Goal: Transaction & Acquisition: Purchase product/service

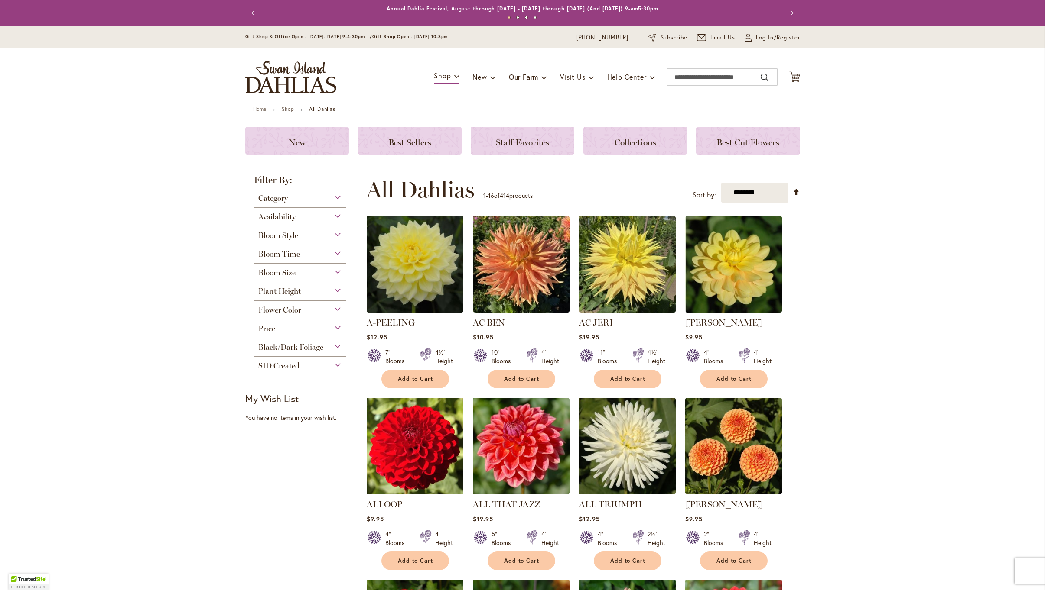
click at [683, 63] on div "Toggle Nav Shop Dahlia Tubers Collections Fresh Cut Dahlias Gardening Supplies …" at bounding box center [523, 77] width 572 height 58
click at [685, 77] on input "Search" at bounding box center [722, 76] width 110 height 17
drag, startPoint x: 687, startPoint y: 91, endPoint x: 688, endPoint y: 104, distance: 13.0
click at [688, 104] on span "Red Labyrinth Dahlia" at bounding box center [699, 105] width 54 height 8
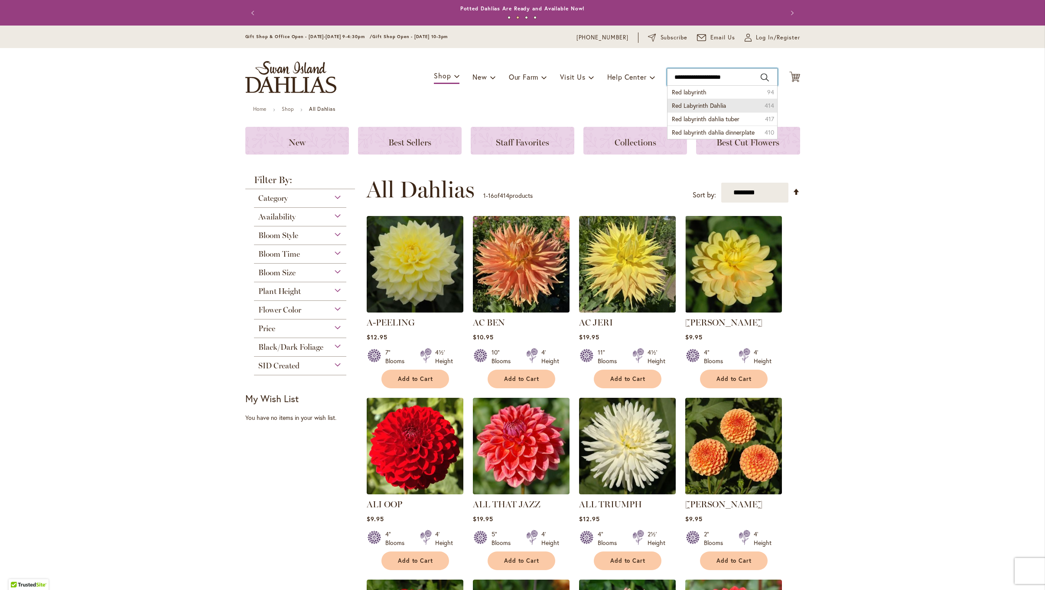
type input "**********"
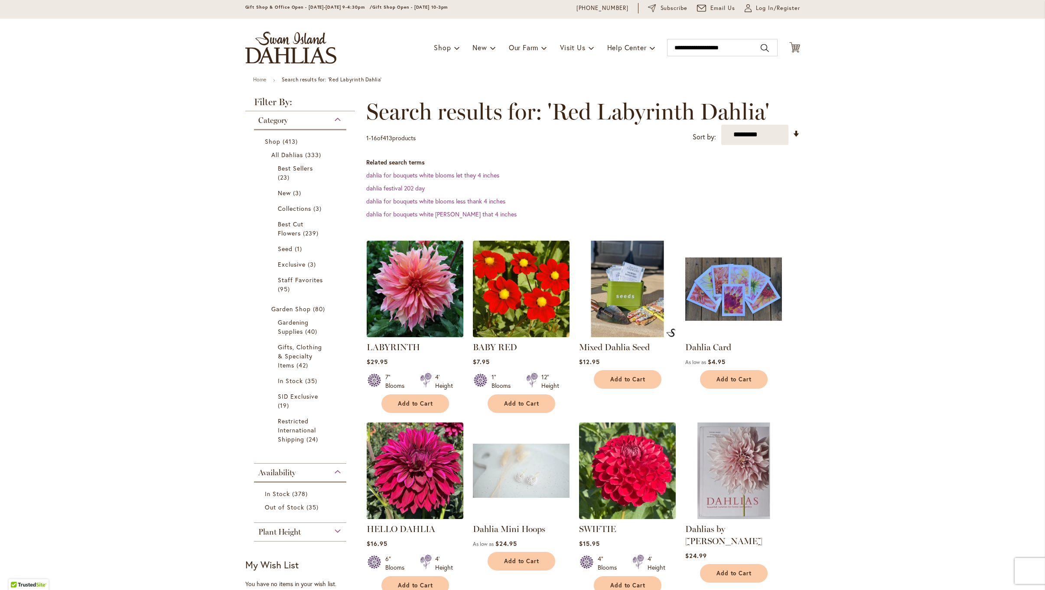
scroll to position [25, 0]
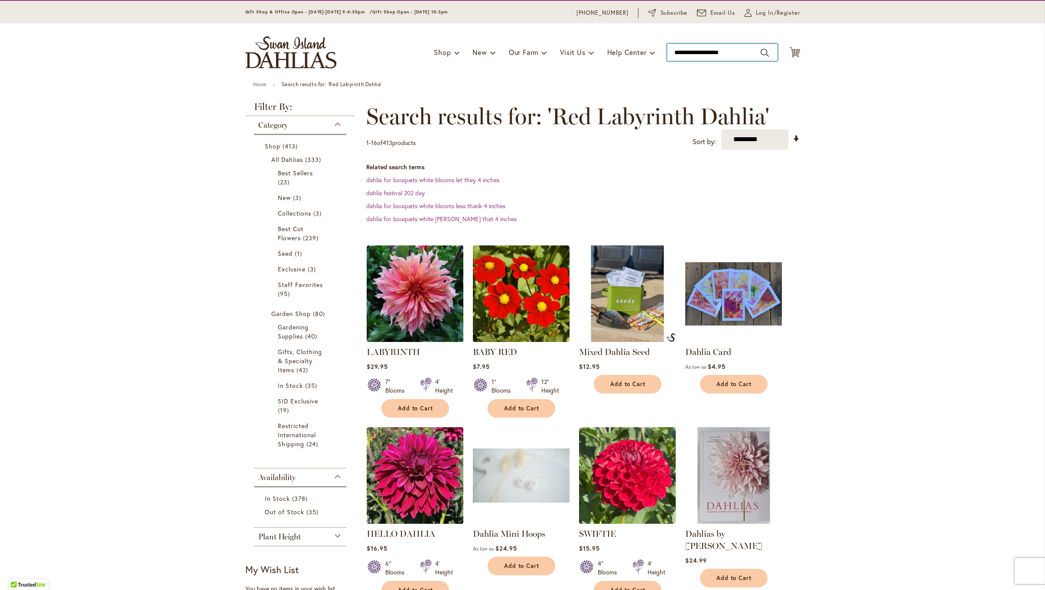
type input "**********"
click at [765, 51] on input "**********" at bounding box center [722, 52] width 110 height 17
drag, startPoint x: 717, startPoint y: 52, endPoint x: 742, endPoint y: 53, distance: 25.1
click at [742, 53] on input "**********" at bounding box center [722, 52] width 110 height 17
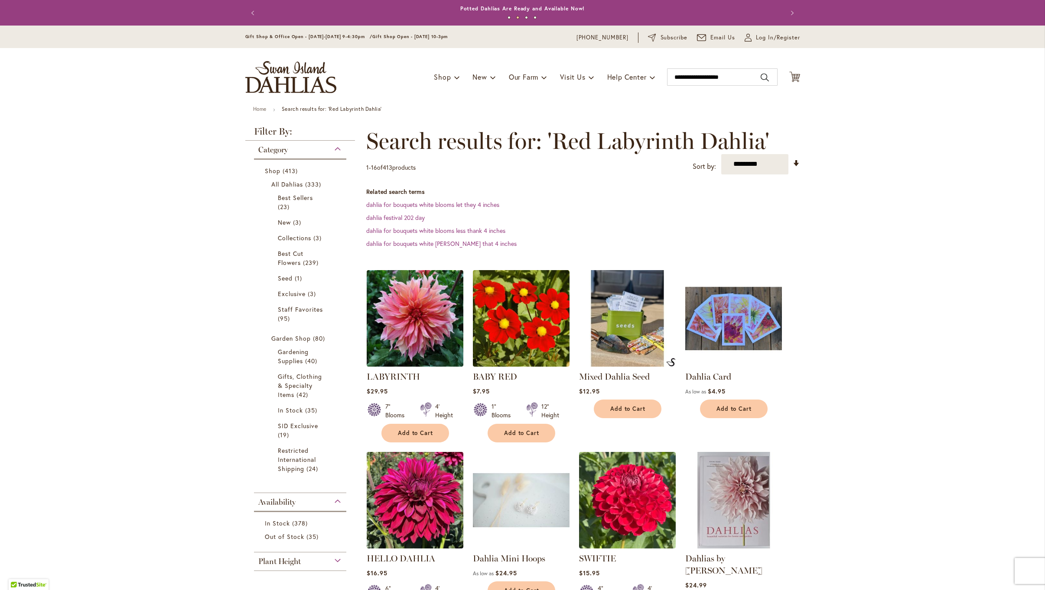
scroll to position [1, 0]
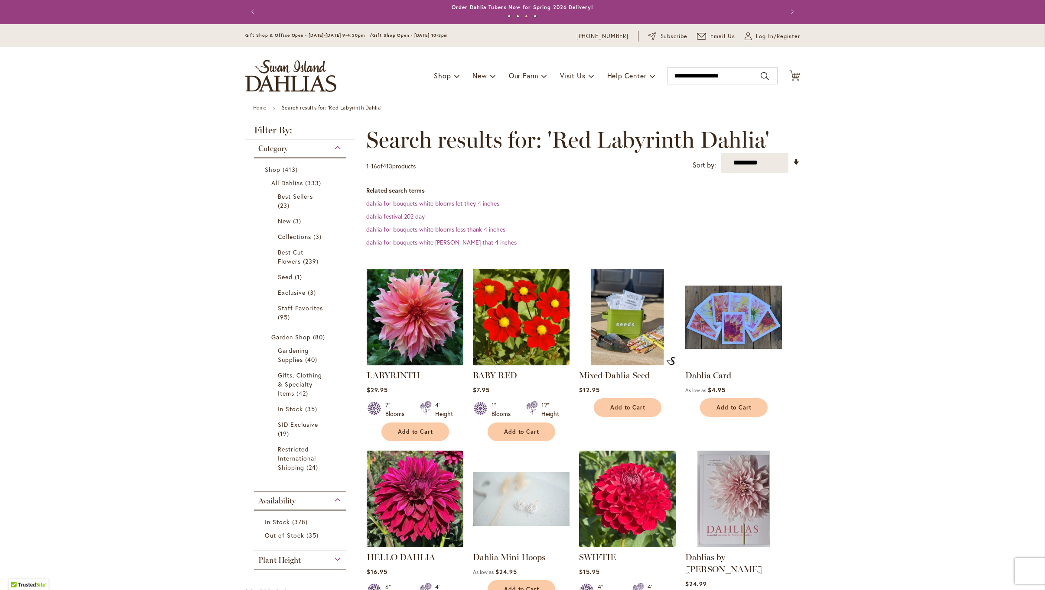
click at [416, 316] on img at bounding box center [414, 316] width 101 height 101
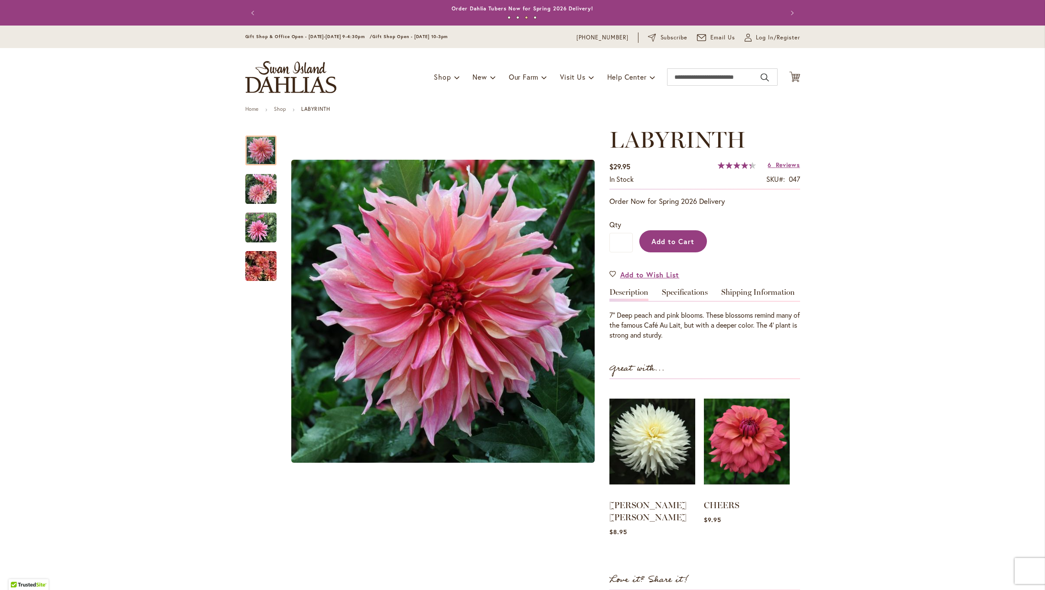
click at [655, 243] on span "Add to Cart" at bounding box center [672, 241] width 43 height 9
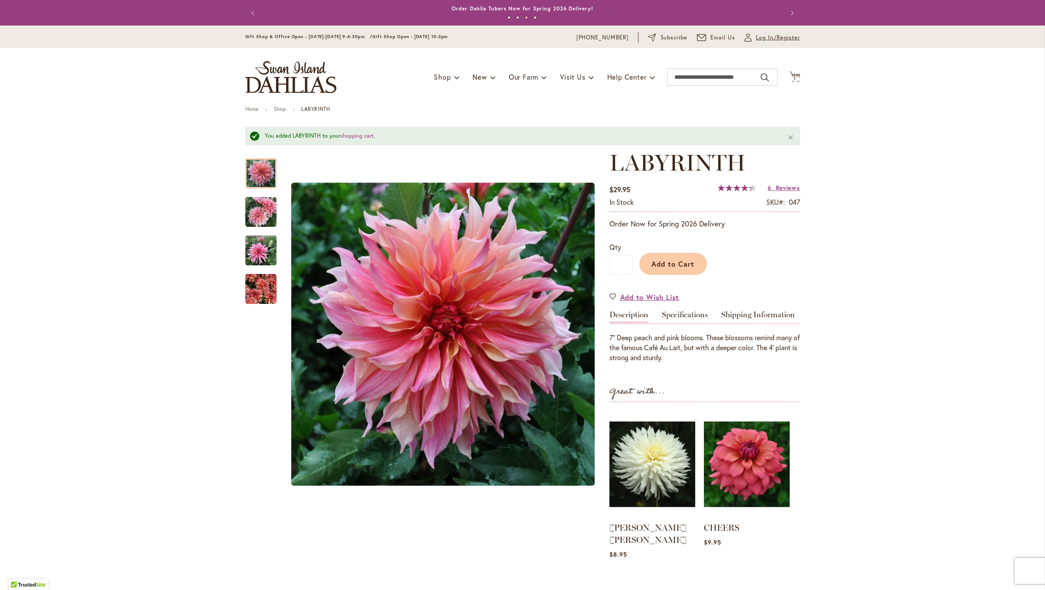
click at [749, 39] on icon "My Account" at bounding box center [747, 38] width 7 height 8
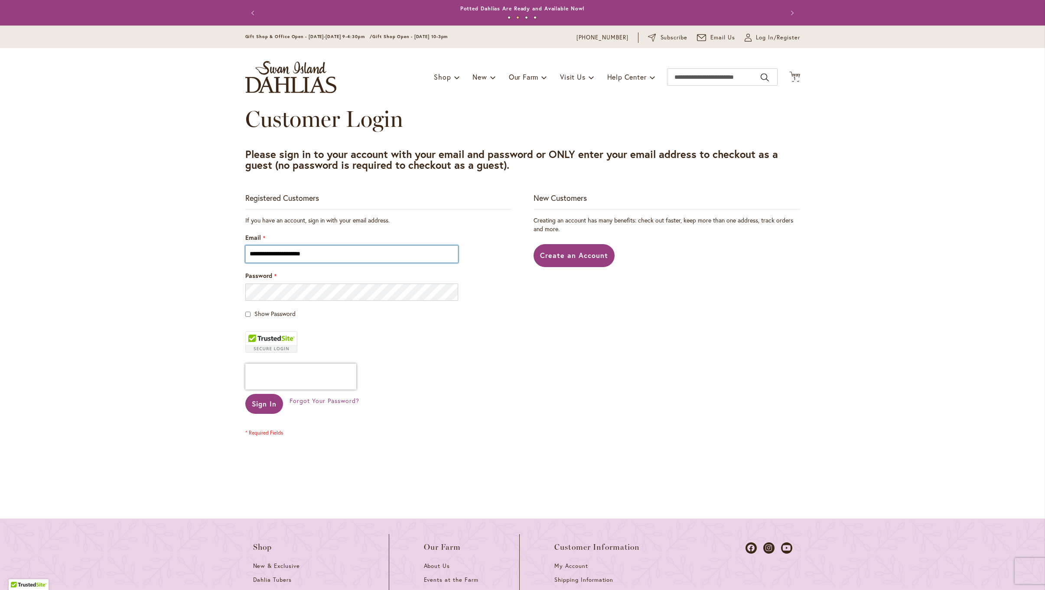
scroll to position [10, 0]
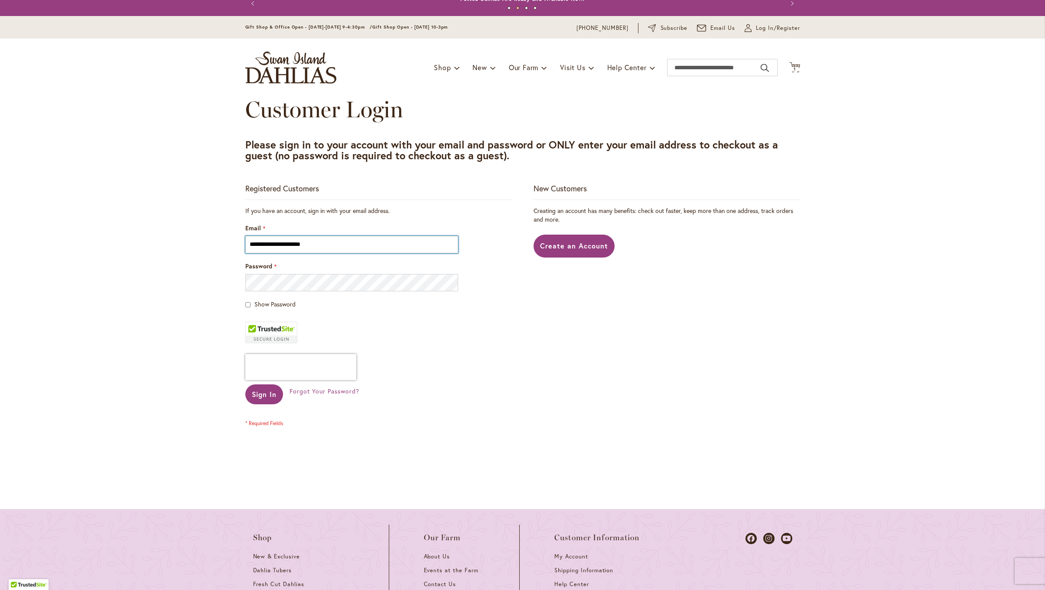
type input "**********"
click at [263, 395] on button "Sign In" at bounding box center [264, 395] width 38 height 20
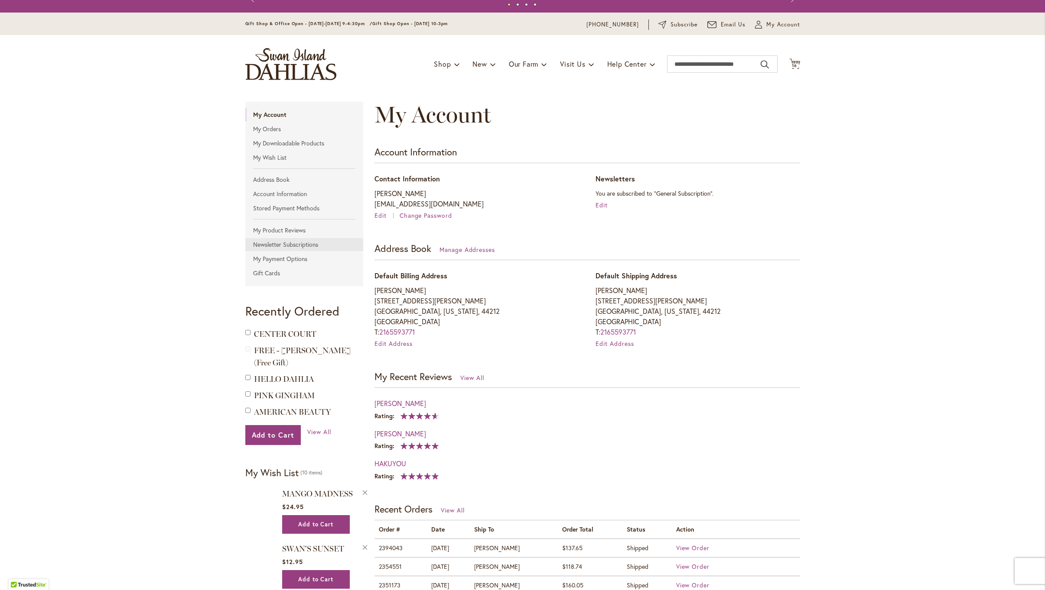
scroll to position [13, 0]
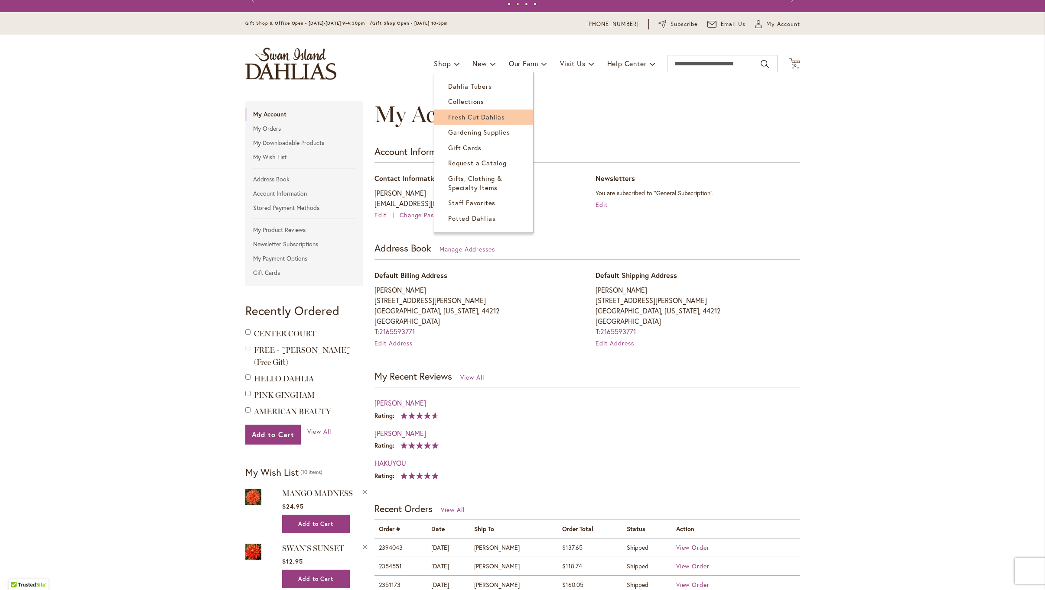
click at [453, 113] on span "Fresh Cut Dahlias" at bounding box center [476, 117] width 57 height 9
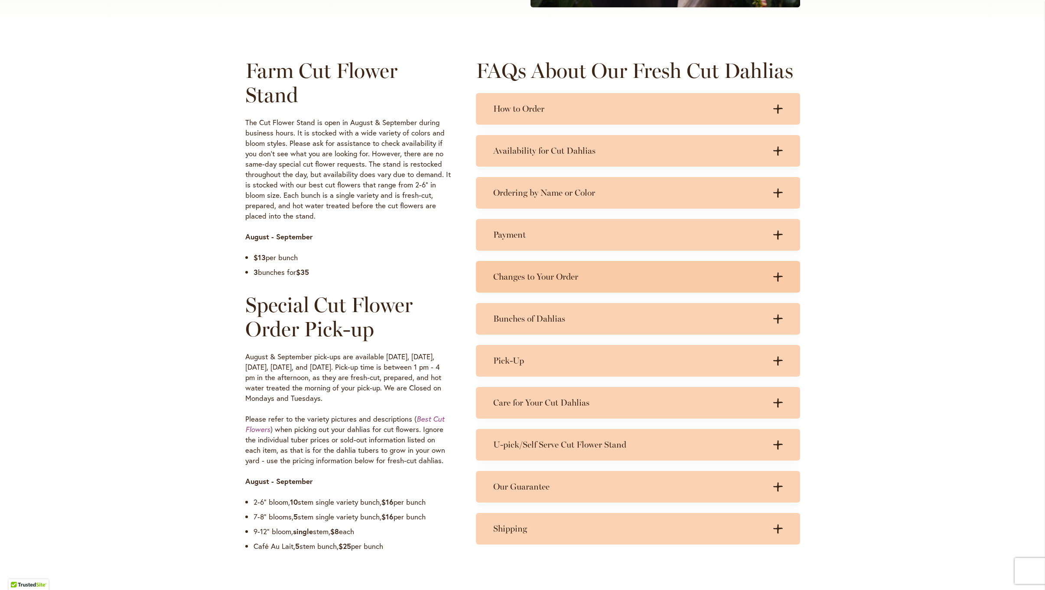
scroll to position [387, 0]
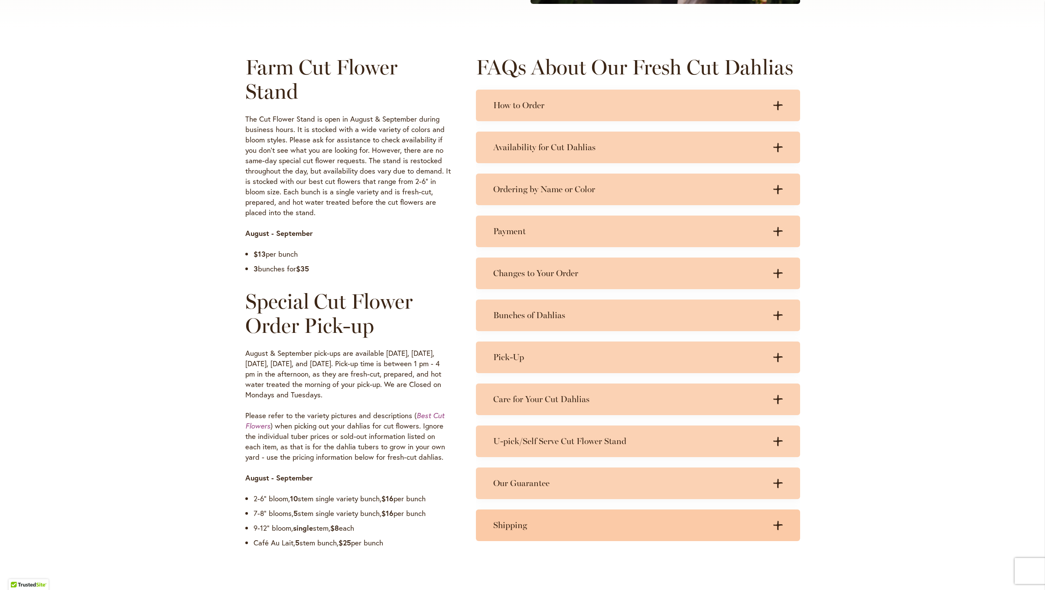
click at [522, 522] on h3 "Shipping" at bounding box center [629, 525] width 272 height 11
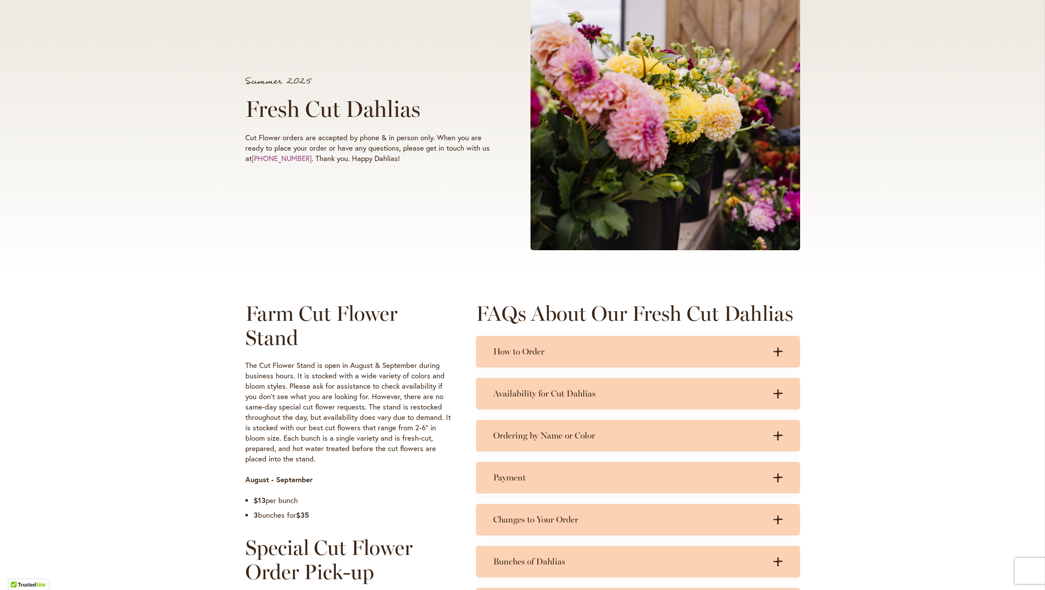
scroll to position [0, 0]
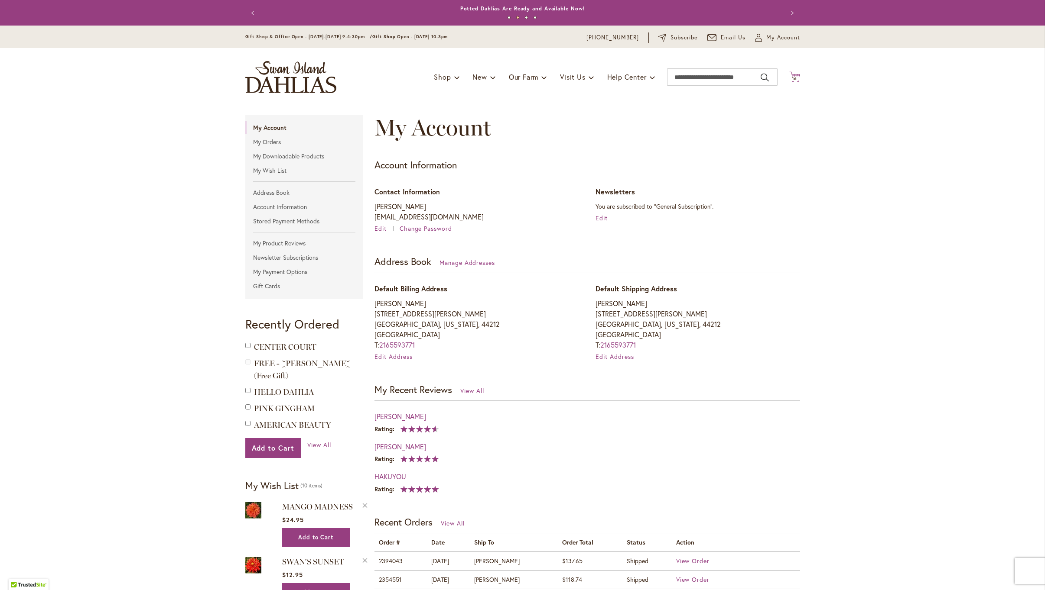
click at [795, 77] on span "16" at bounding box center [794, 79] width 5 height 6
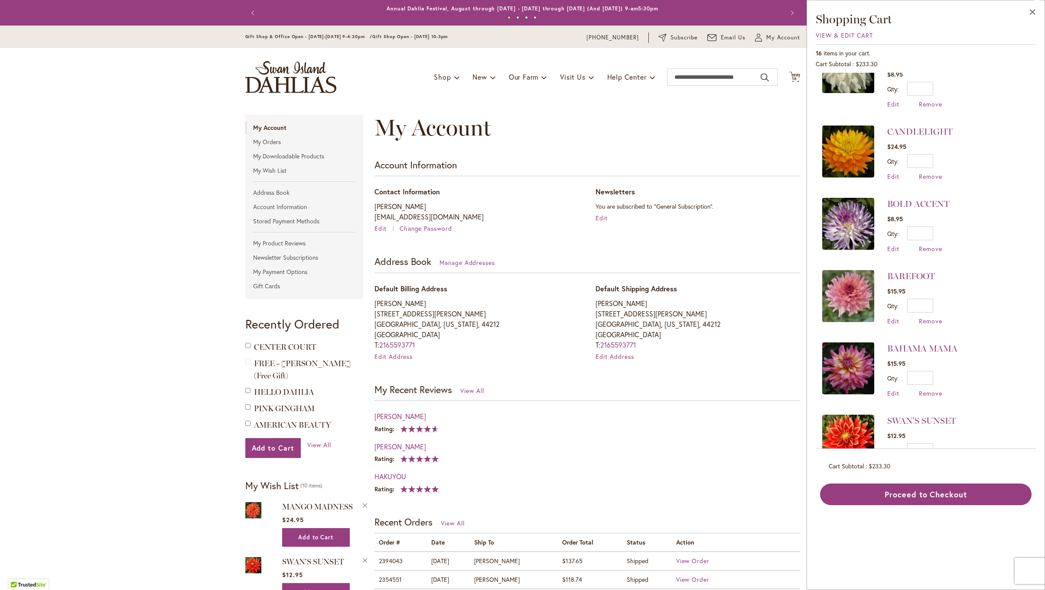
scroll to position [487, 0]
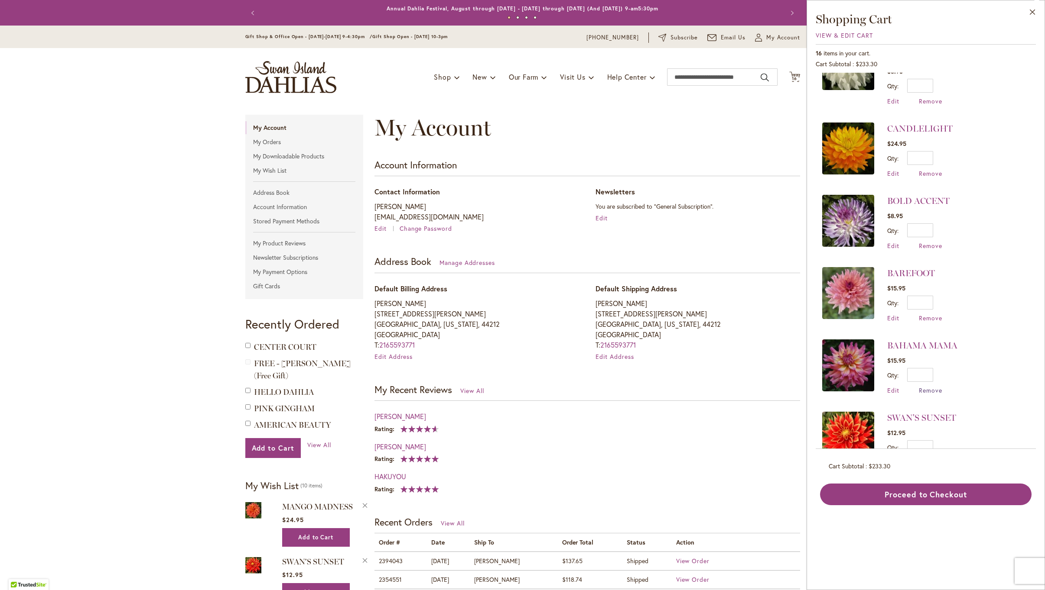
click at [925, 386] on span "Remove" at bounding box center [929, 390] width 23 height 8
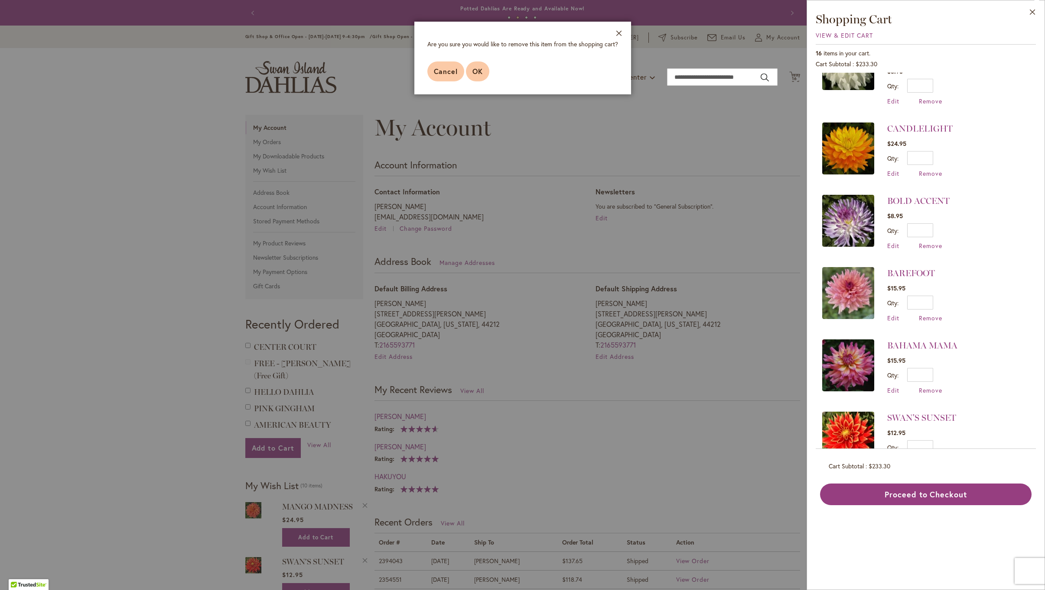
click at [480, 71] on span "OK" at bounding box center [477, 71] width 10 height 9
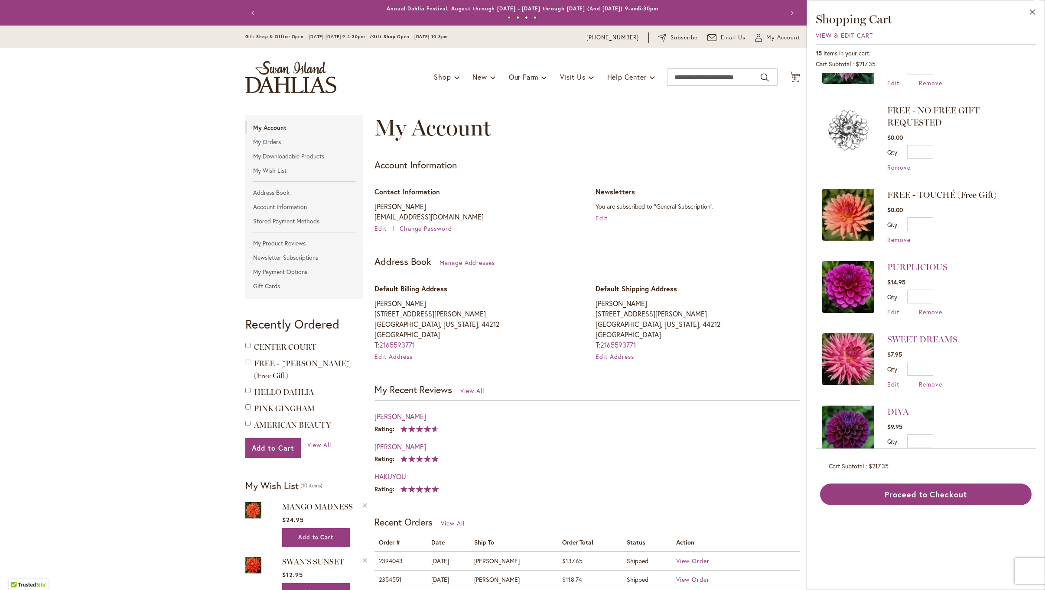
scroll to position [48, 0]
click at [848, 356] on img at bounding box center [848, 359] width 52 height 52
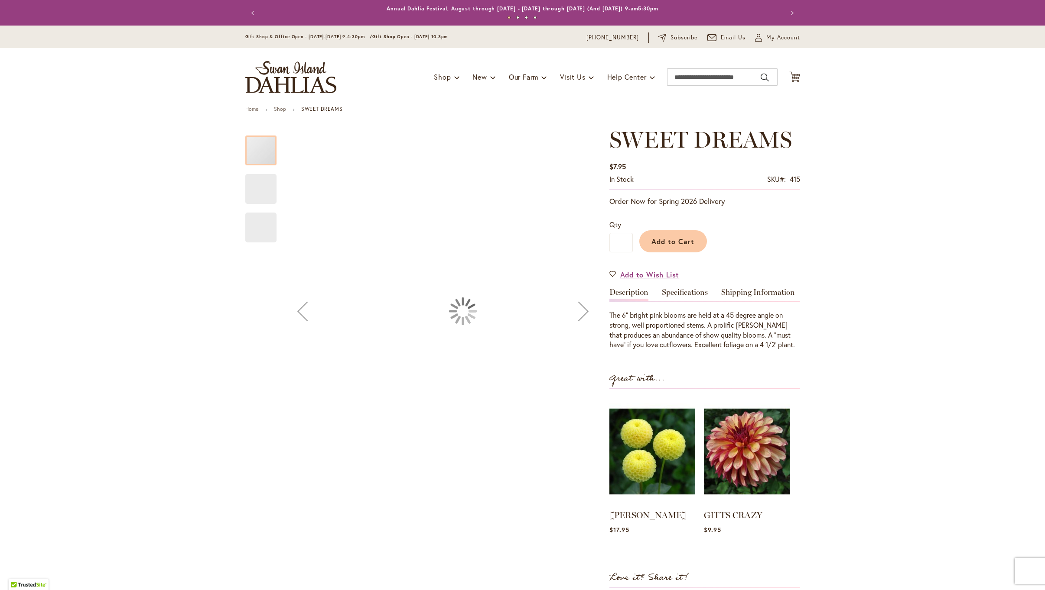
type input "******"
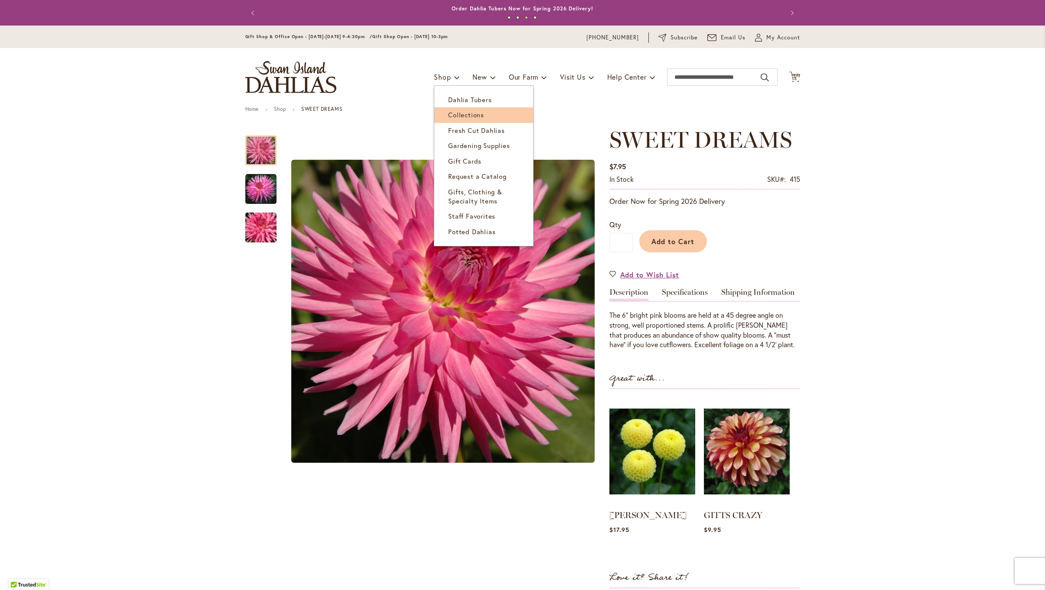
click at [444, 112] on link "Collections" at bounding box center [483, 114] width 99 height 15
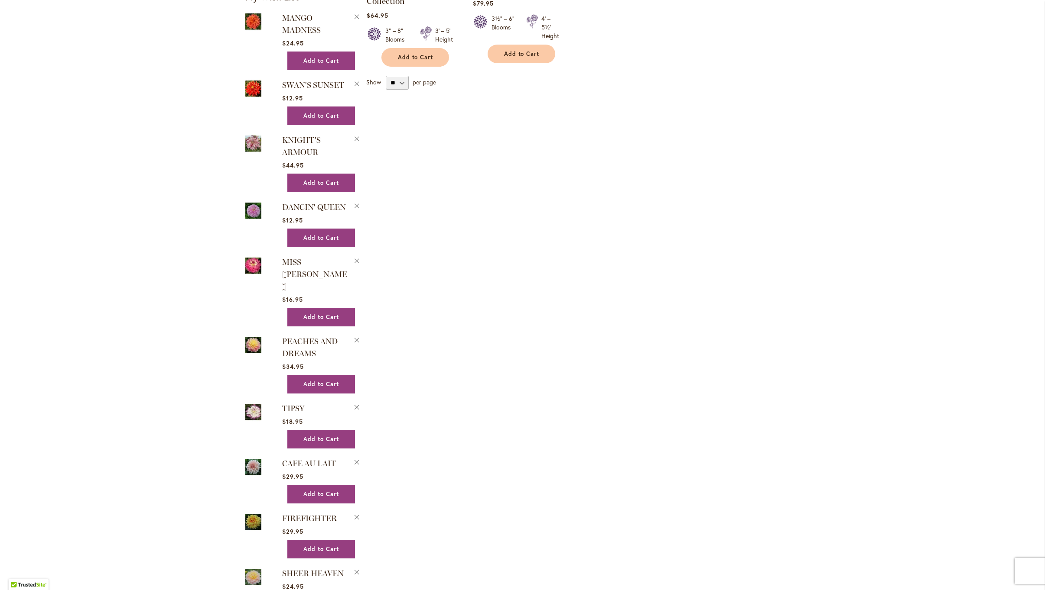
scroll to position [489, 0]
click at [258, 402] on img at bounding box center [253, 411] width 16 height 19
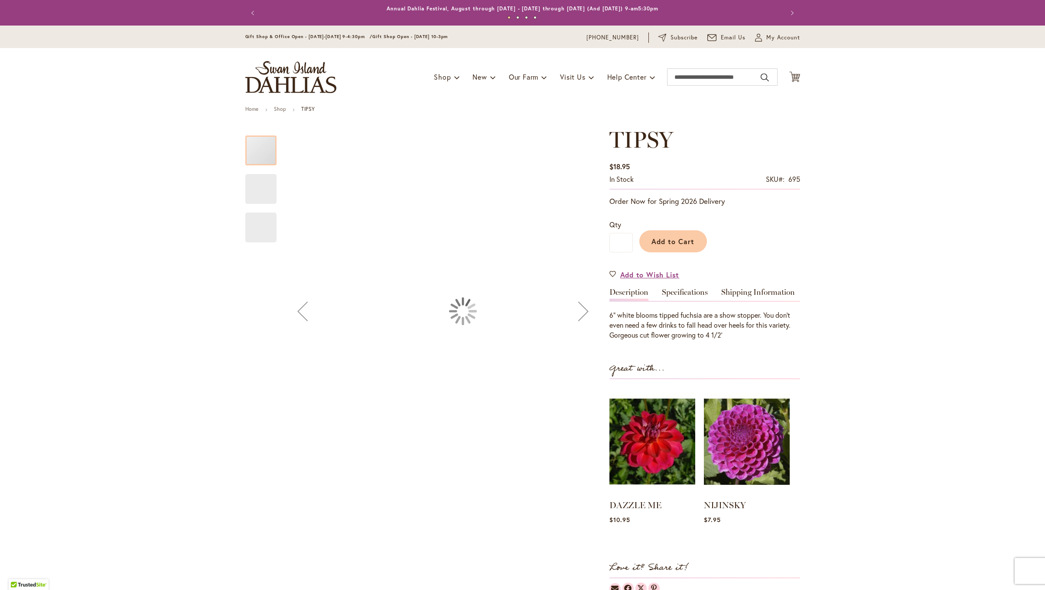
type input "******"
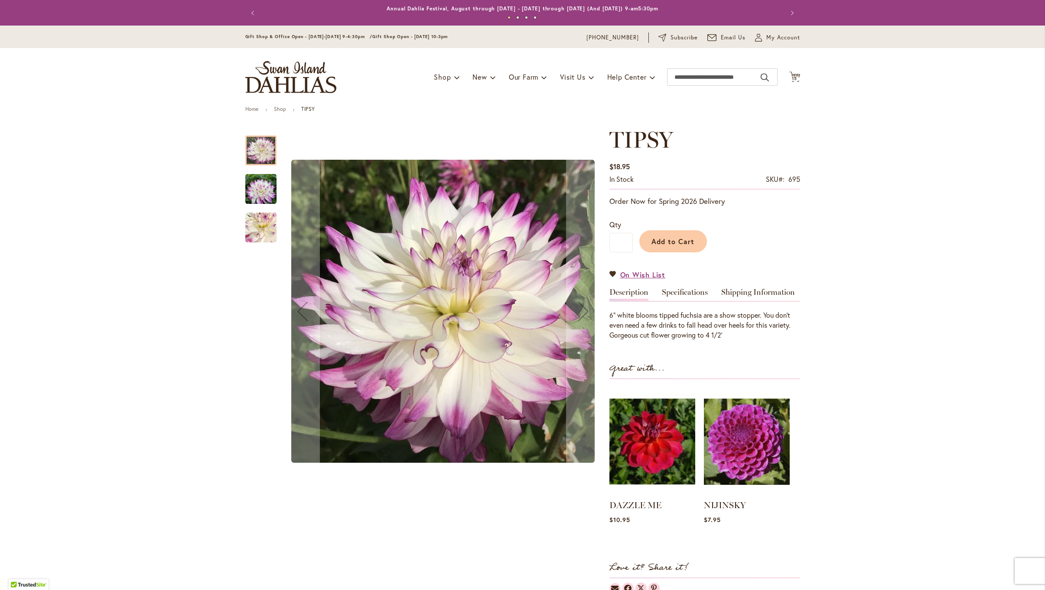
scroll to position [3, 0]
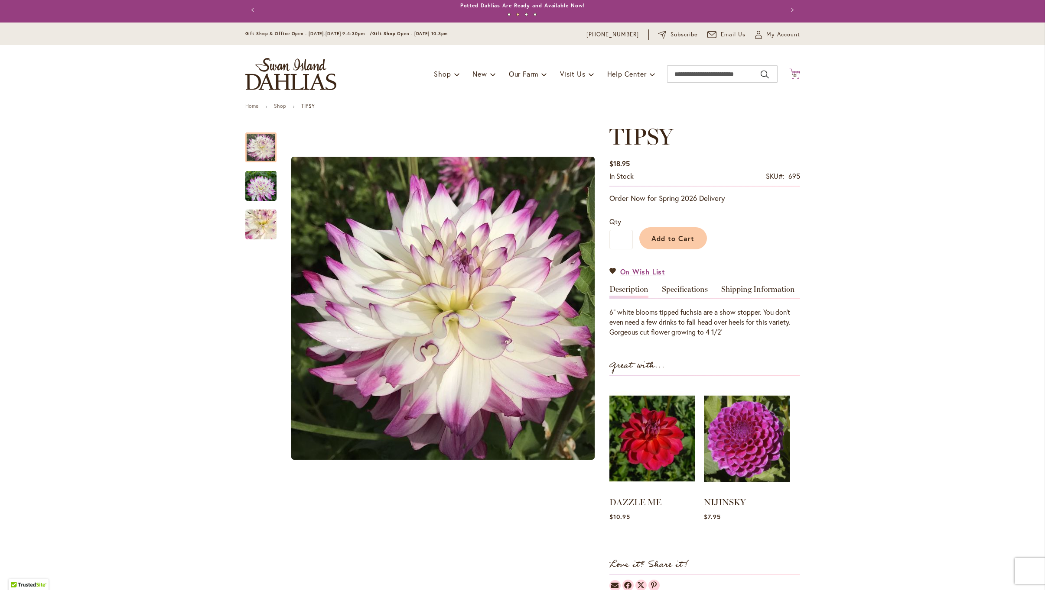
click at [794, 73] on span "15" at bounding box center [794, 76] width 5 height 6
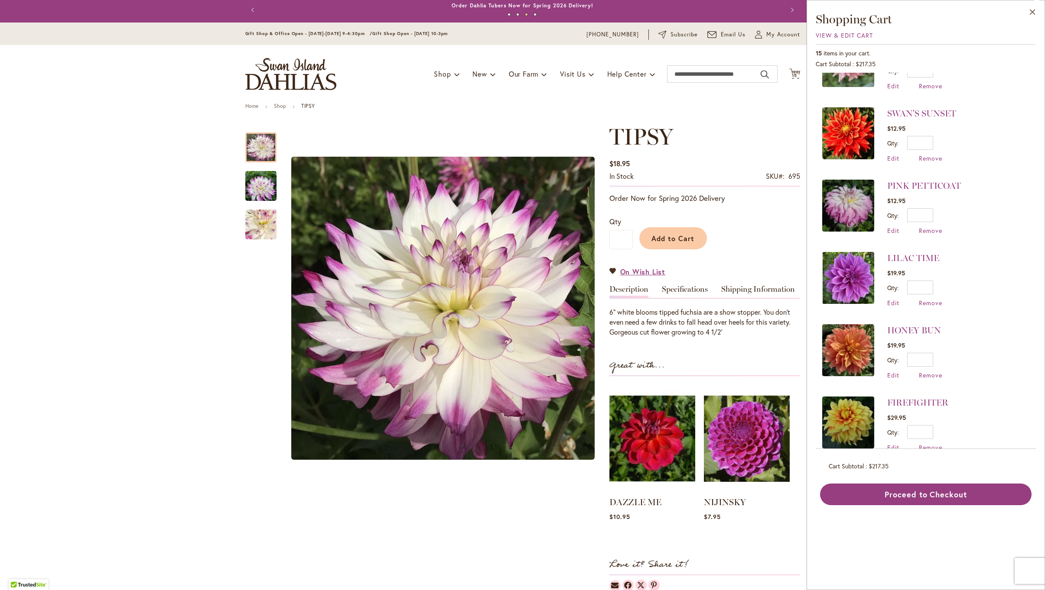
scroll to position [719, 0]
click at [674, 233] on button "Add to Cart" at bounding box center [673, 238] width 68 height 22
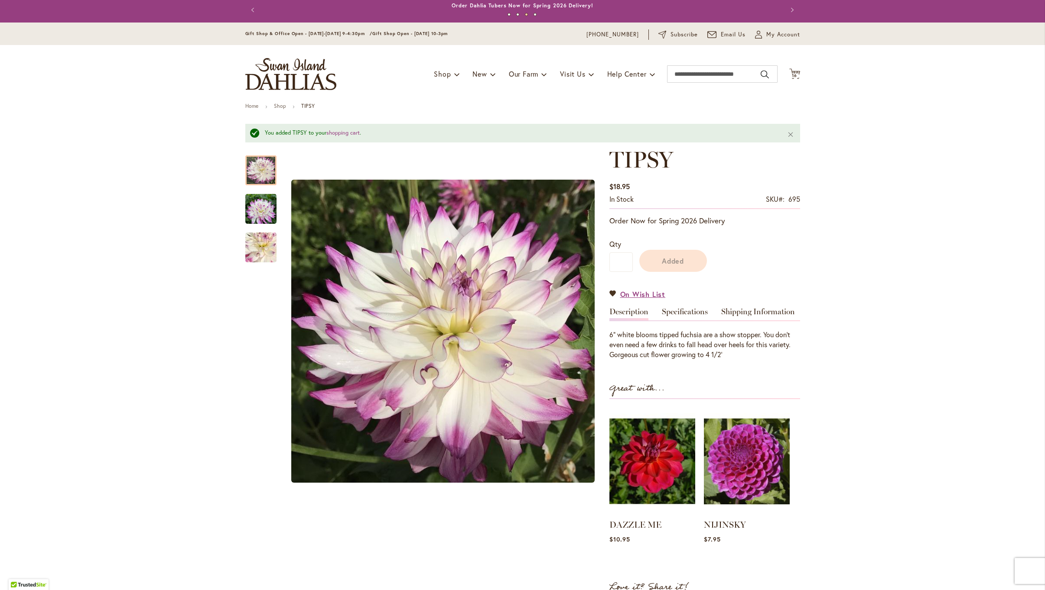
scroll to position [0, 0]
click at [796, 73] on span "16" at bounding box center [794, 76] width 5 height 6
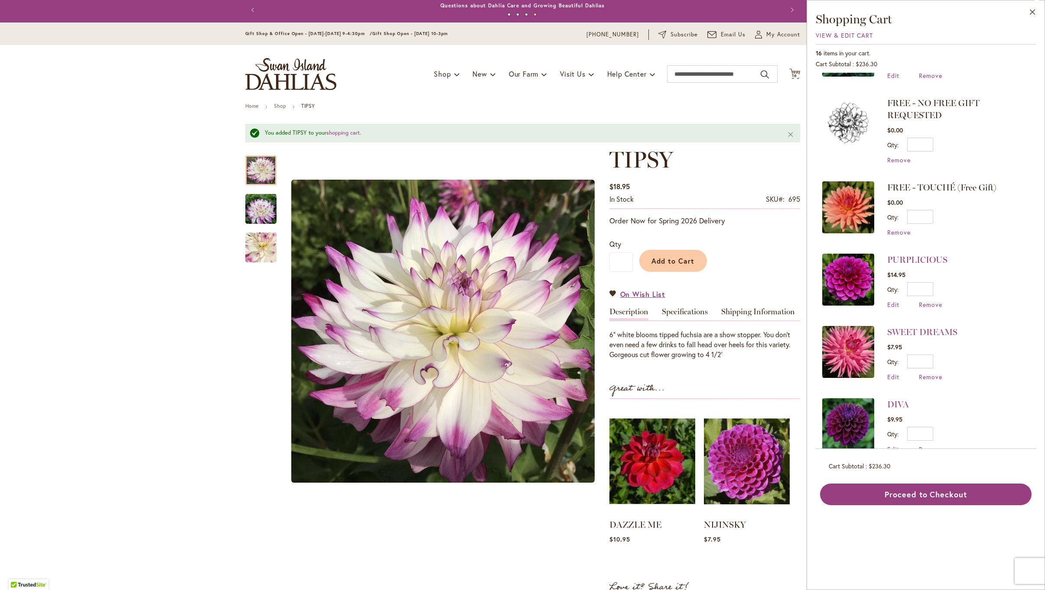
scroll to position [131, 0]
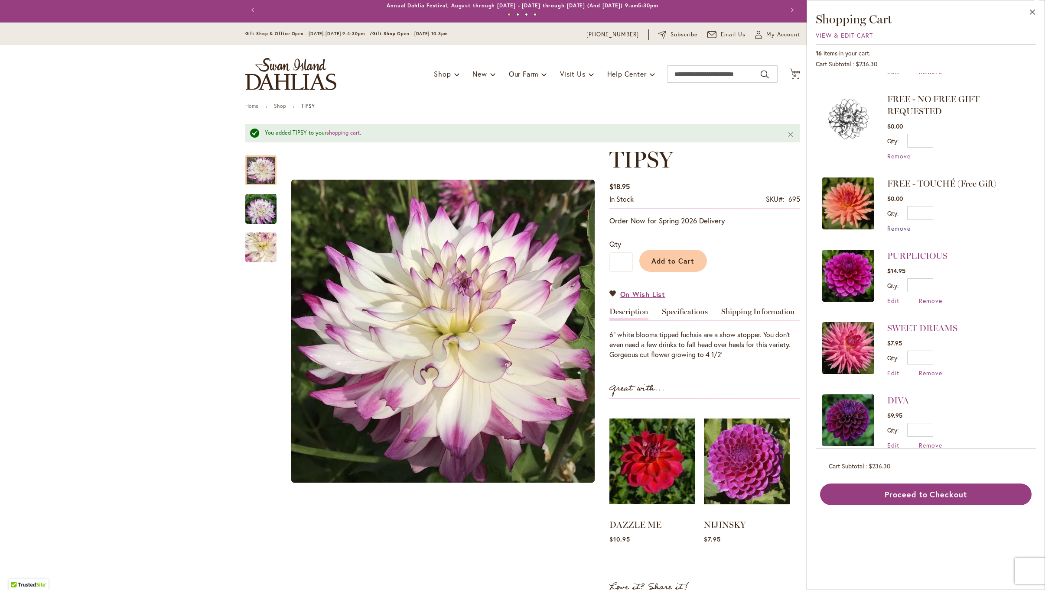
click at [895, 224] on span "Remove" at bounding box center [898, 228] width 23 height 8
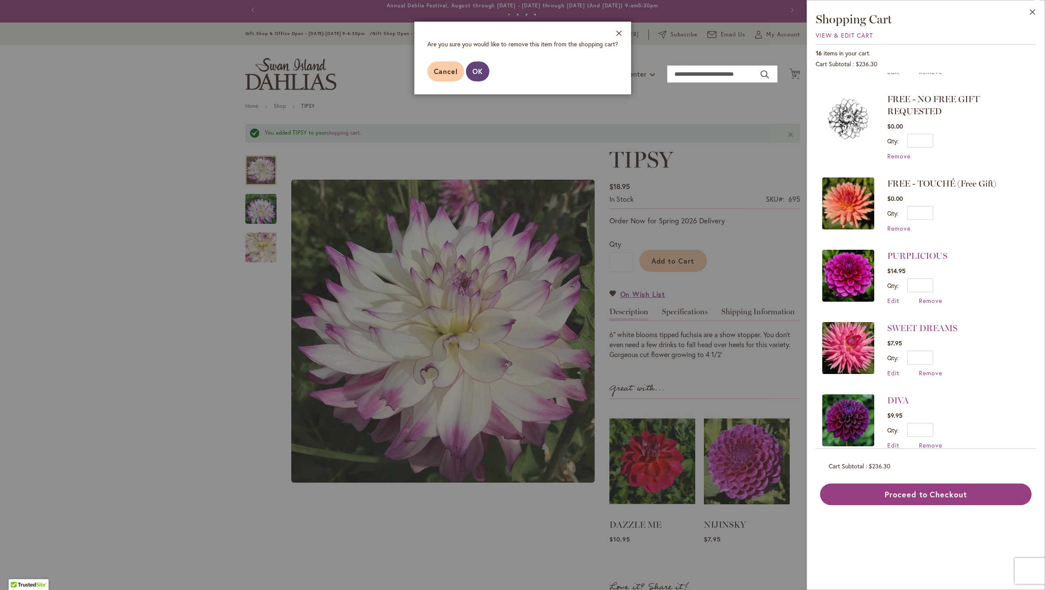
scroll to position [142, 0]
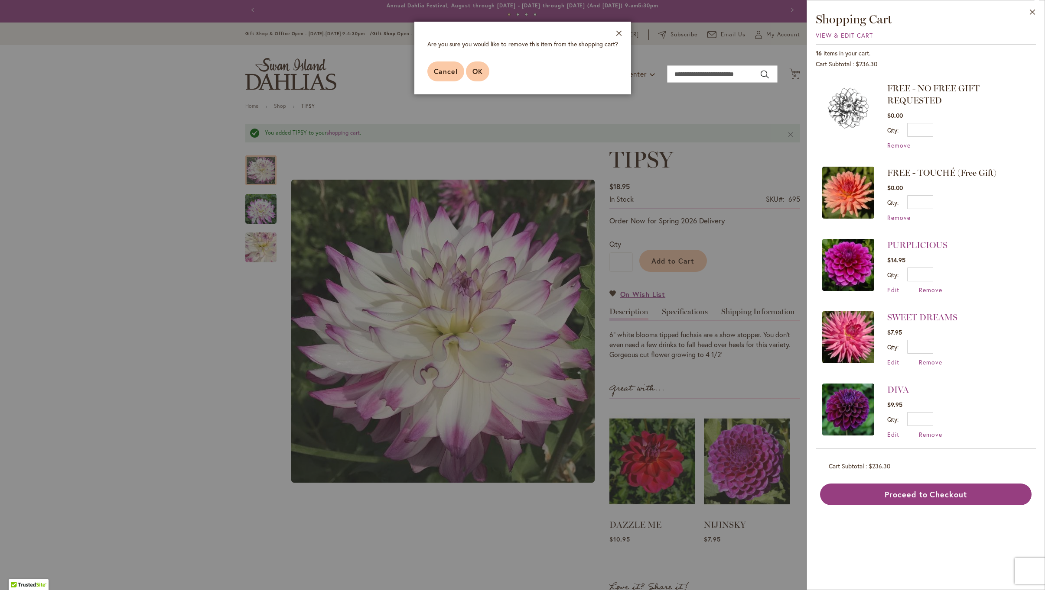
click at [479, 71] on span "OK" at bounding box center [477, 71] width 10 height 9
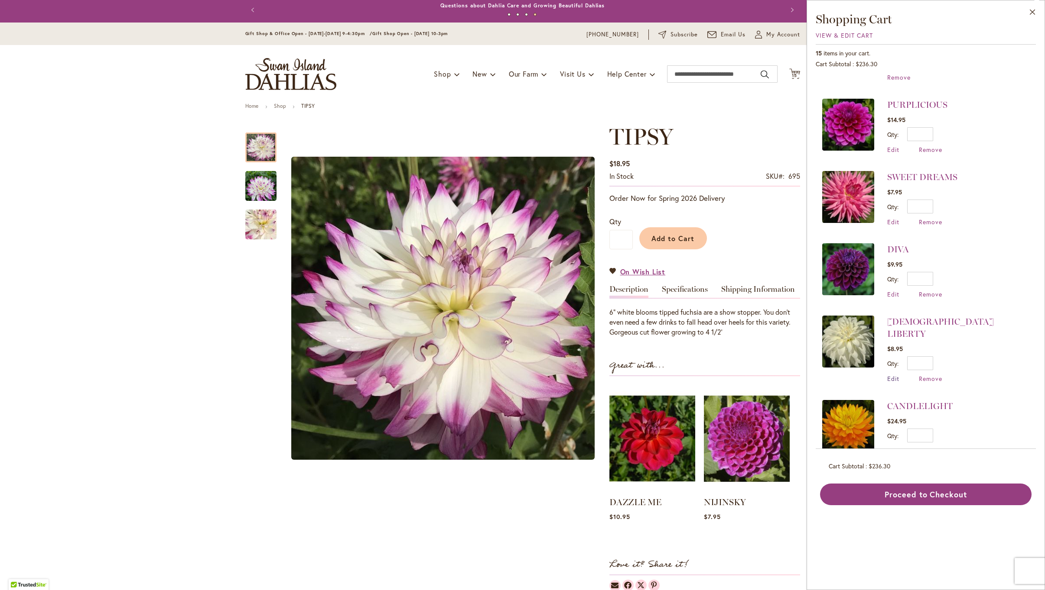
scroll to position [194, 0]
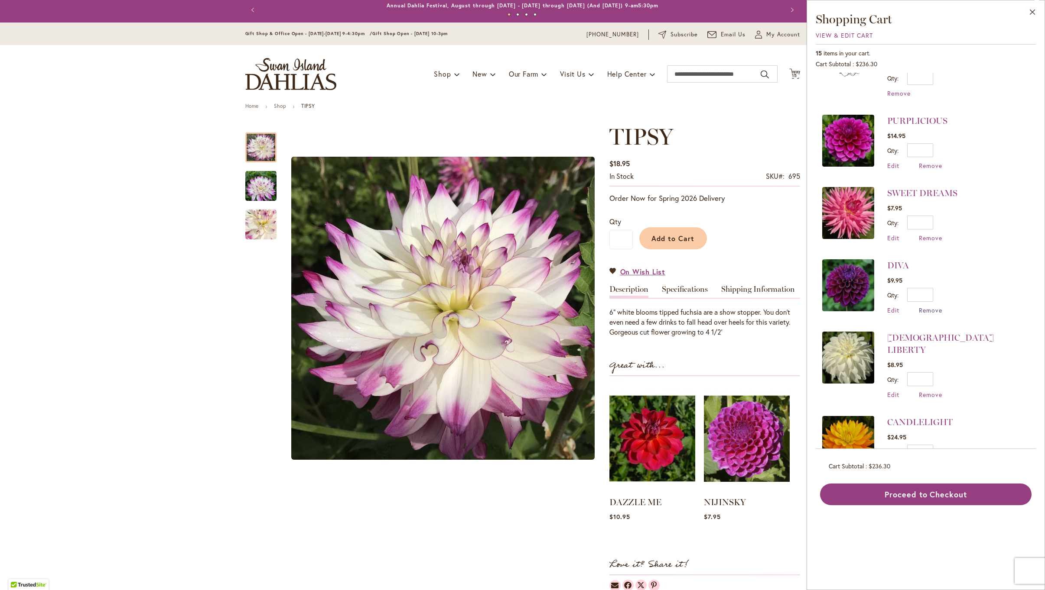
click at [928, 307] on span "Remove" at bounding box center [929, 310] width 23 height 8
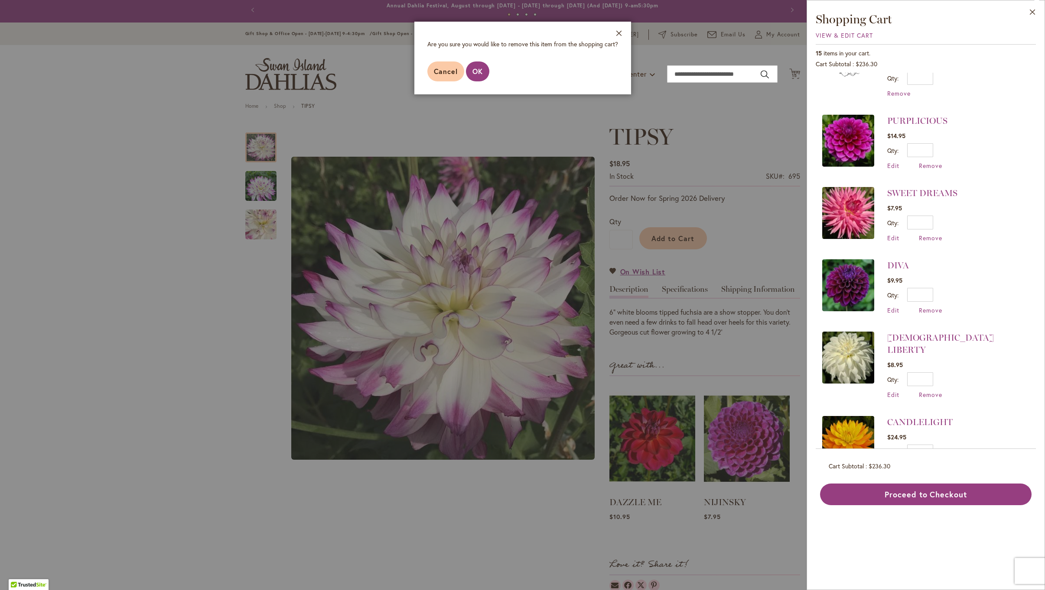
click at [472, 70] on span "OK" at bounding box center [477, 71] width 10 height 9
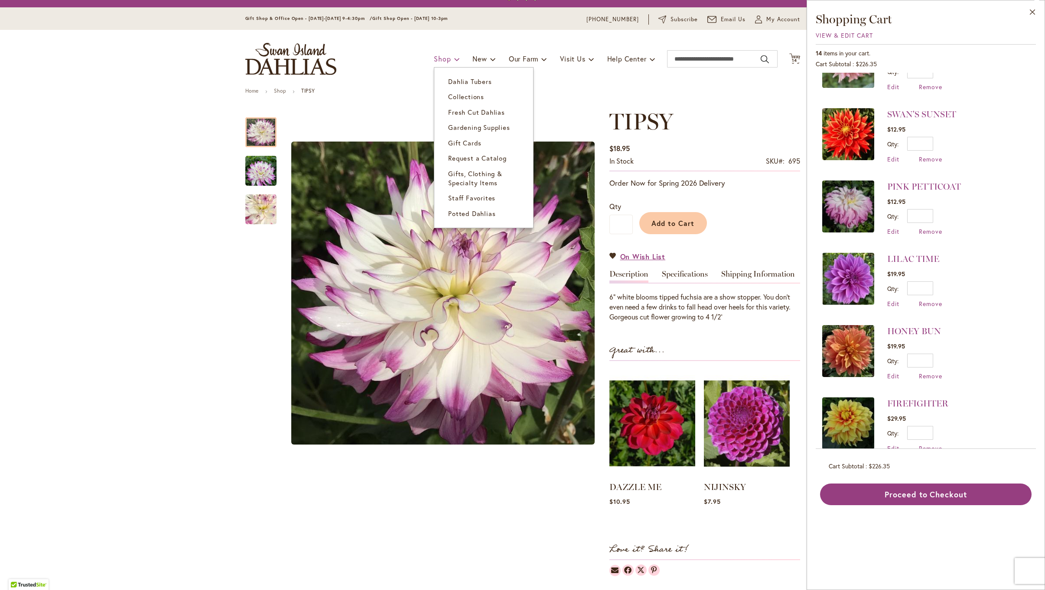
scroll to position [19, 0]
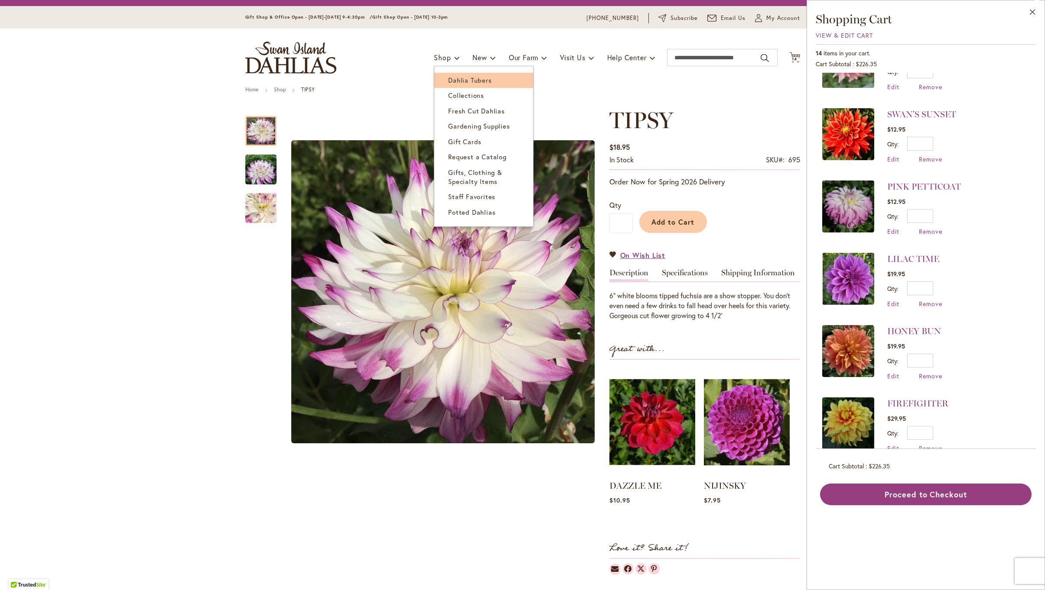
click at [448, 79] on span "Dahlia Tubers" at bounding box center [469, 80] width 43 height 9
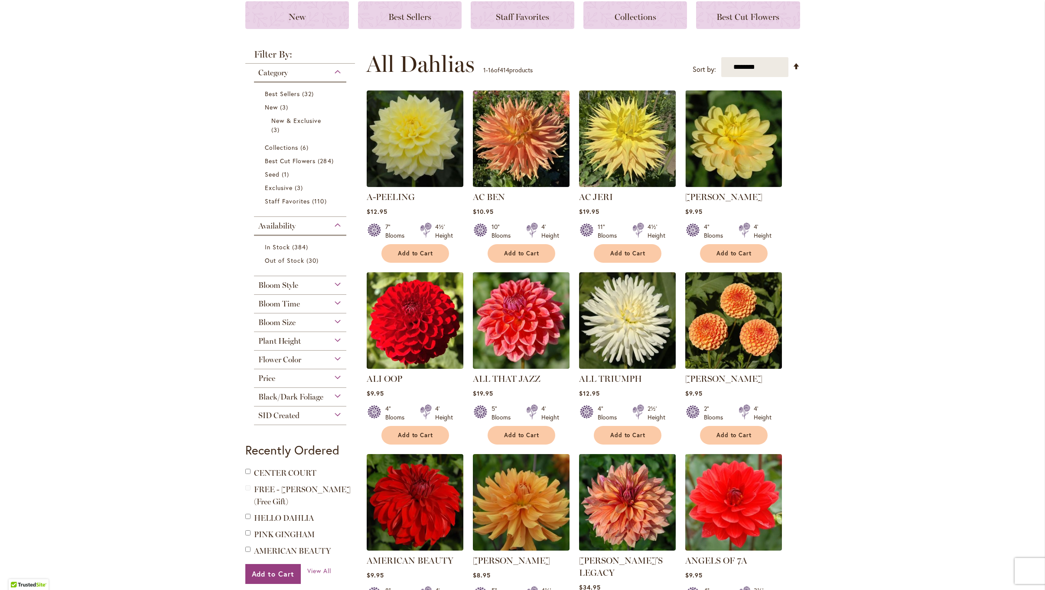
scroll to position [129, 0]
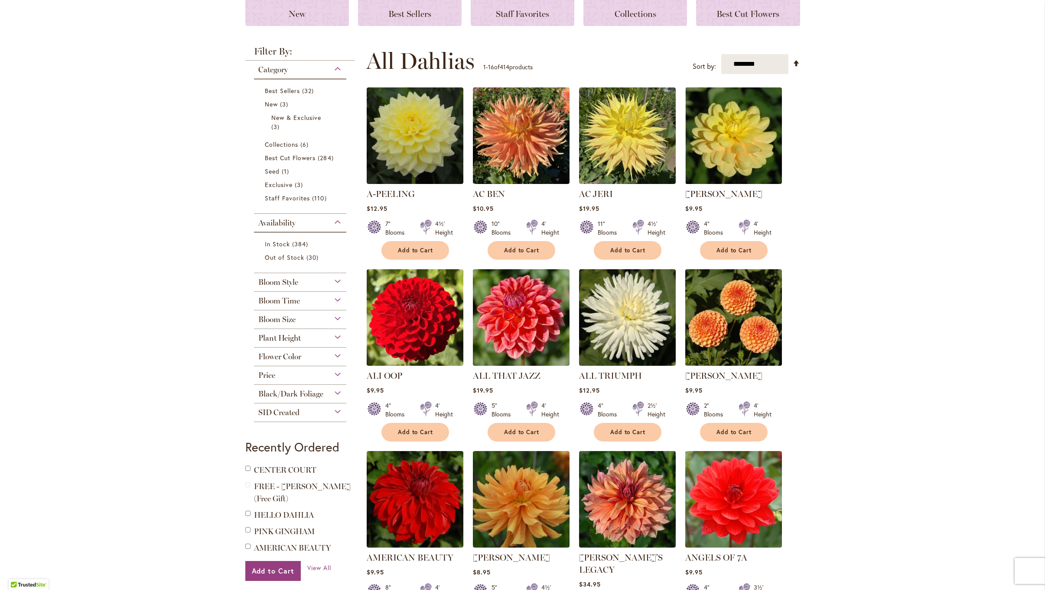
click at [306, 354] on div "Flower Color" at bounding box center [300, 355] width 93 height 14
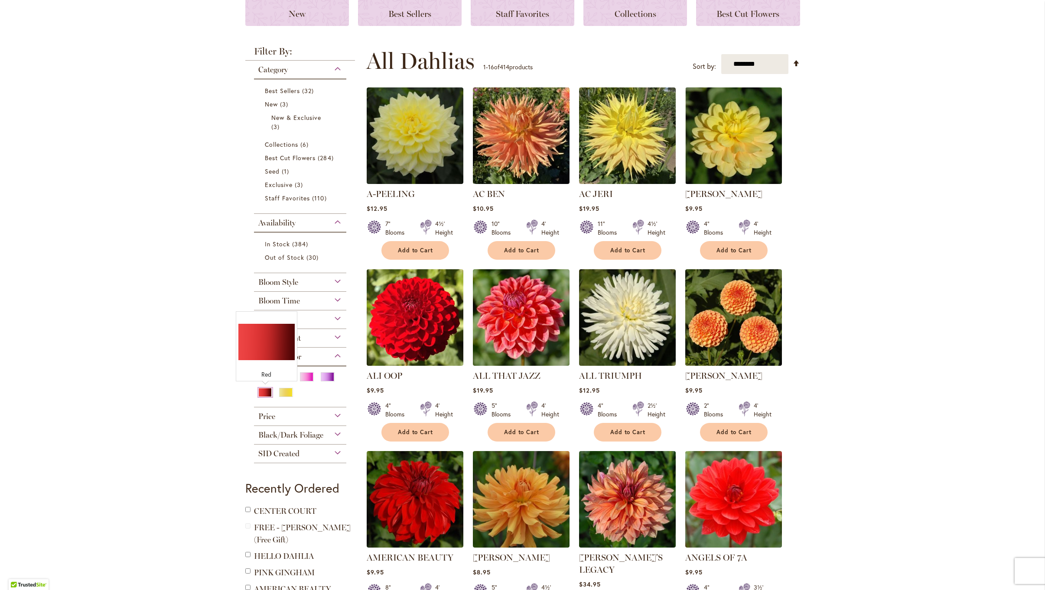
click at [262, 392] on div "Red" at bounding box center [265, 392] width 14 height 9
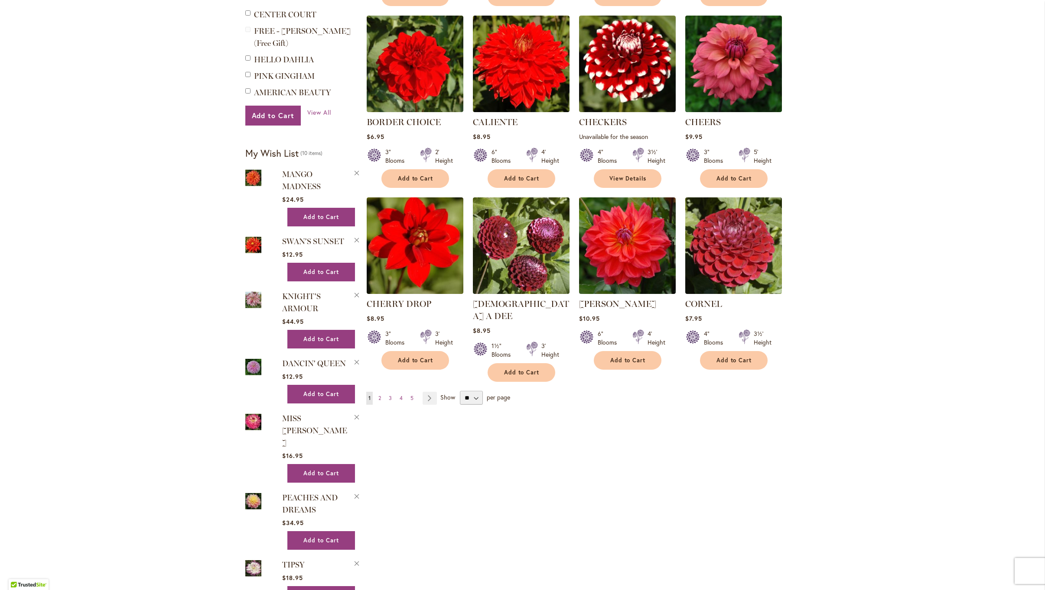
scroll to position [552, 0]
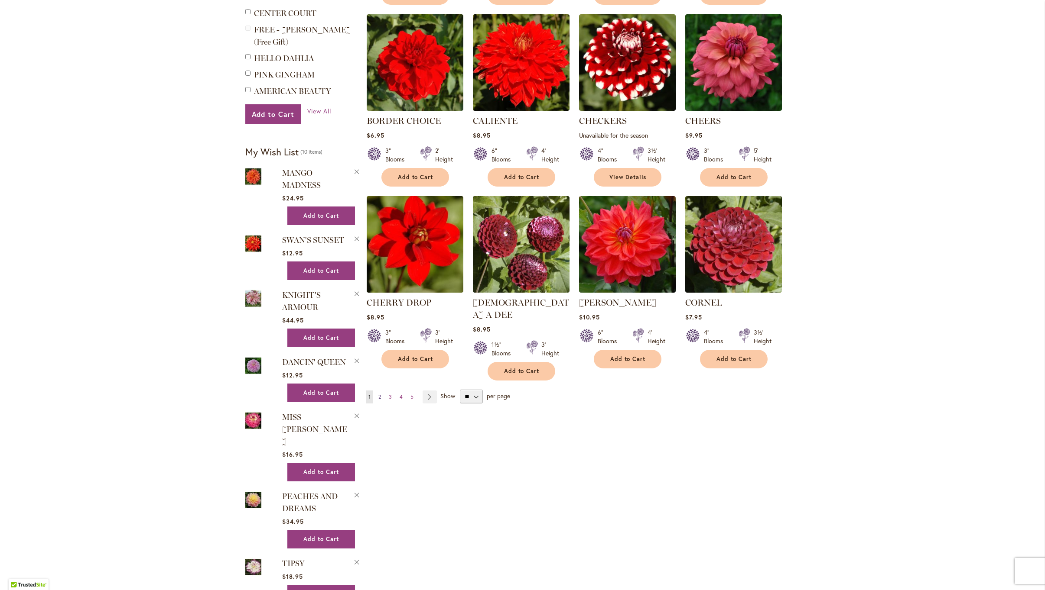
click at [381, 394] on span "2" at bounding box center [379, 397] width 3 height 6
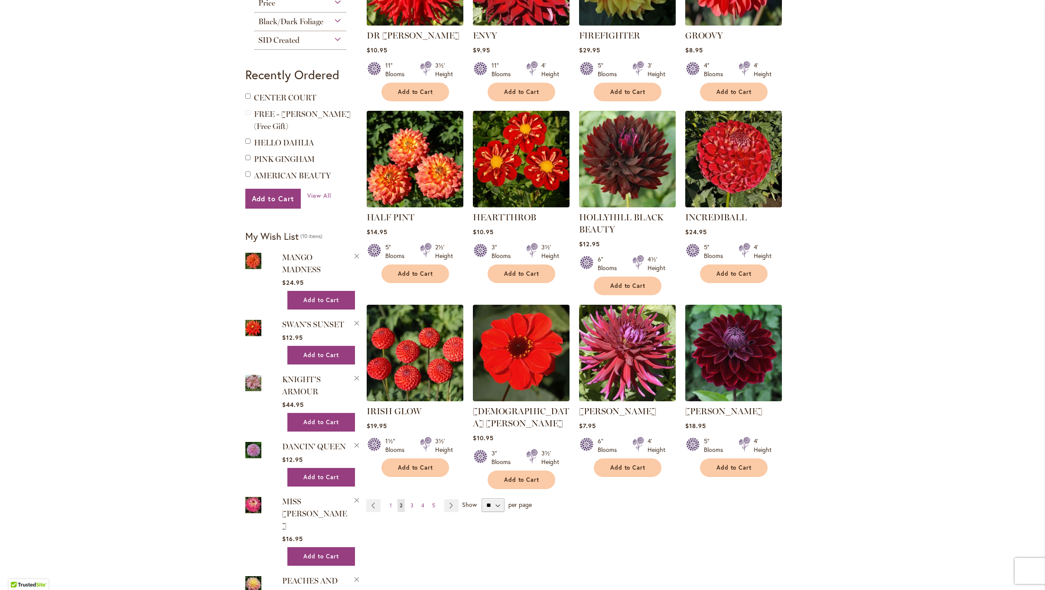
scroll to position [467, 0]
click at [412, 503] on span "3" at bounding box center [411, 506] width 3 height 6
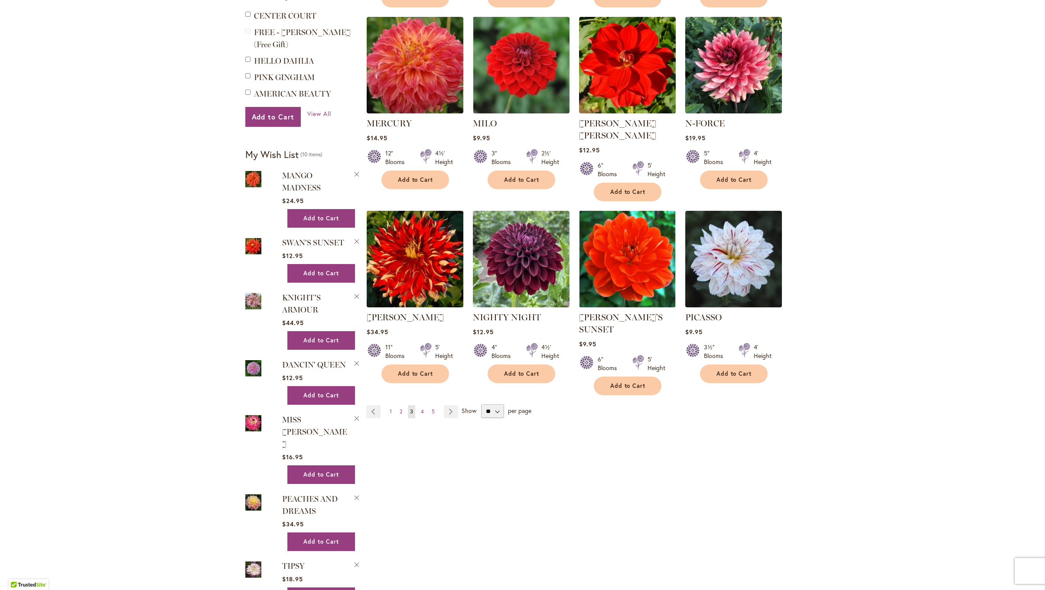
scroll to position [551, 0]
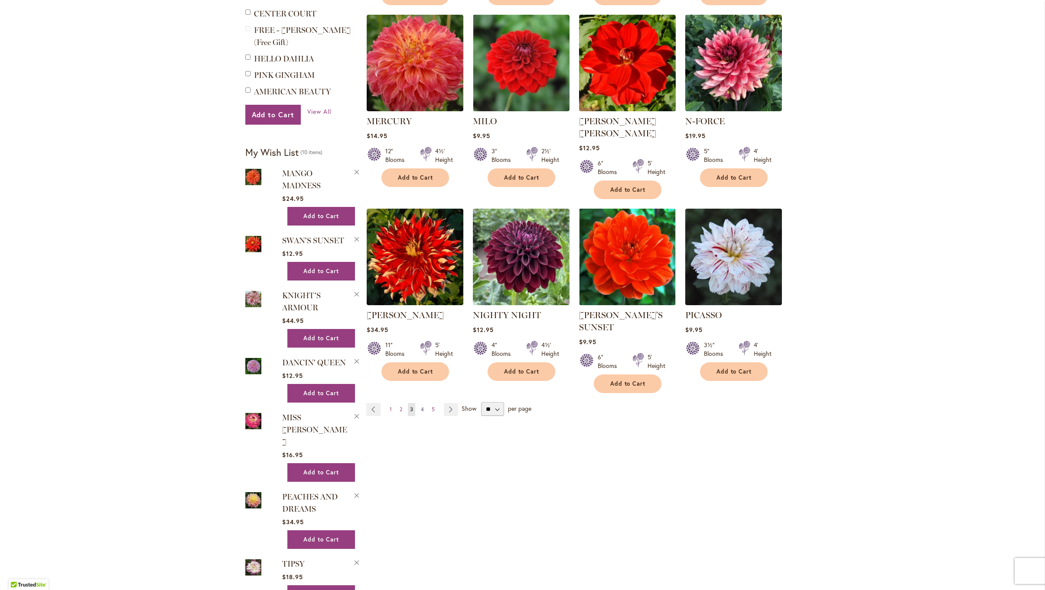
click at [423, 406] on span "4" at bounding box center [422, 409] width 3 height 6
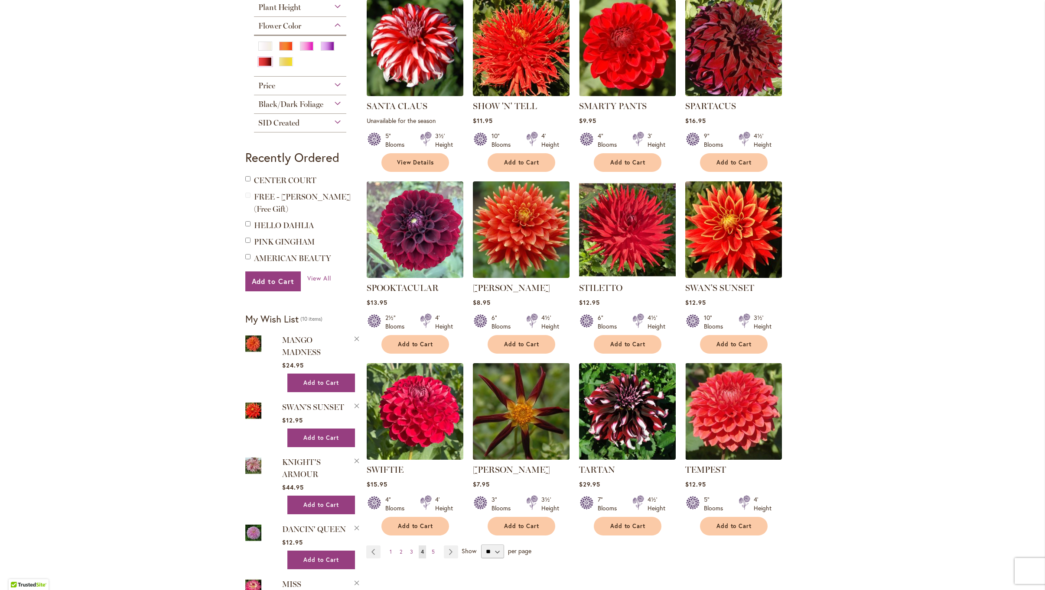
scroll to position [388, 0]
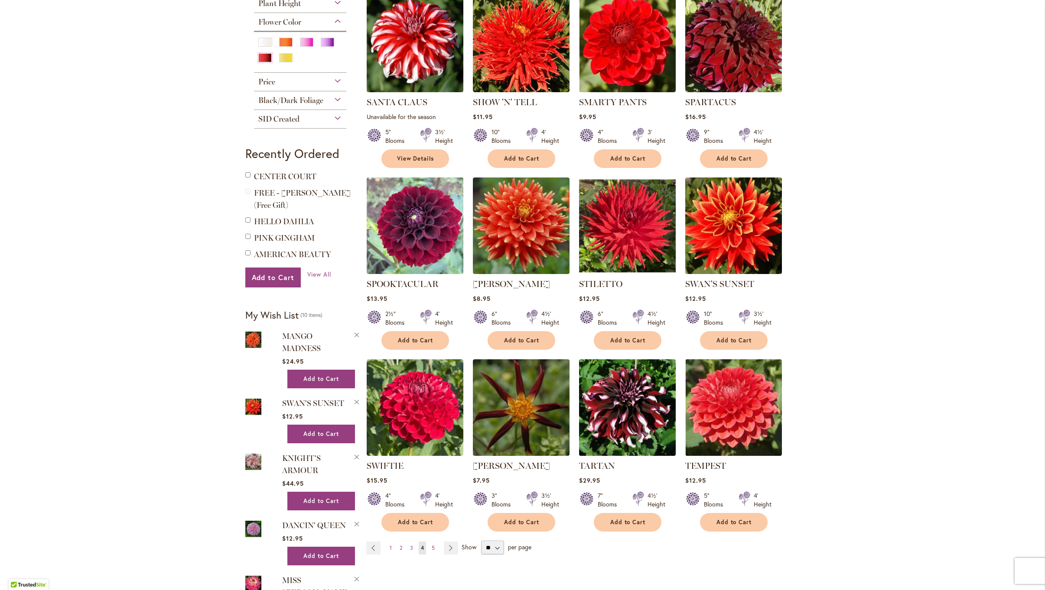
click at [620, 403] on img at bounding box center [626, 407] width 101 height 101
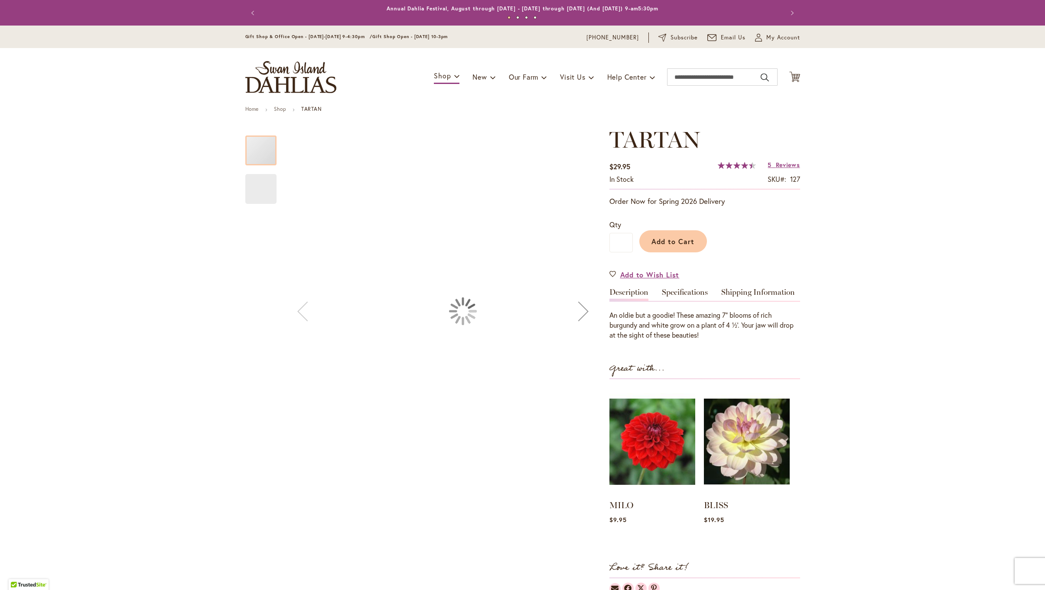
type input "******"
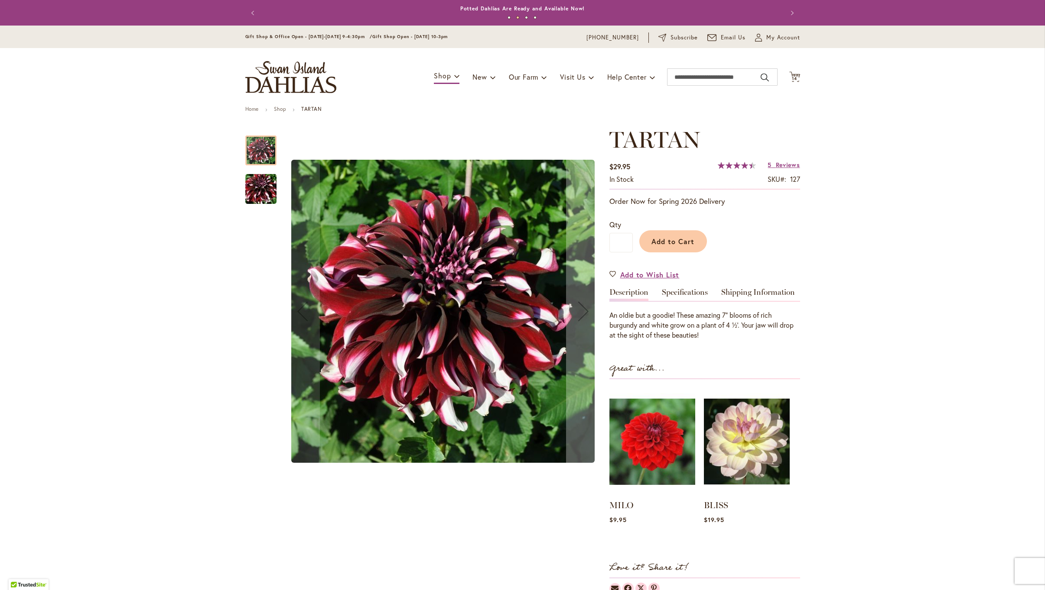
click at [257, 187] on img "Tartan" at bounding box center [261, 190] width 62 height 42
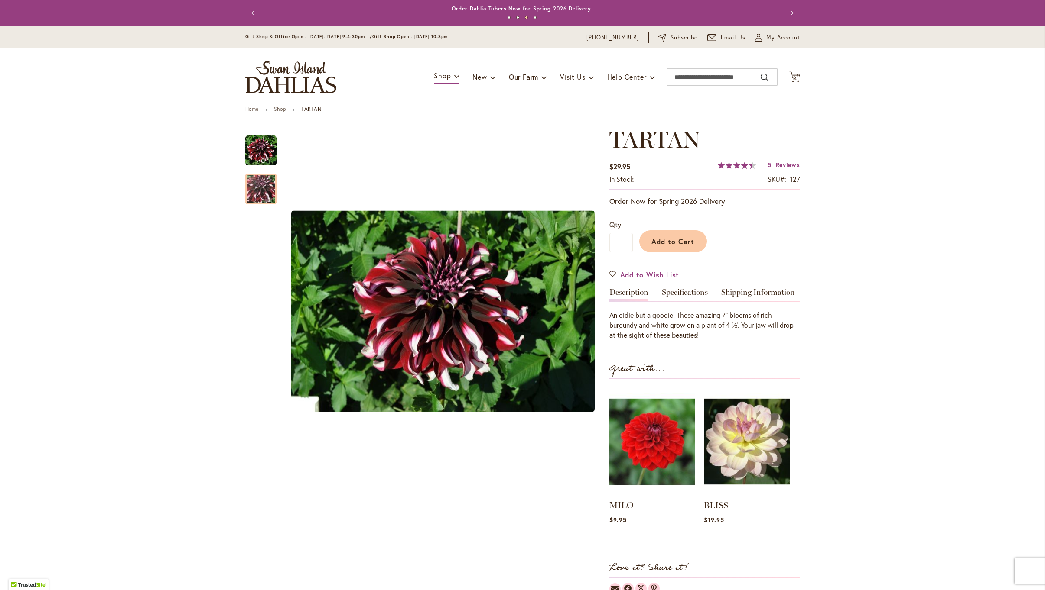
click at [777, 163] on span "Reviews" at bounding box center [787, 165] width 24 height 8
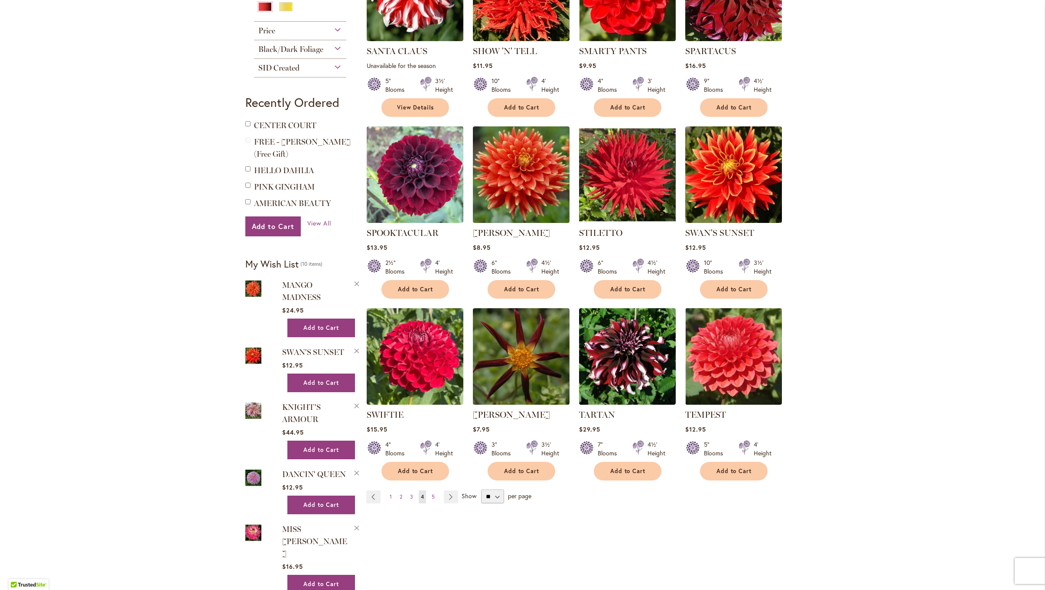
scroll to position [443, 0]
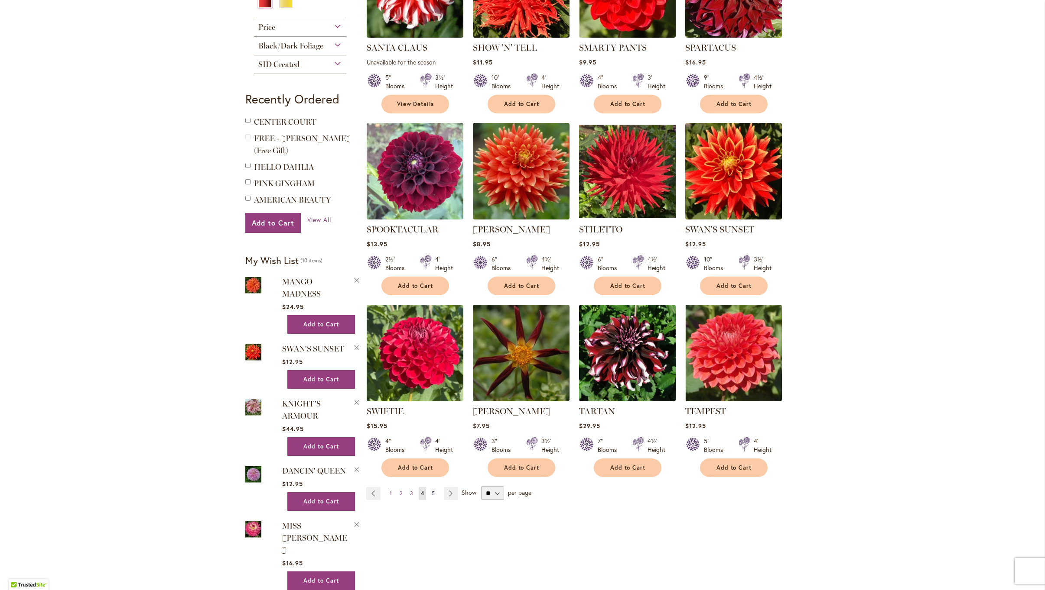
click at [433, 490] on span "5" at bounding box center [432, 493] width 3 height 6
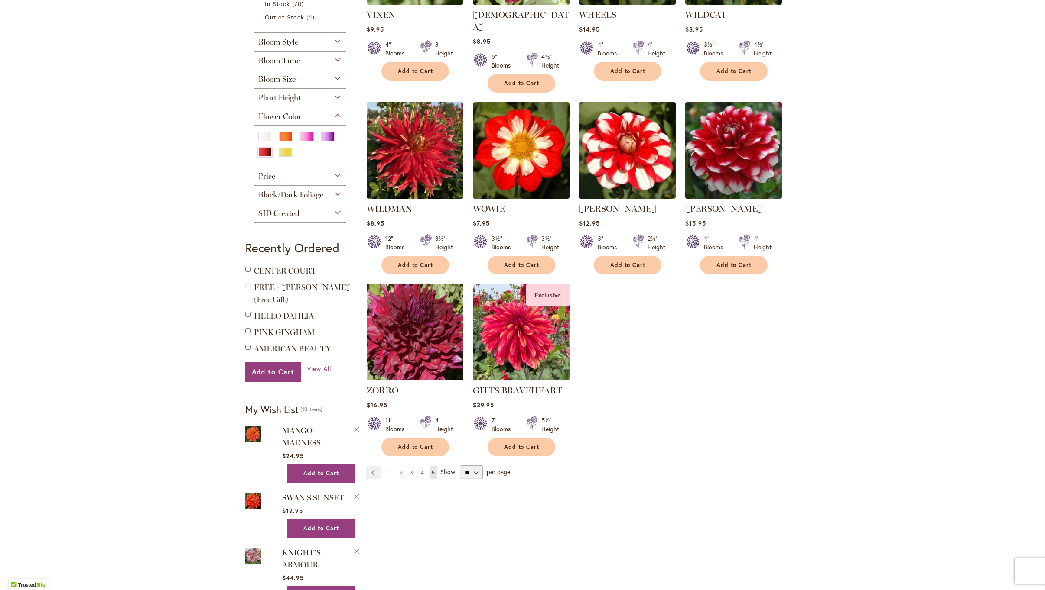
scroll to position [302, 0]
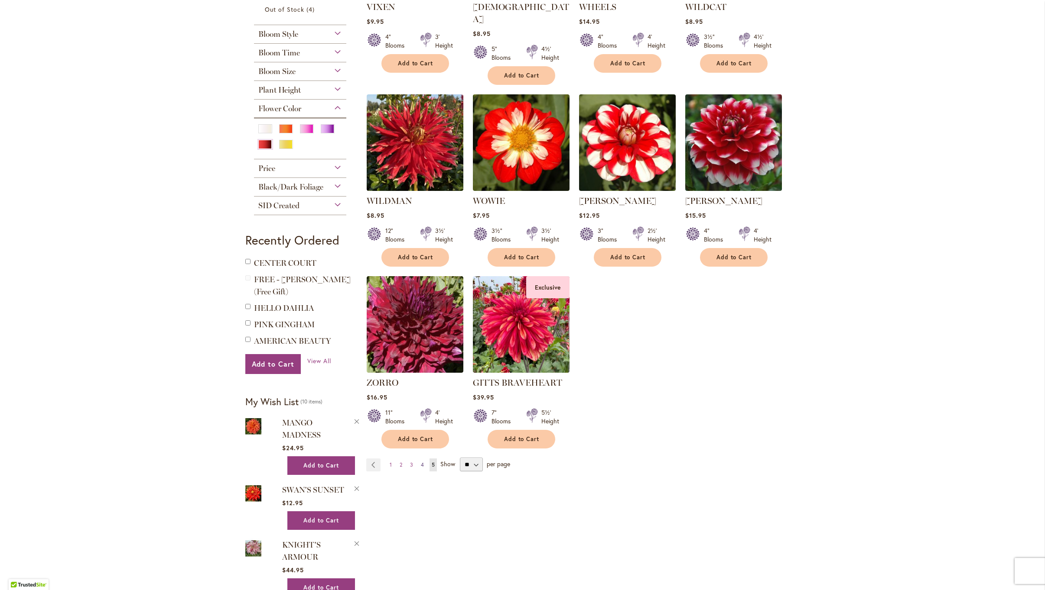
click at [422, 462] on span "4" at bounding box center [422, 465] width 3 height 6
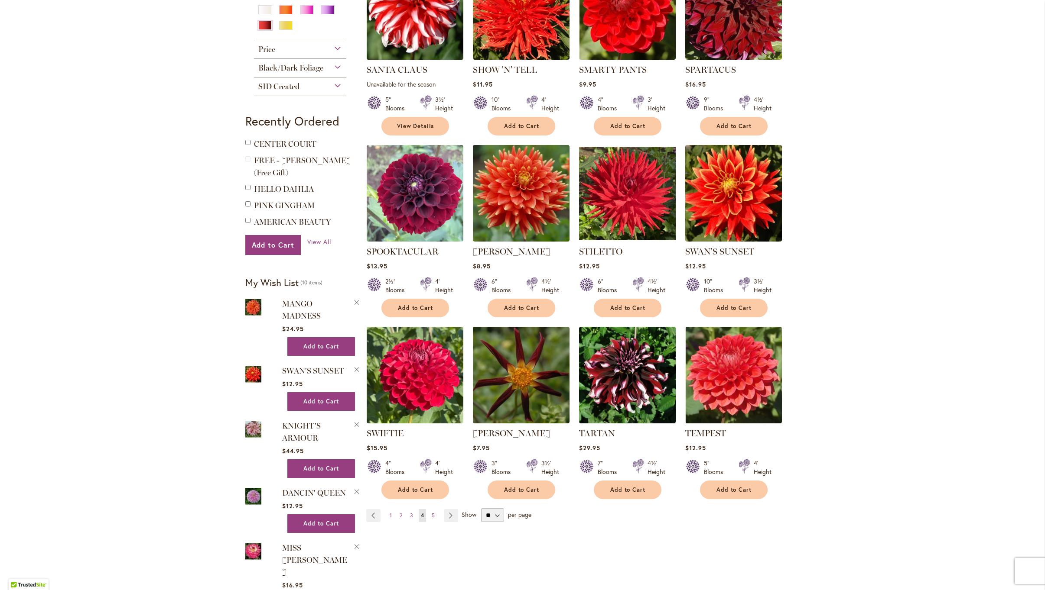
scroll to position [427, 0]
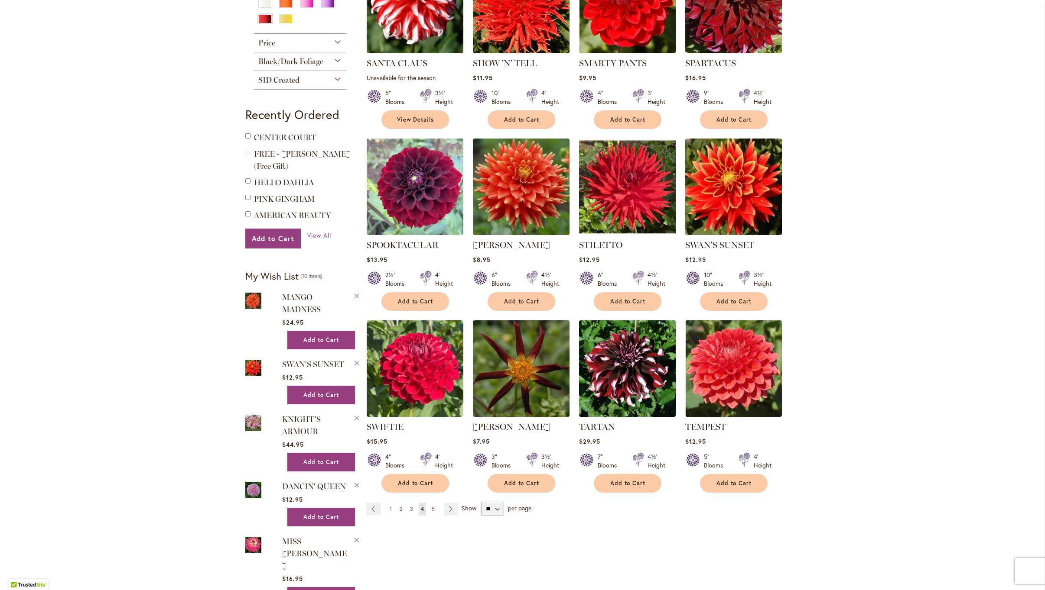
click at [410, 506] on span "3" at bounding box center [411, 509] width 3 height 6
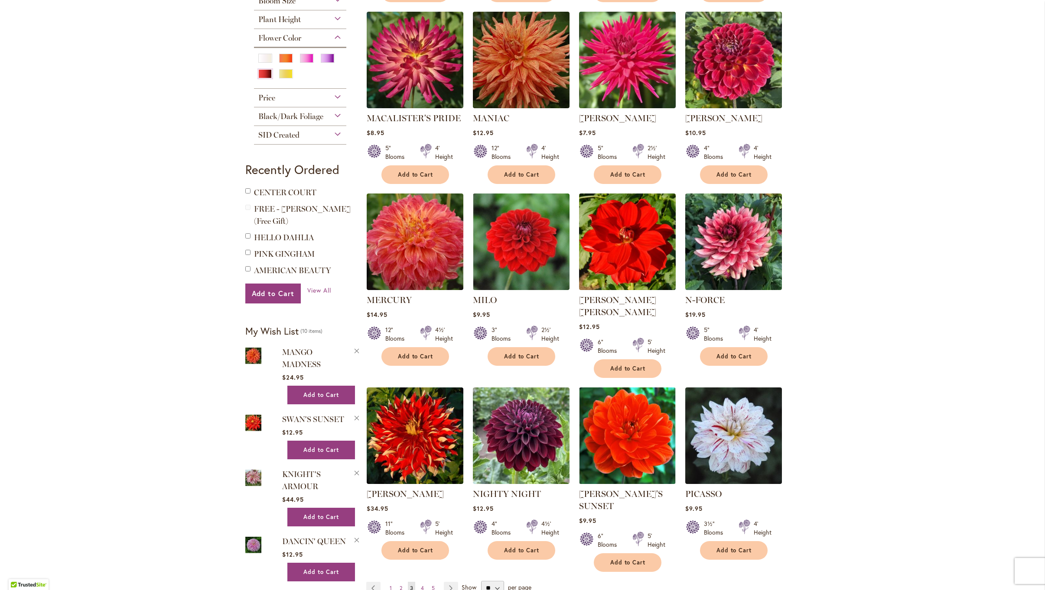
scroll to position [376, 0]
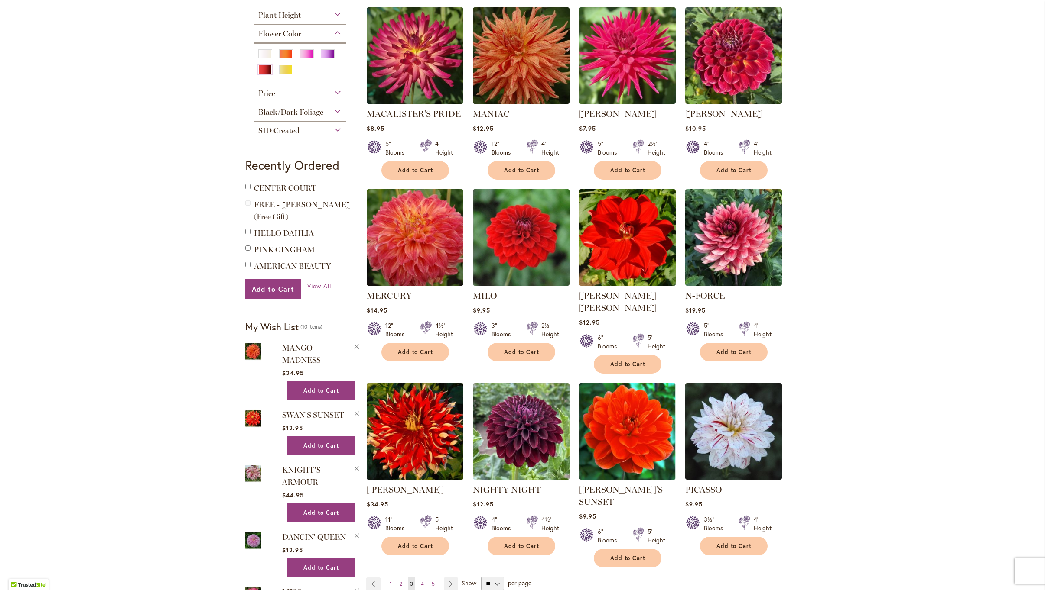
click at [420, 419] on img at bounding box center [414, 431] width 101 height 101
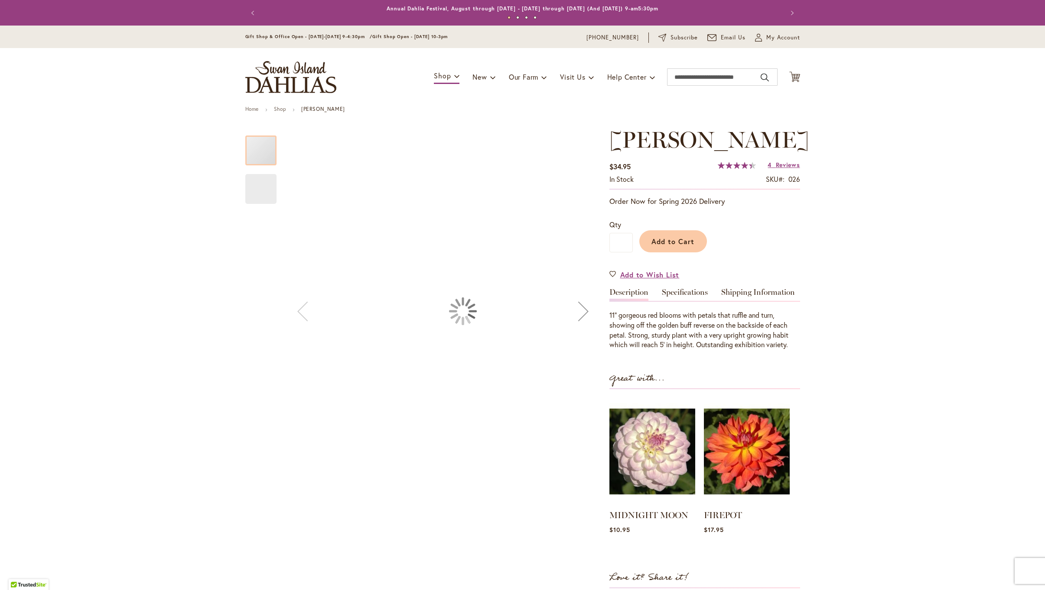
type input "******"
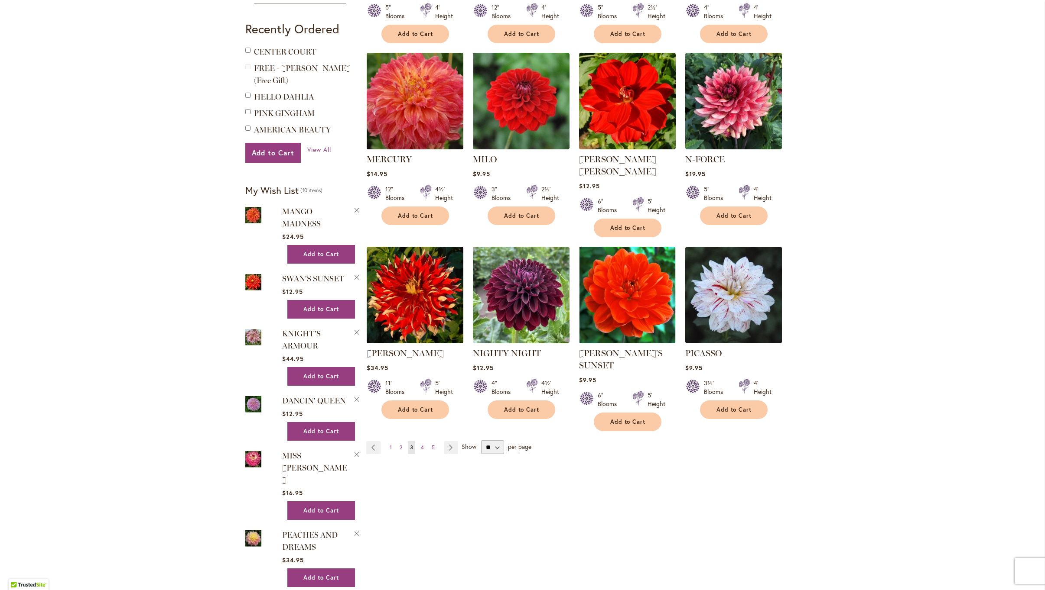
scroll to position [518, 0]
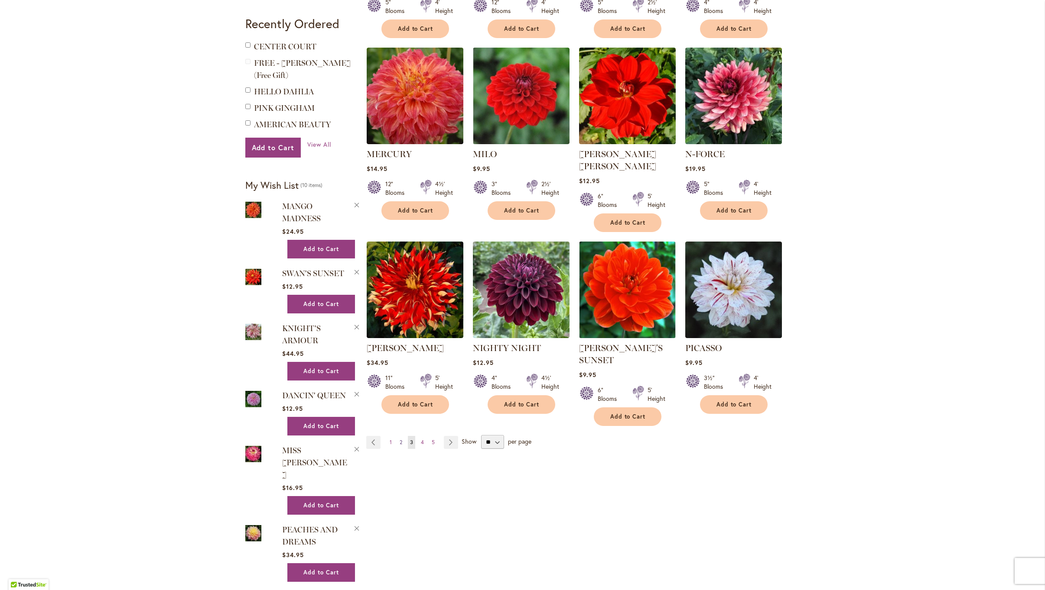
click at [401, 439] on span "2" at bounding box center [400, 442] width 3 height 6
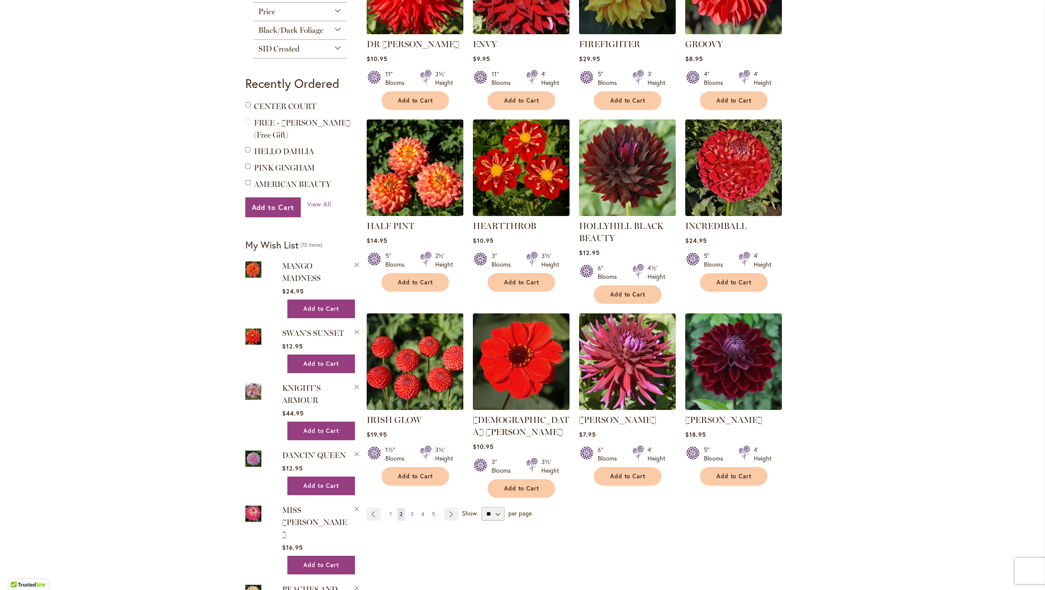
scroll to position [459, 0]
click at [389, 511] on span "1" at bounding box center [390, 514] width 2 height 6
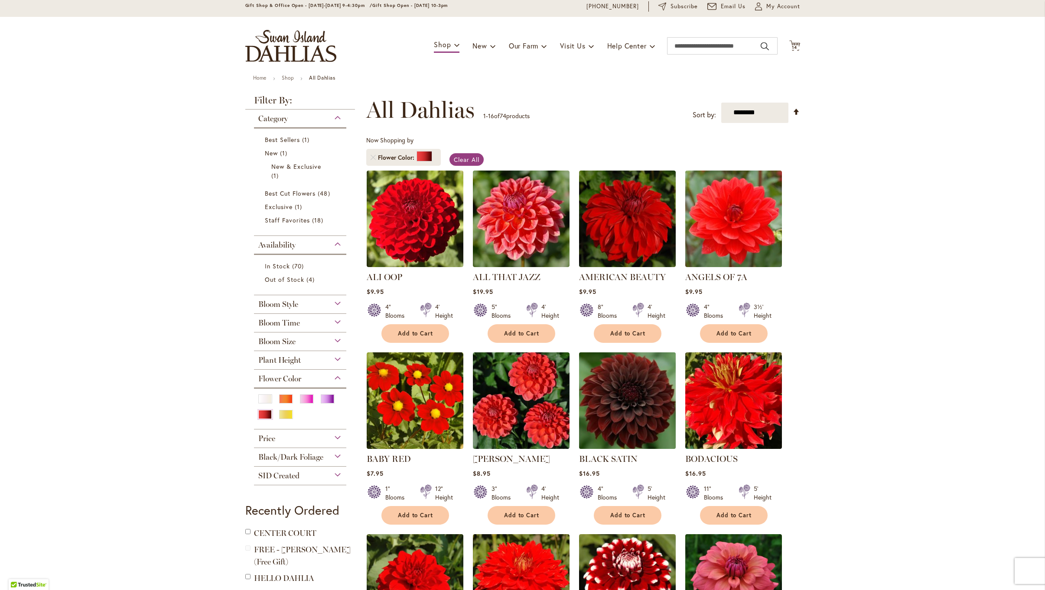
scroll to position [33, 0]
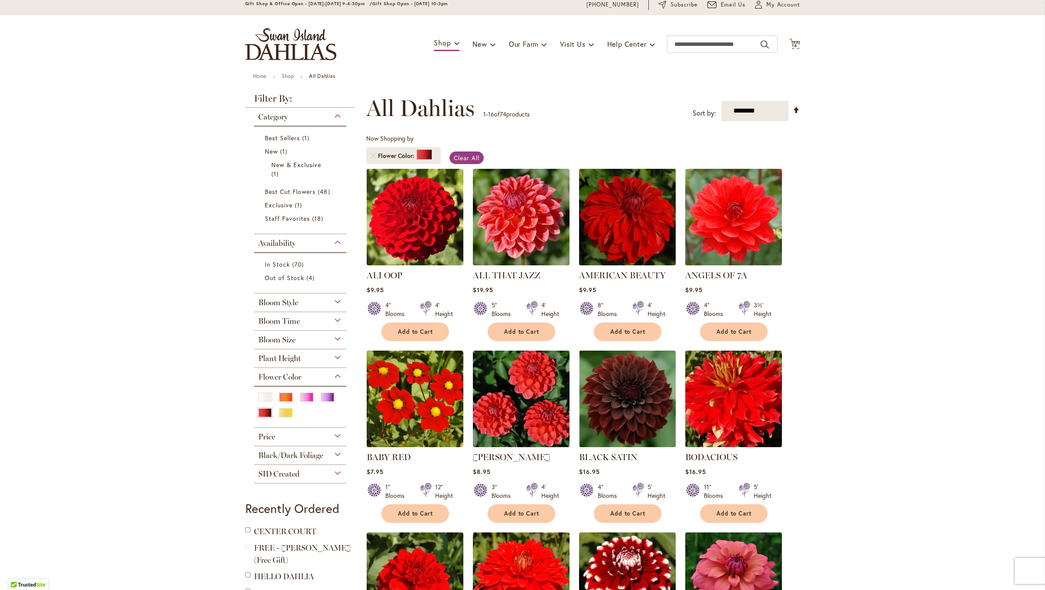
click at [630, 221] on img at bounding box center [626, 216] width 101 height 101
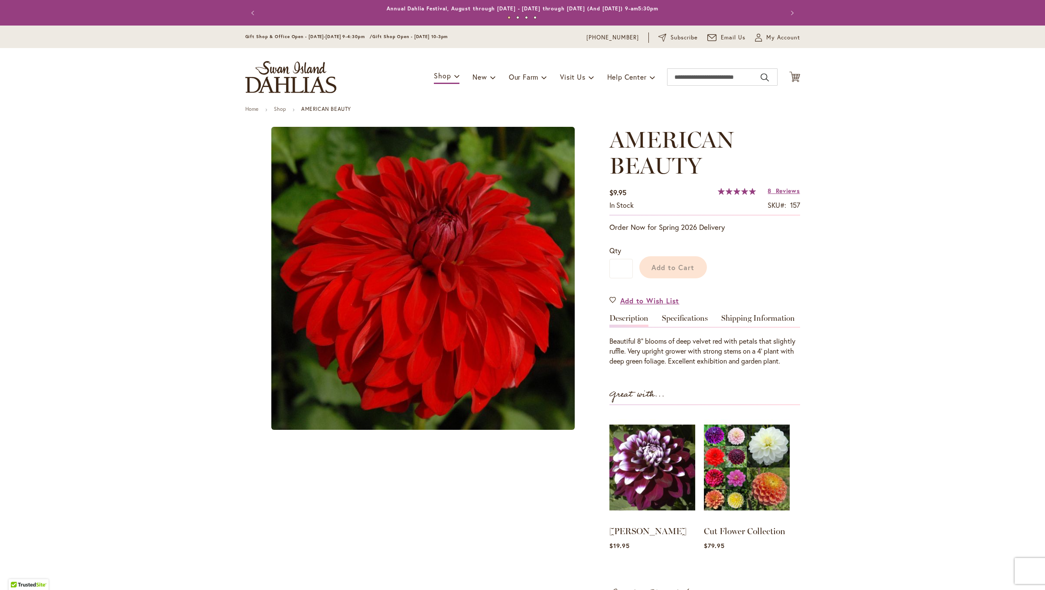
type input "******"
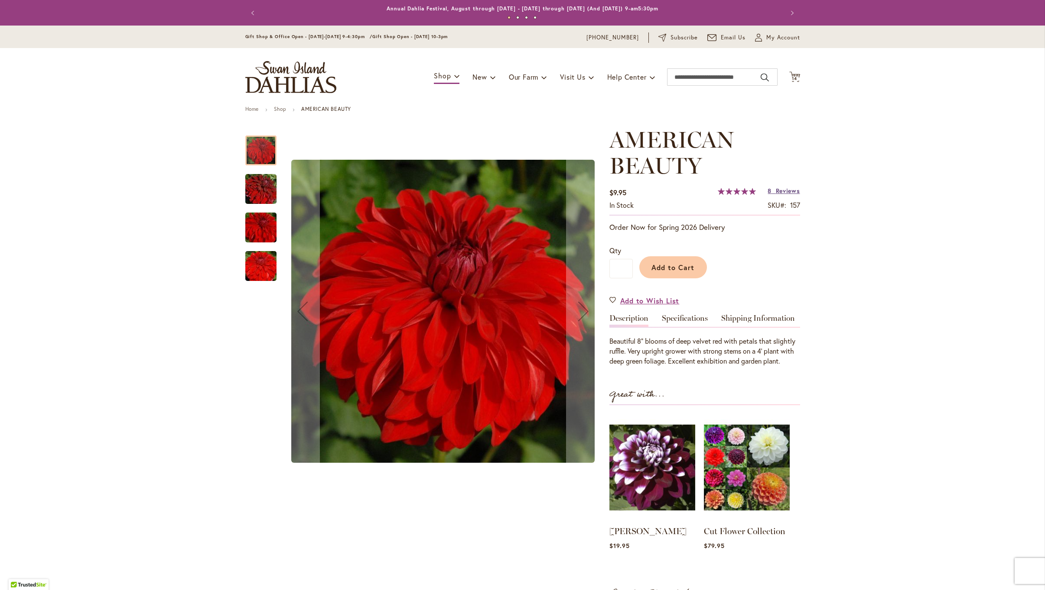
click at [776, 191] on span "Reviews" at bounding box center [787, 191] width 24 height 8
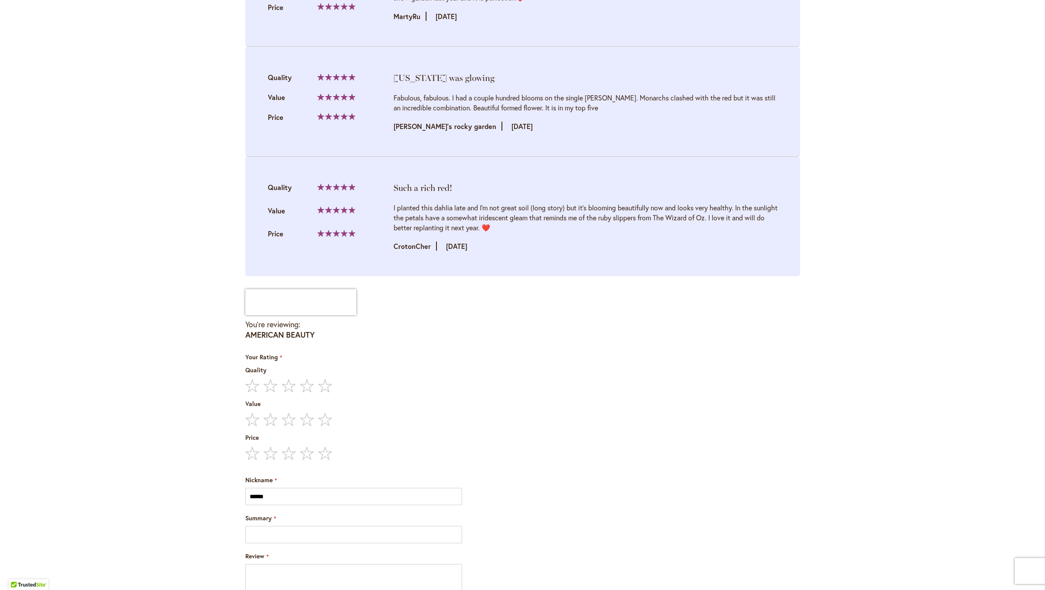
scroll to position [1542, 0]
click at [327, 384] on label "5 stars" at bounding box center [290, 388] width 91 height 14
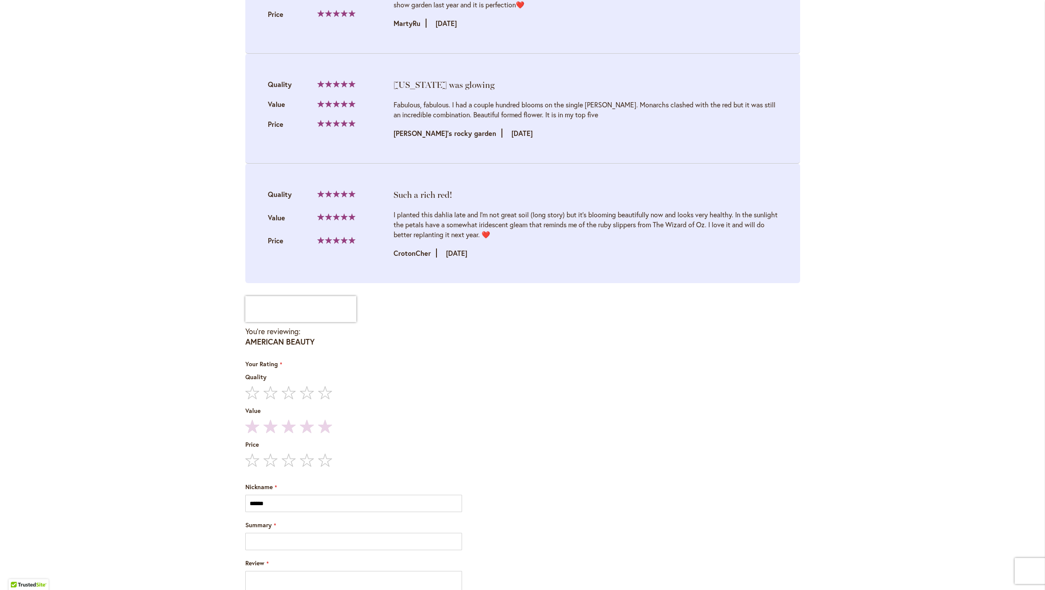
click at [324, 425] on label "5 stars" at bounding box center [290, 427] width 91 height 14
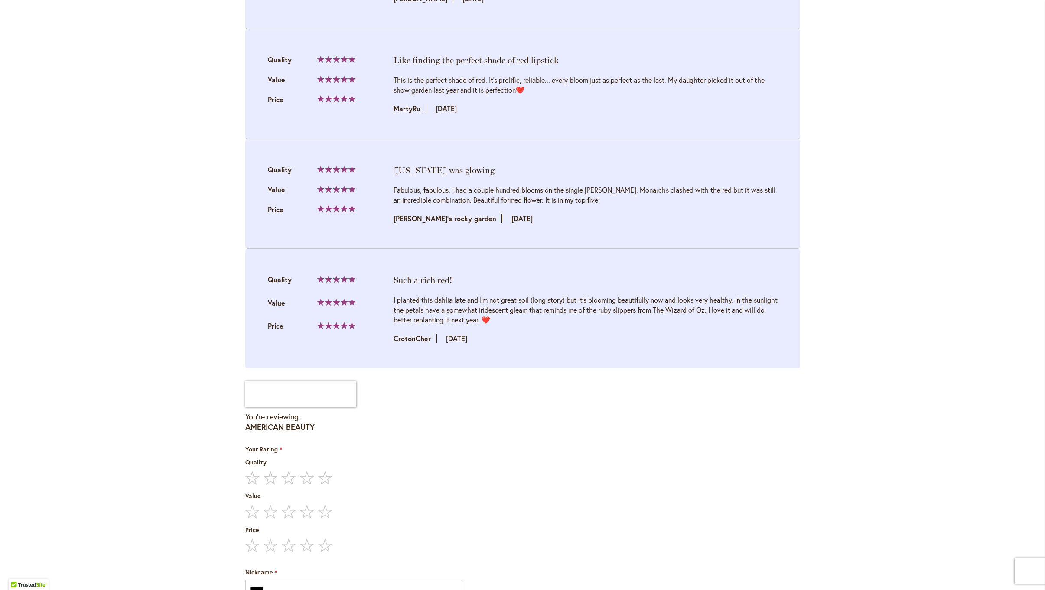
scroll to position [1496, 0]
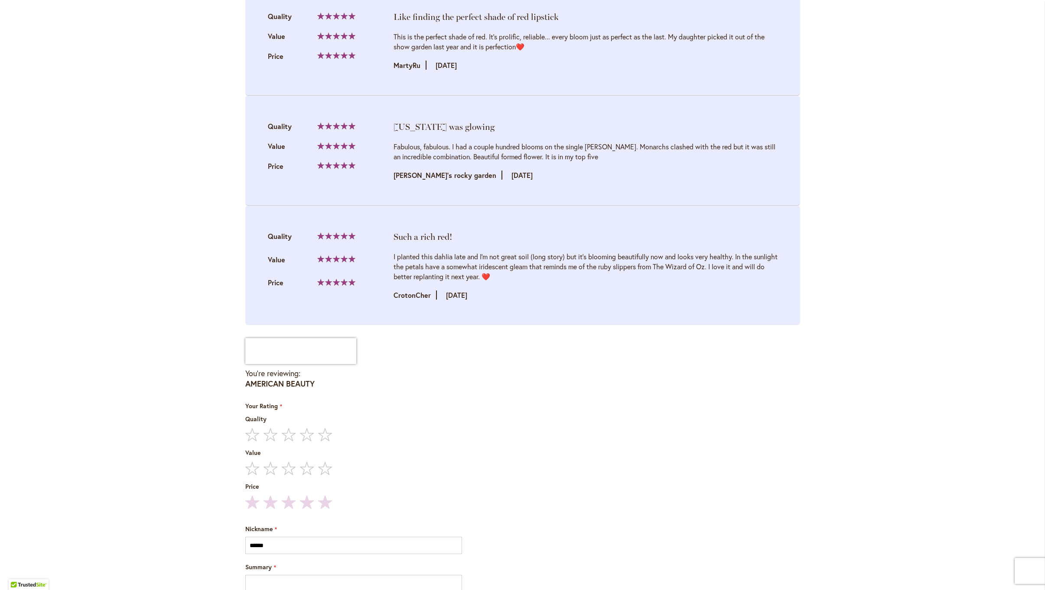
click at [328, 500] on label "5 stars" at bounding box center [290, 503] width 91 height 14
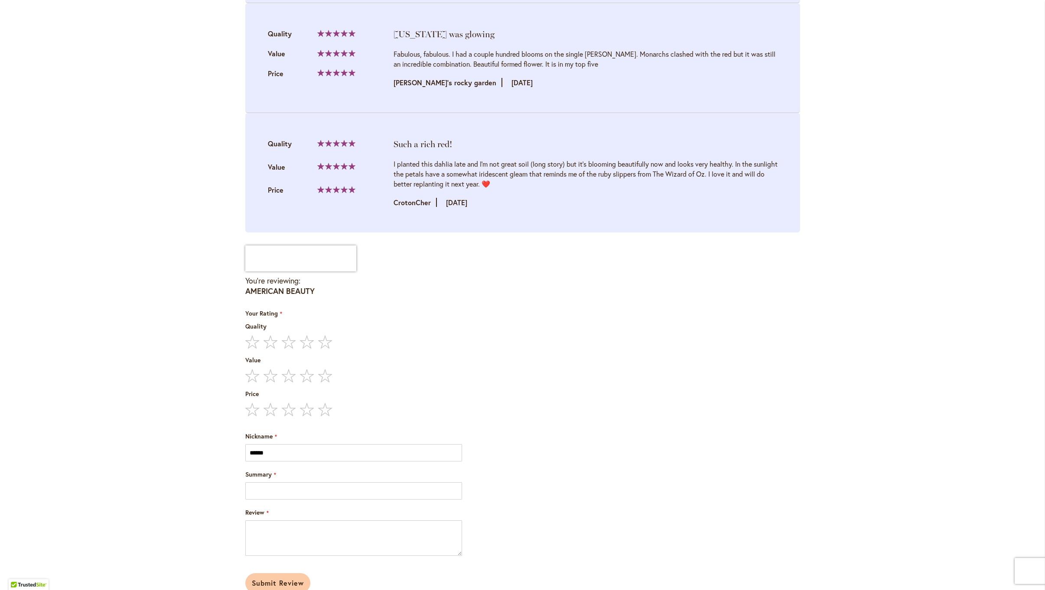
scroll to position [1596, 0]
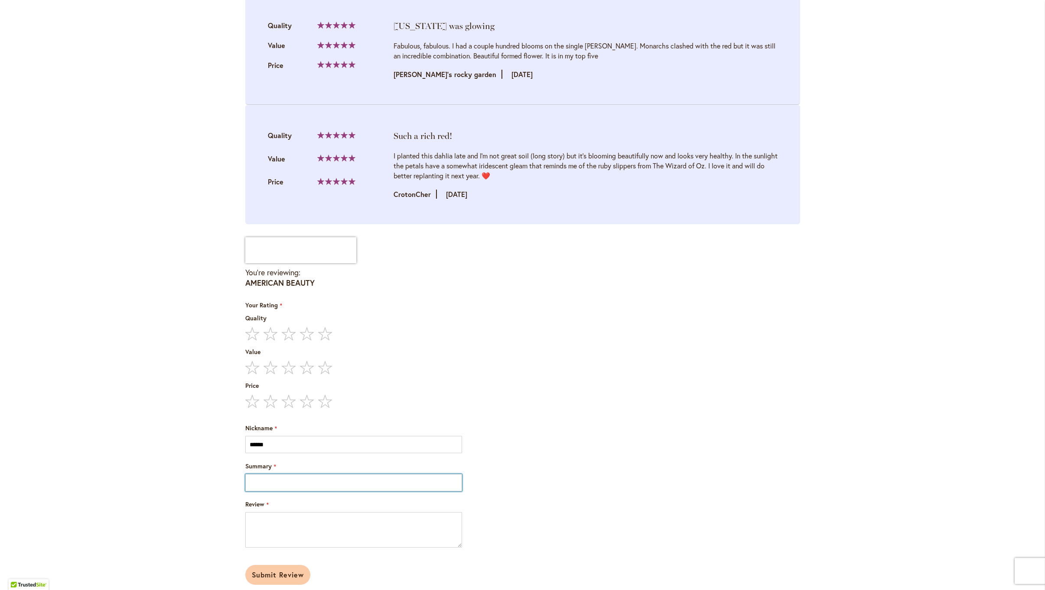
click at [264, 478] on input "Summary" at bounding box center [353, 482] width 217 height 17
type input "**********"
click at [267, 521] on textarea "Review" at bounding box center [353, 531] width 217 height 36
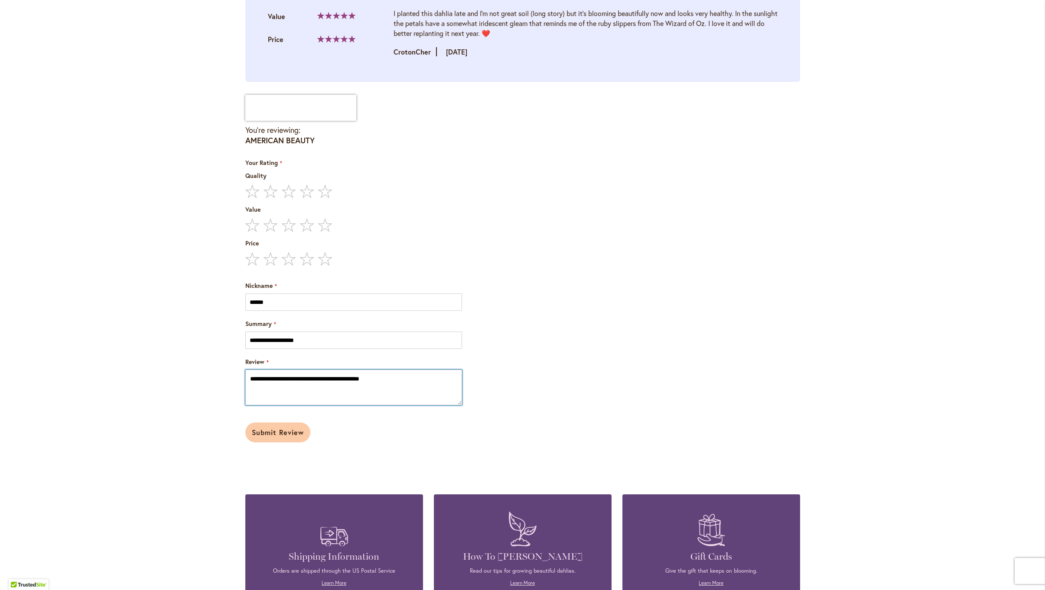
scroll to position [1742, 0]
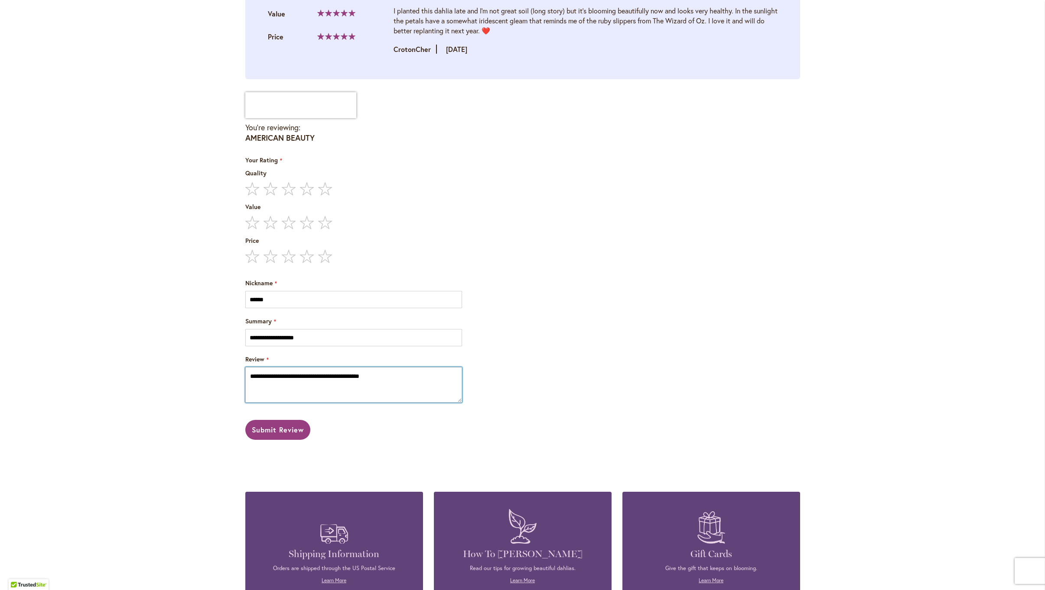
type textarea "**********"
click at [274, 425] on span "Submit Review" at bounding box center [278, 429] width 52 height 9
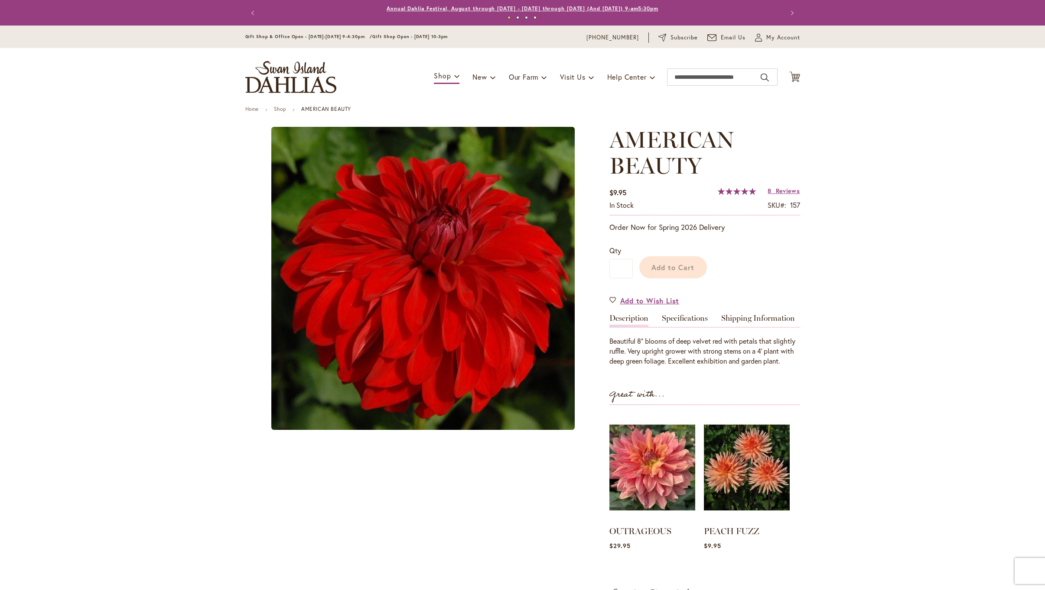
type input "******"
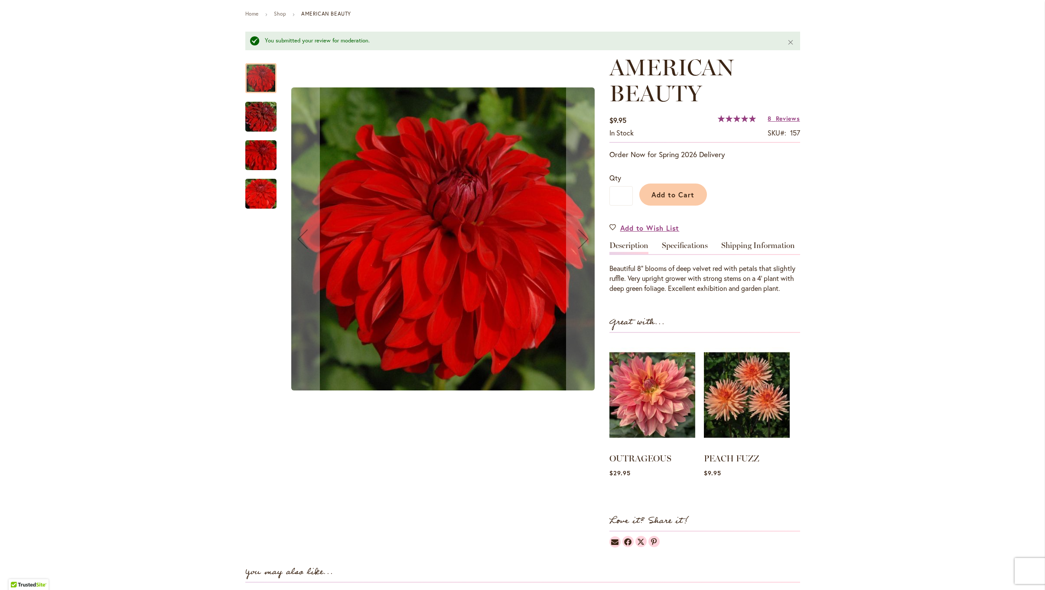
scroll to position [106, 0]
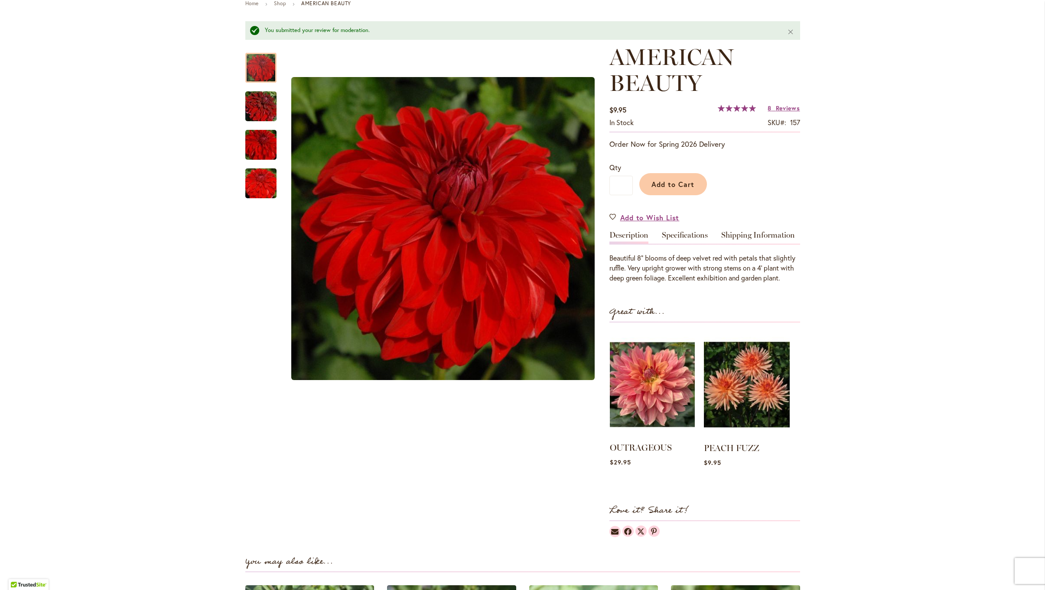
click at [662, 381] on img at bounding box center [652, 385] width 85 height 106
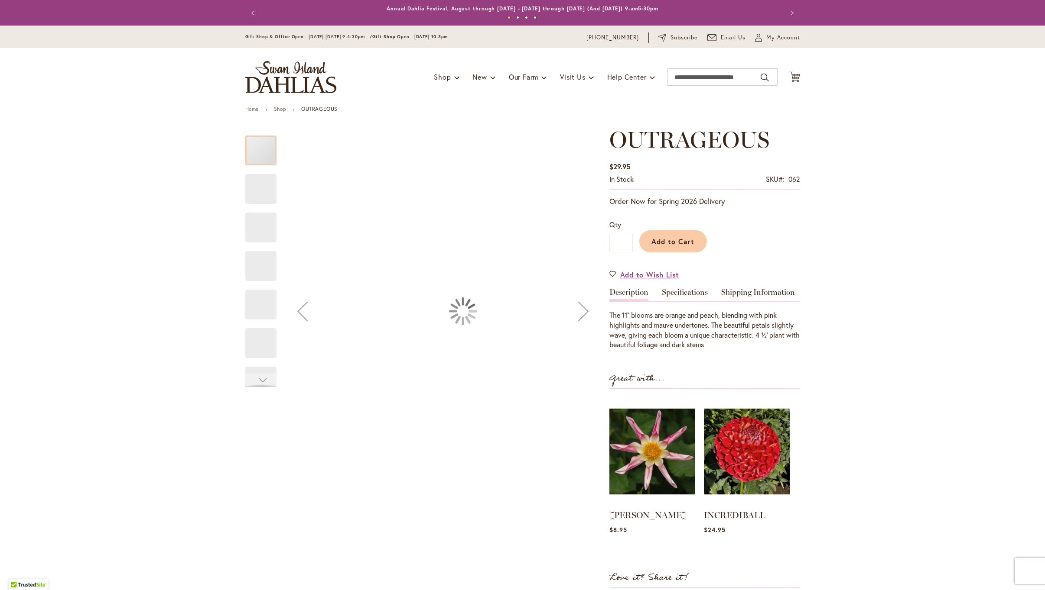
type input "******"
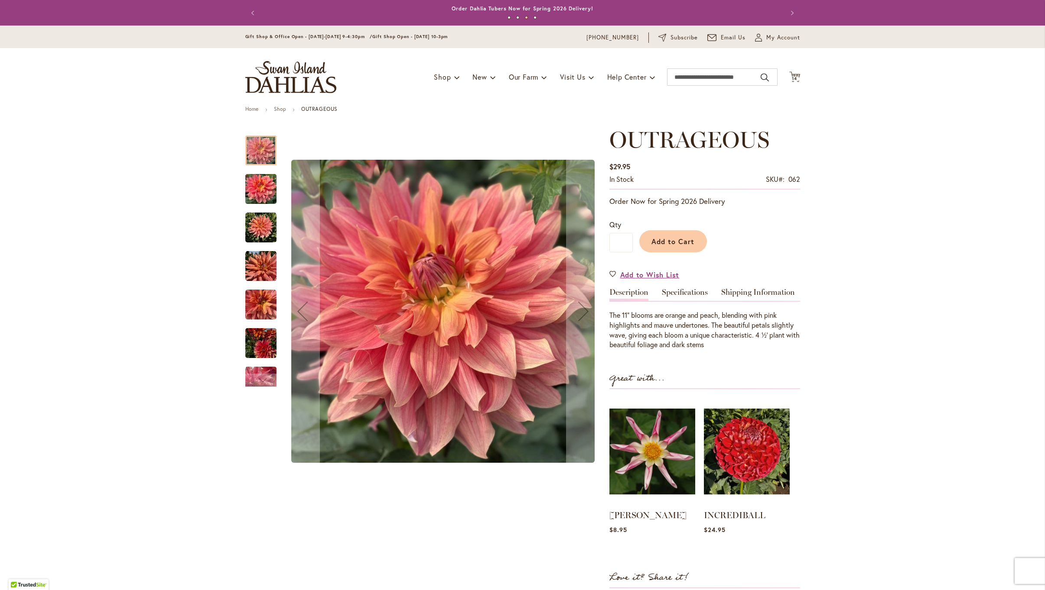
click at [259, 195] on img "OUTRAGEOUS" at bounding box center [260, 190] width 31 height 42
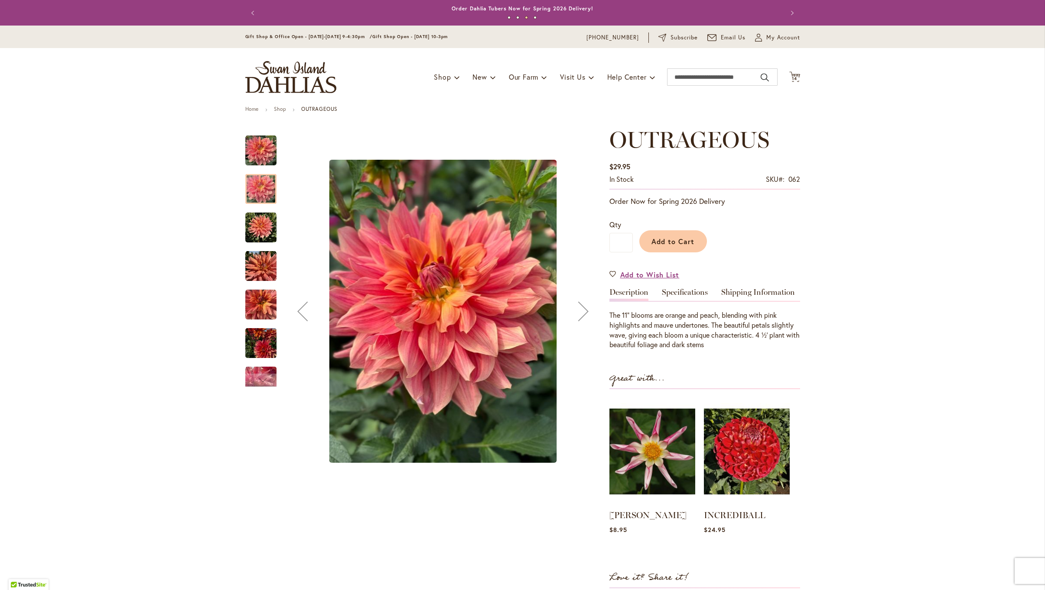
scroll to position [1, 0]
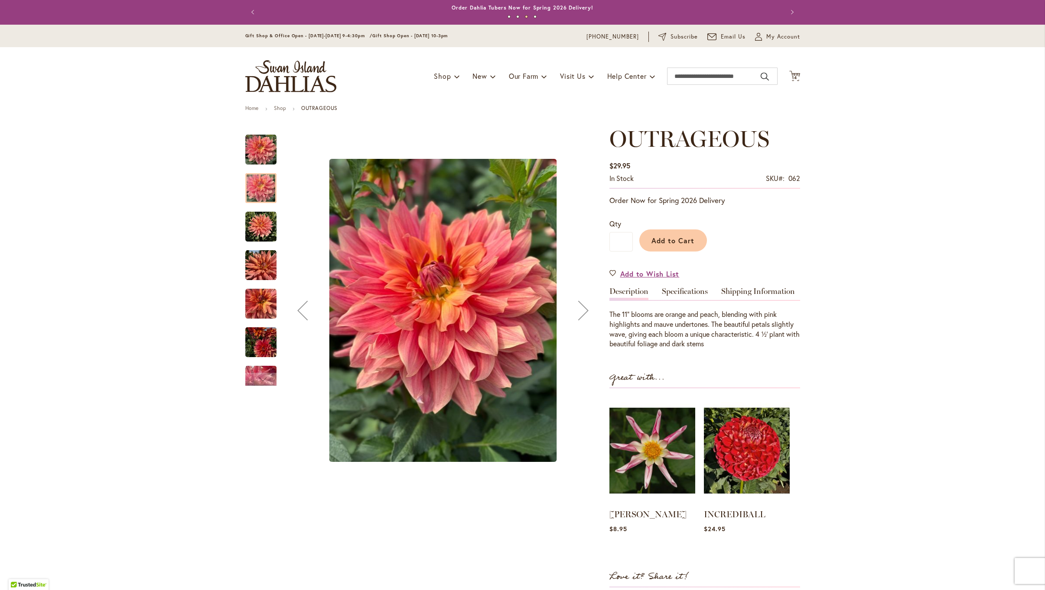
click at [261, 308] on img "OUTRAGEOUS" at bounding box center [260, 304] width 31 height 31
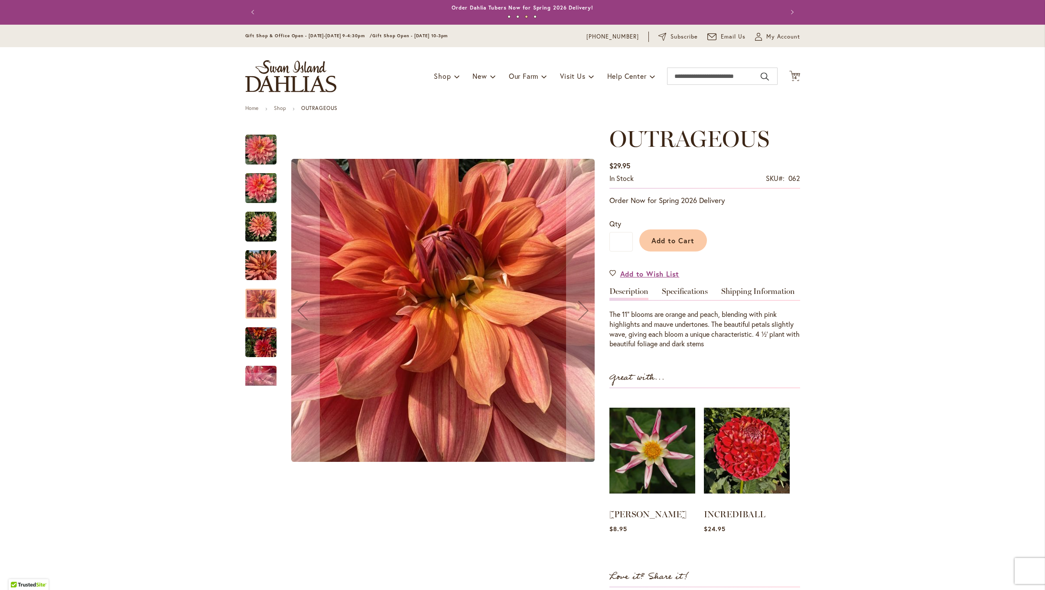
click at [264, 348] on img "OUTRAGEOUS" at bounding box center [260, 343] width 31 height 42
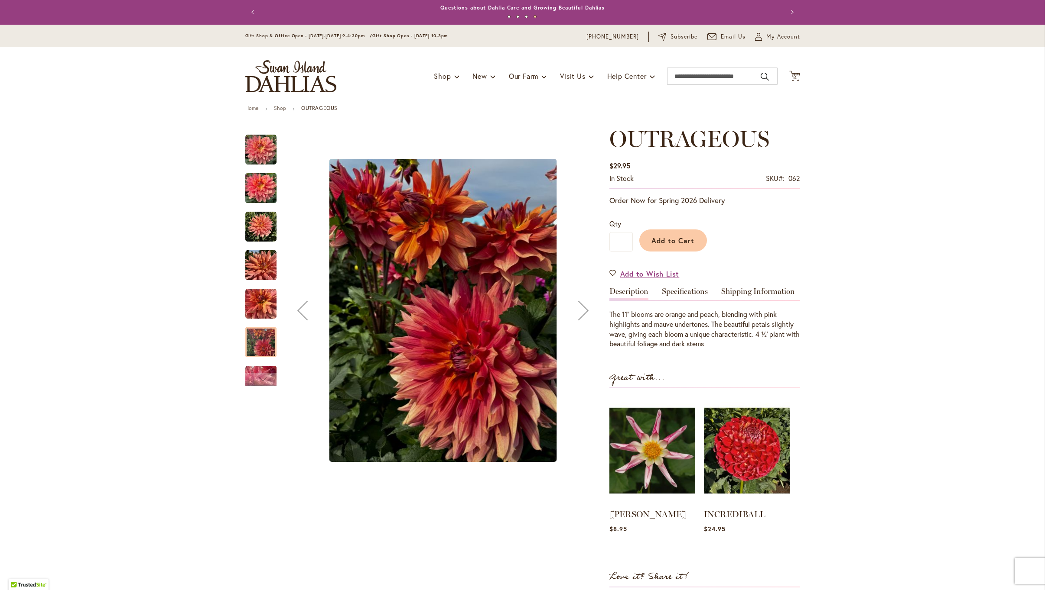
click at [263, 372] on img "OUTRAGEOUS" at bounding box center [261, 381] width 62 height 47
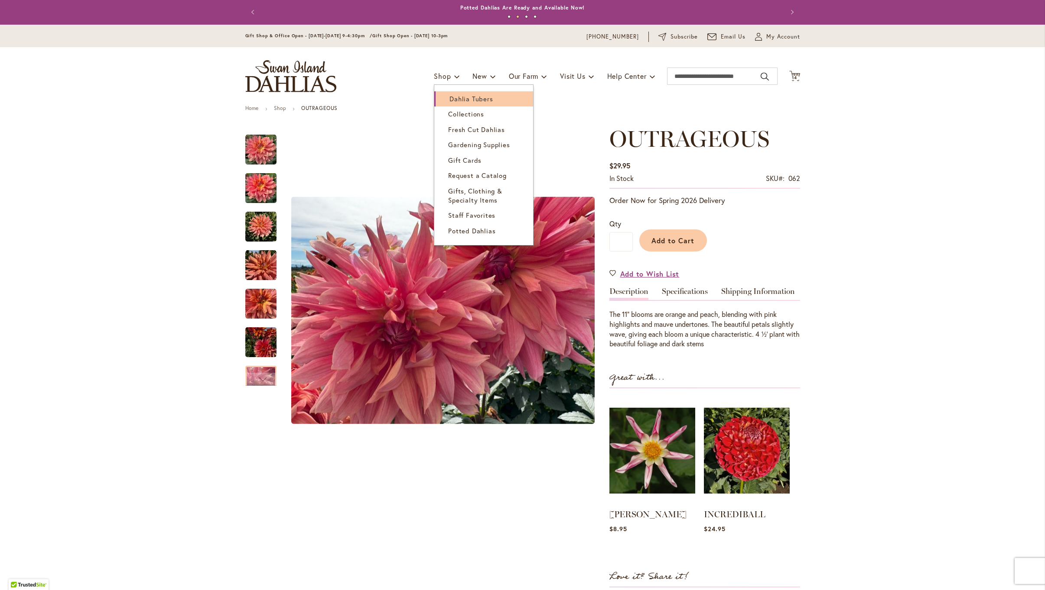
click at [442, 97] on link "Dahlia Tubers" at bounding box center [483, 98] width 99 height 15
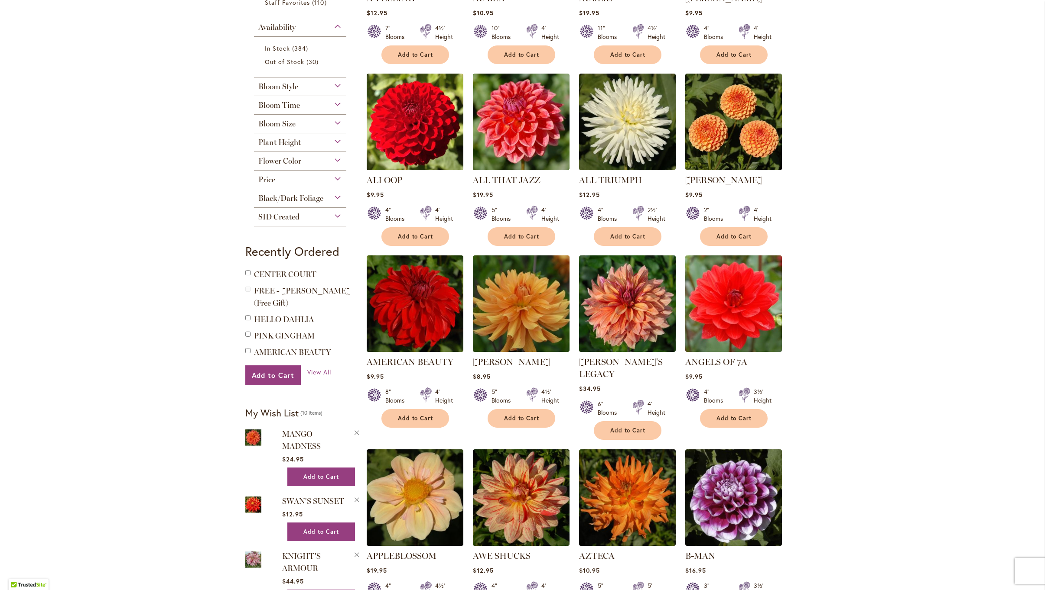
scroll to position [324, 0]
click at [292, 158] on span "Flower Color" at bounding box center [279, 162] width 43 height 10
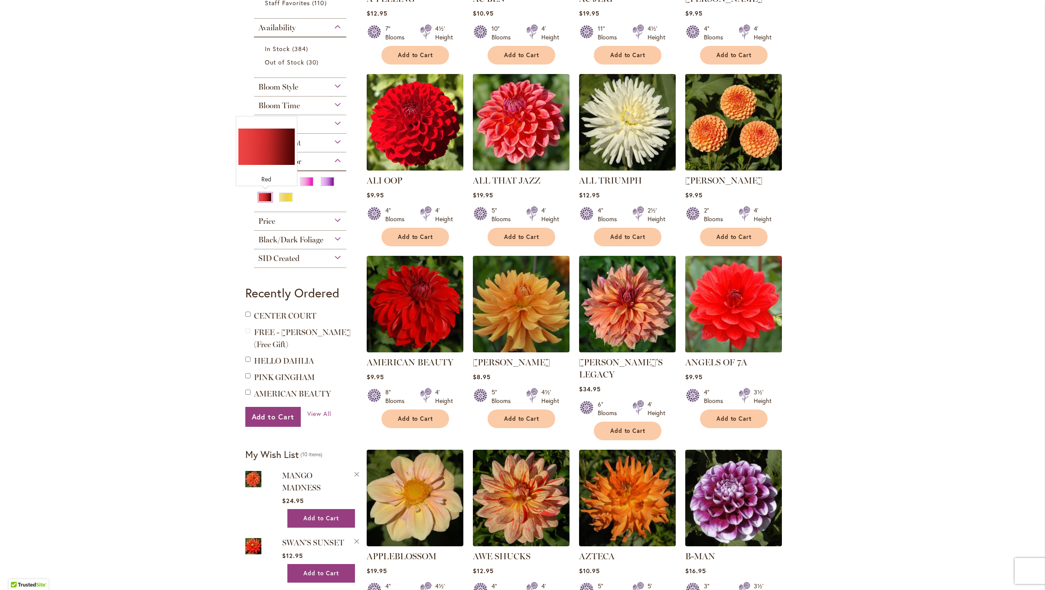
click at [265, 197] on div "Red" at bounding box center [265, 197] width 14 height 9
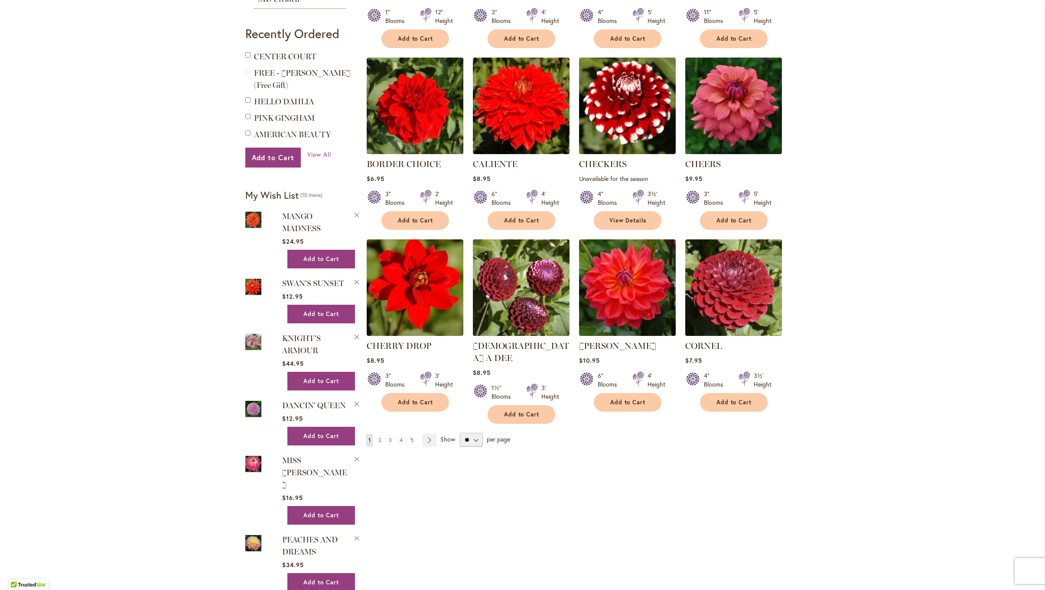
scroll to position [510, 0]
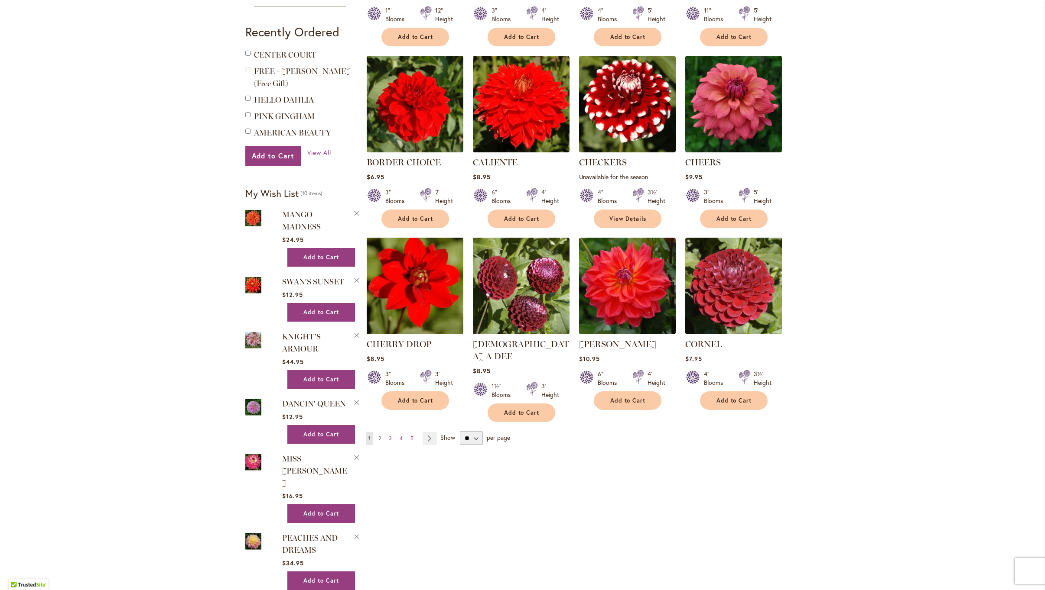
click at [382, 432] on link "Page 2" at bounding box center [379, 438] width 7 height 13
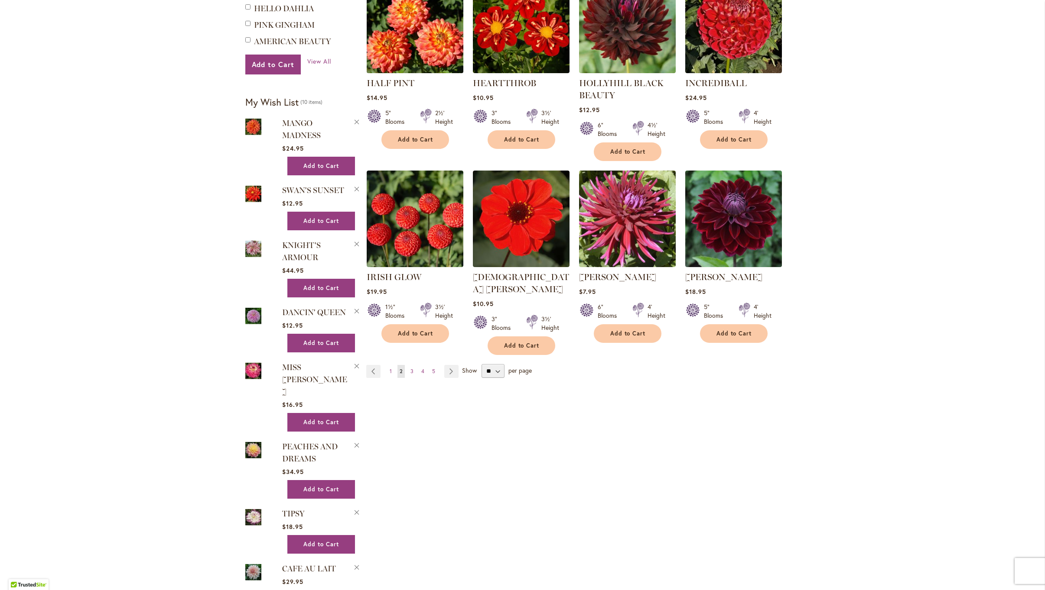
scroll to position [607, 0]
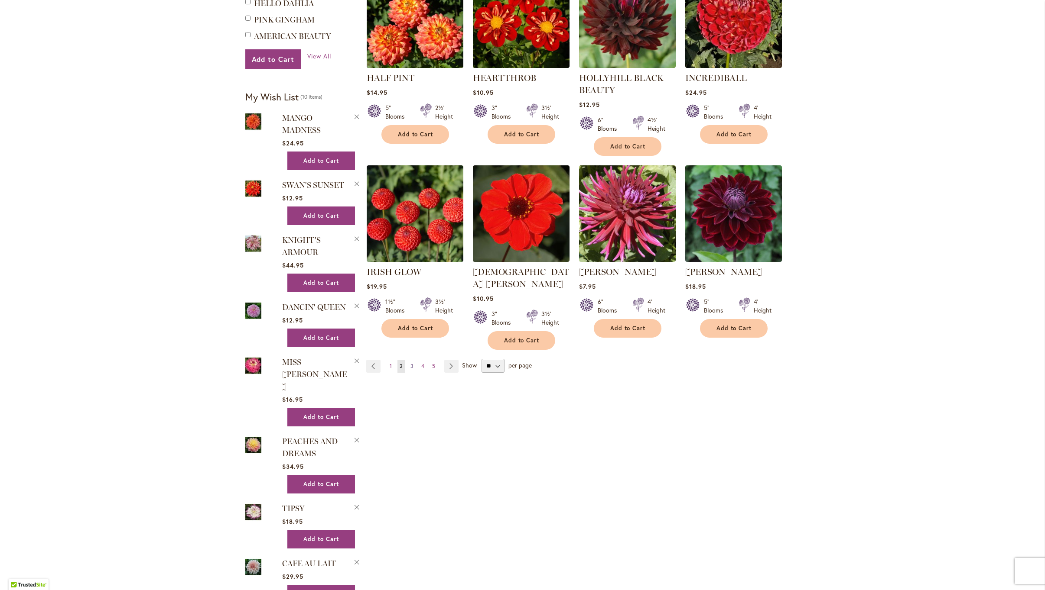
click at [413, 363] on span "3" at bounding box center [411, 366] width 3 height 6
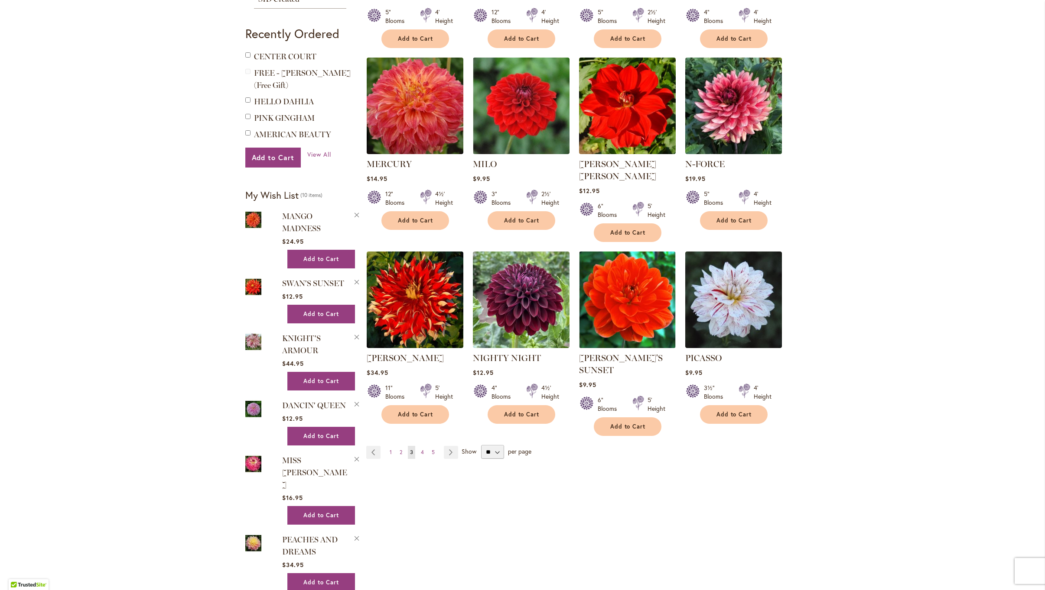
scroll to position [541, 0]
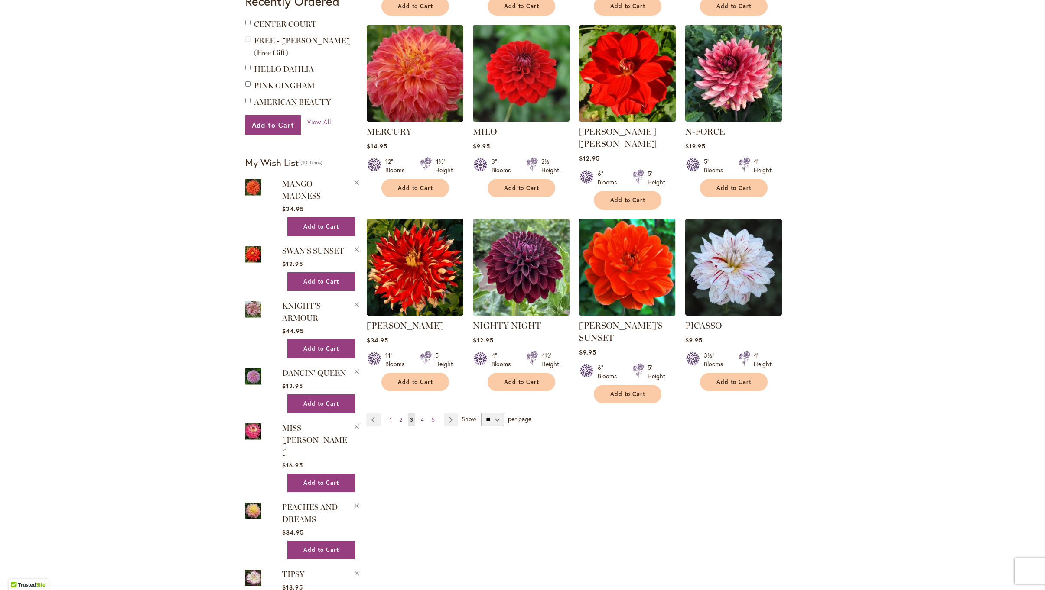
click at [423, 417] on span "4" at bounding box center [422, 420] width 3 height 6
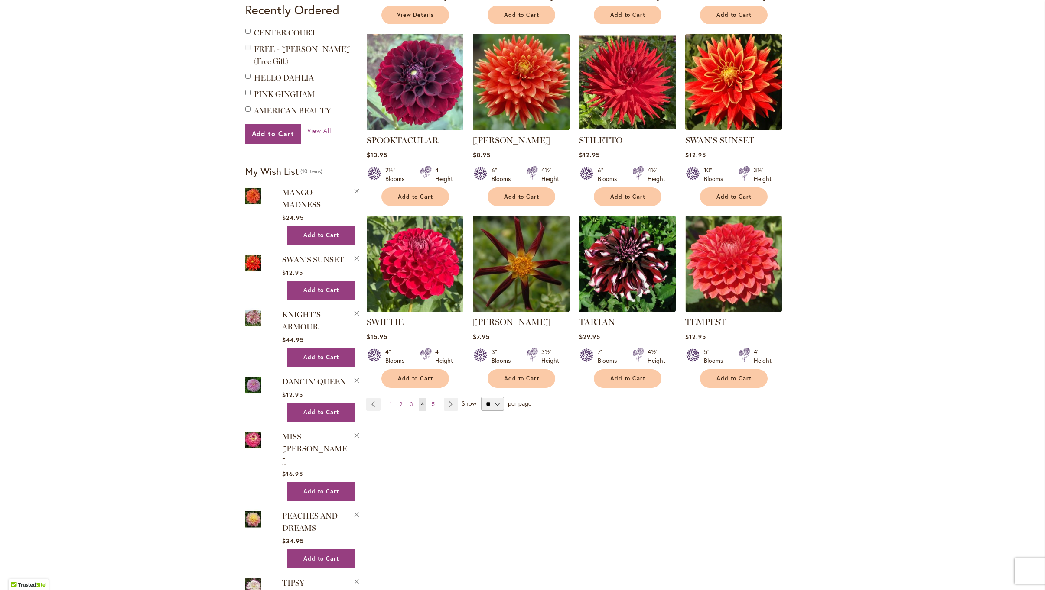
scroll to position [537, 0]
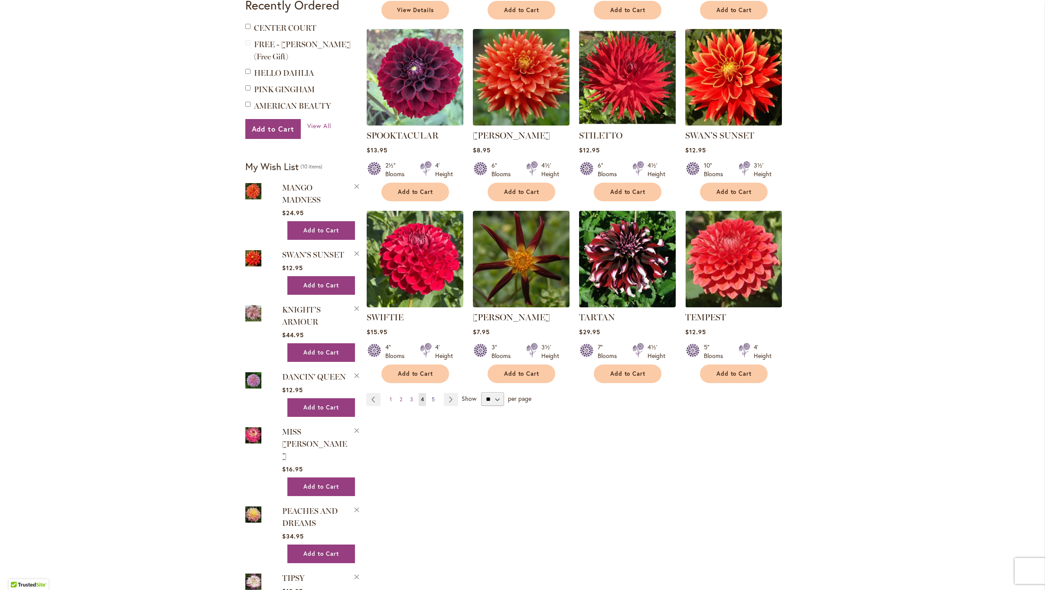
click at [432, 396] on span "5" at bounding box center [432, 399] width 3 height 6
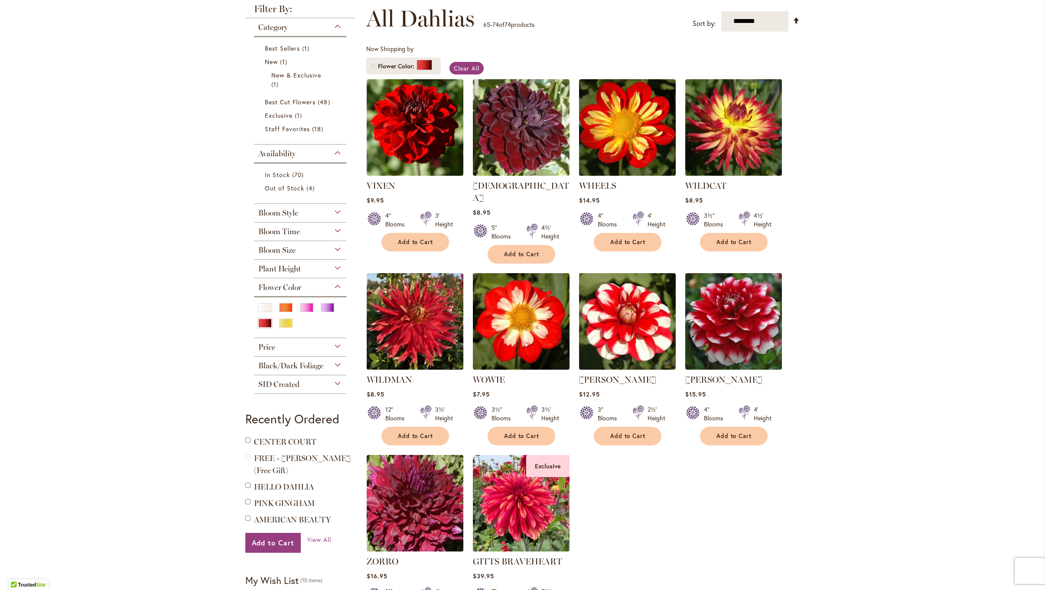
scroll to position [125, 0]
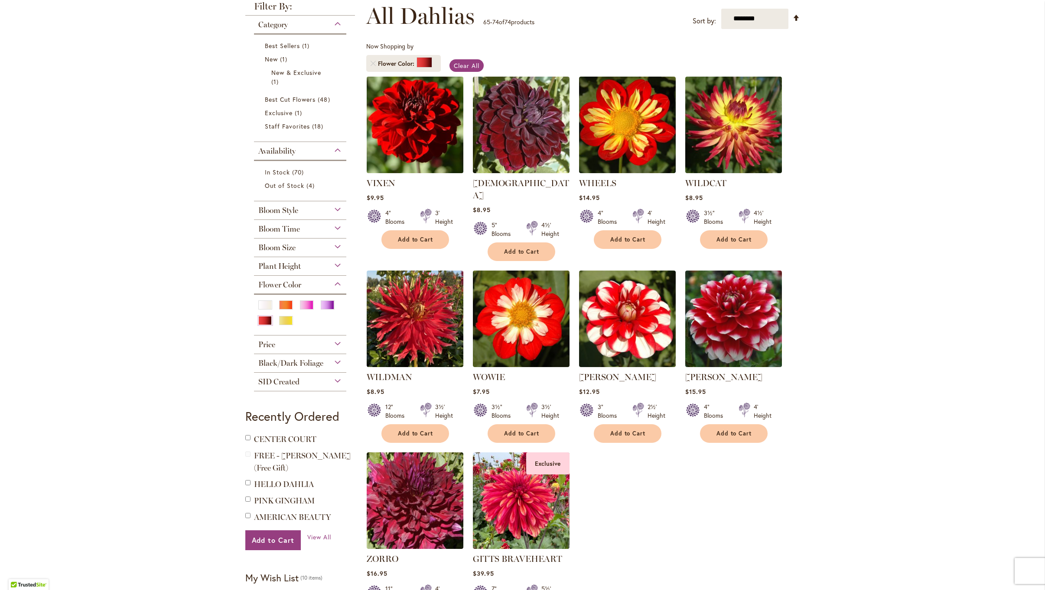
click at [402, 121] on img at bounding box center [414, 124] width 101 height 101
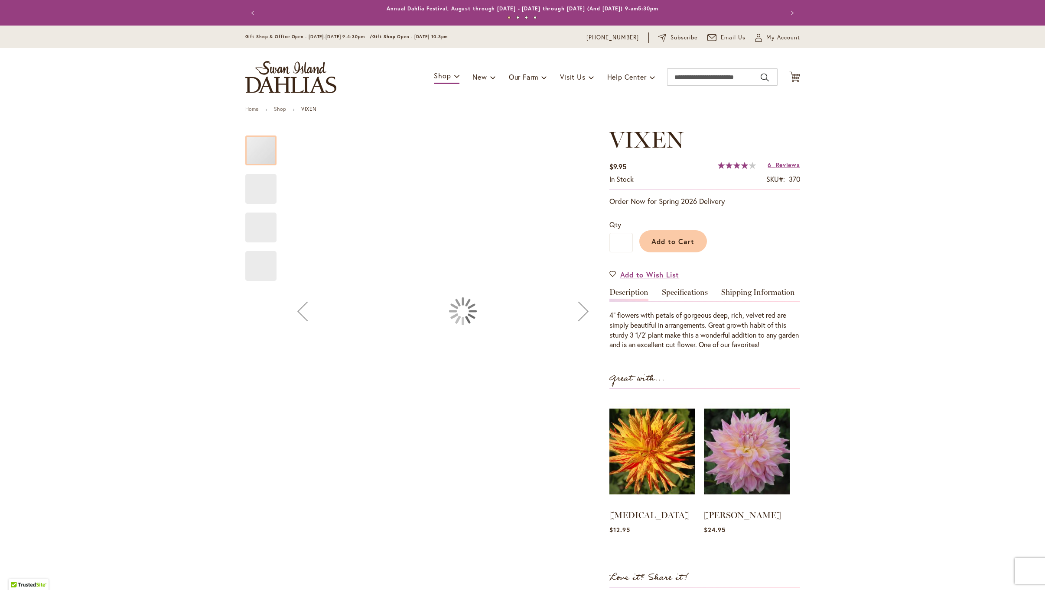
type input "******"
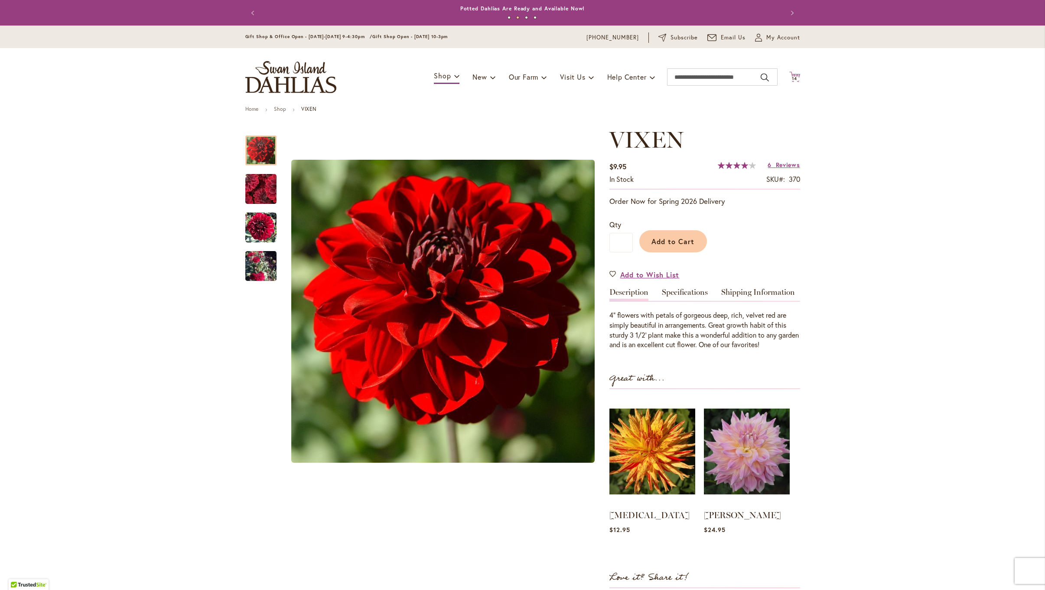
click at [792, 77] on span "14" at bounding box center [794, 79] width 5 height 6
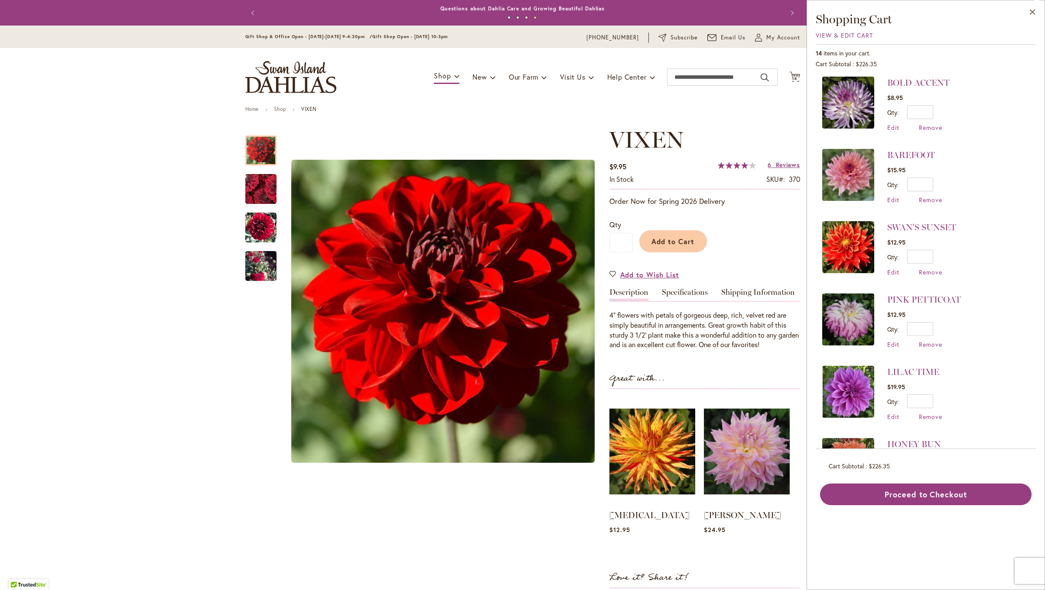
scroll to position [535, 0]
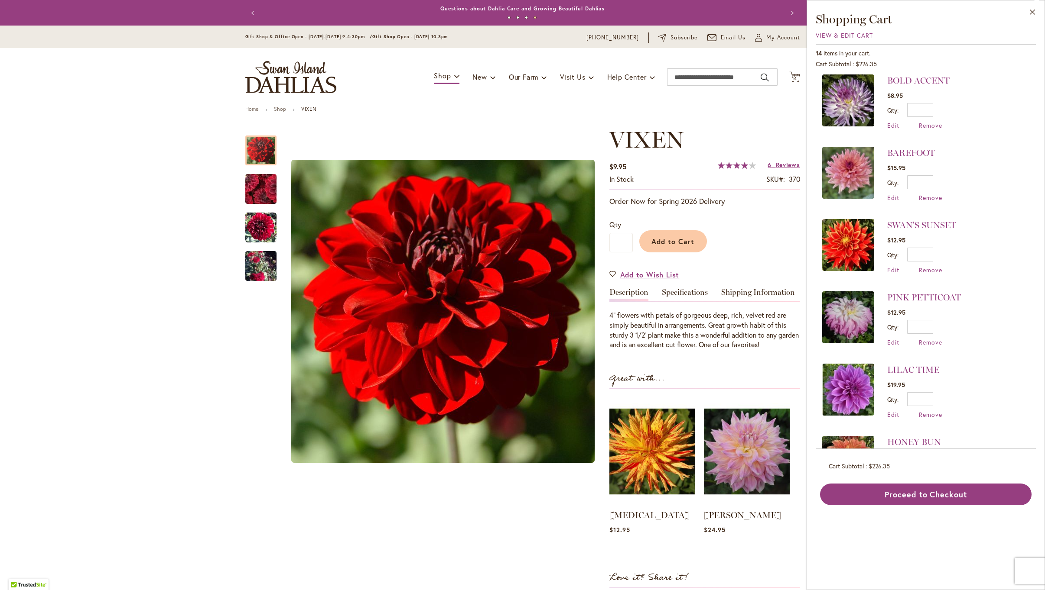
click at [840, 293] on img at bounding box center [848, 318] width 52 height 52
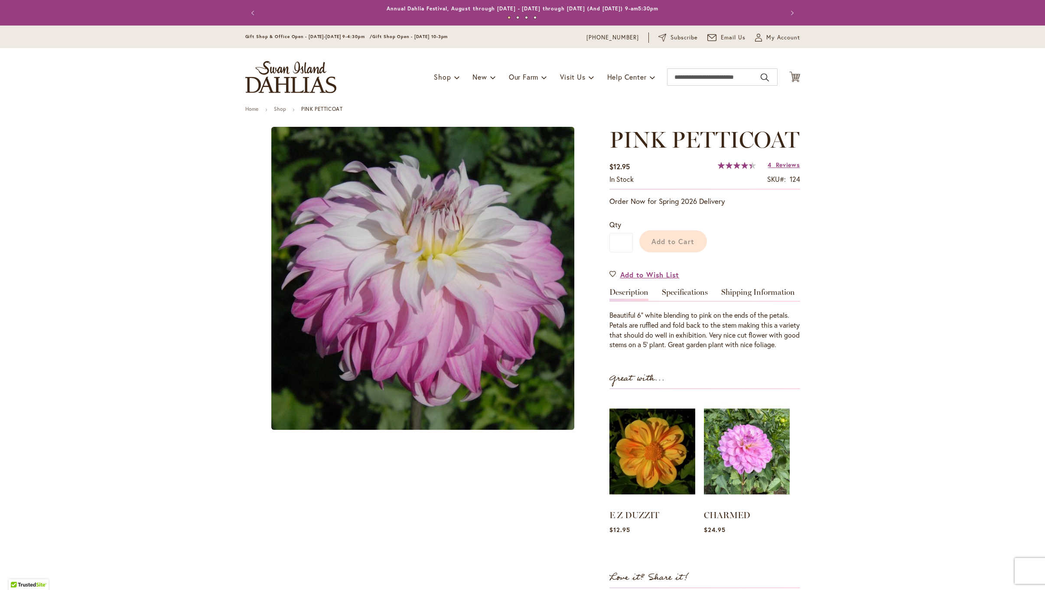
type input "******"
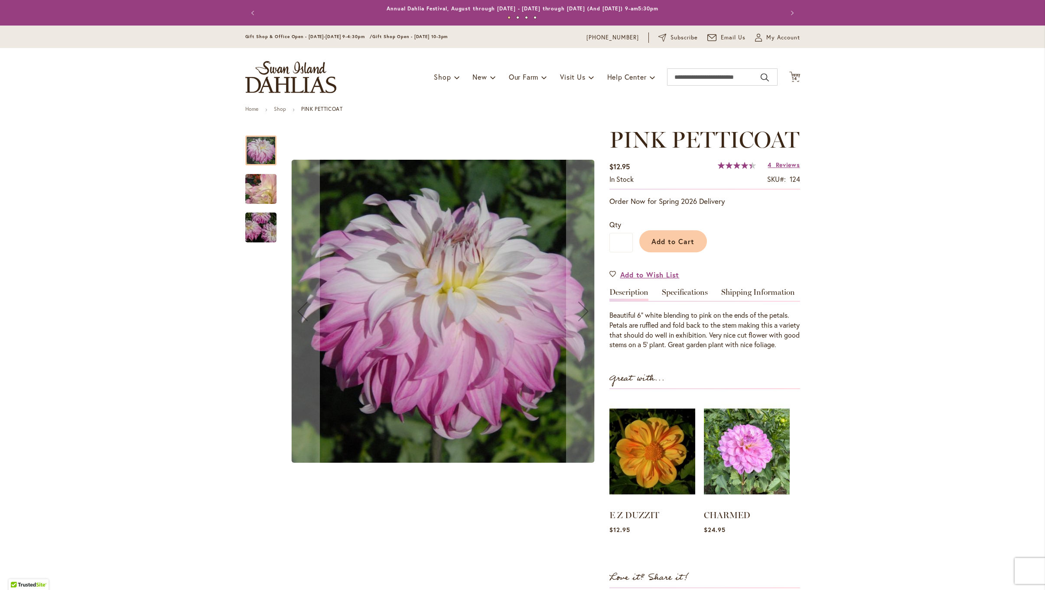
click at [257, 231] on img "Pink Petticoat" at bounding box center [261, 228] width 62 height 42
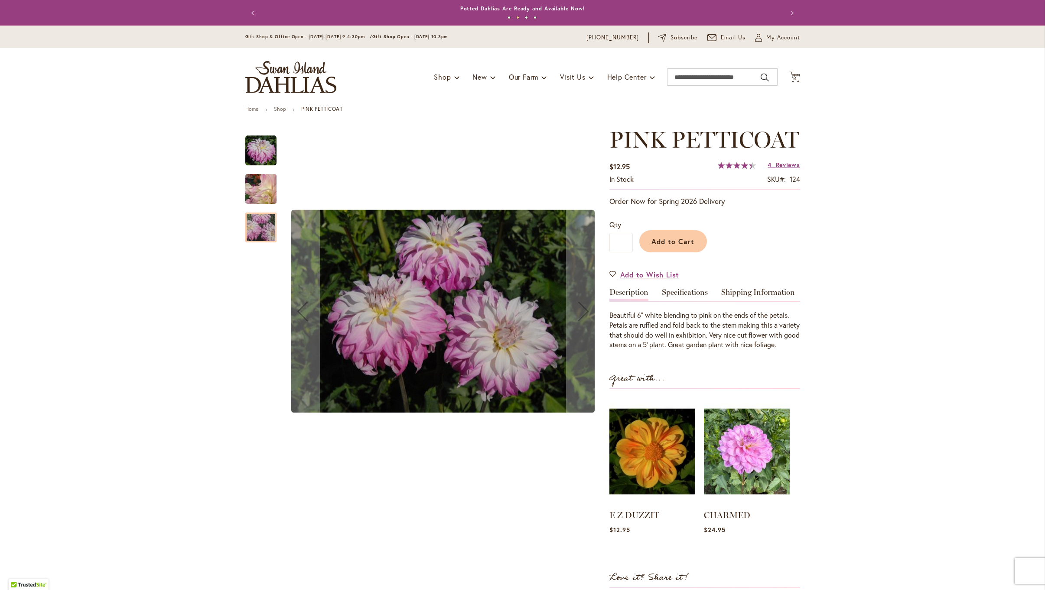
click at [252, 143] on img "Pink Petticoat" at bounding box center [260, 150] width 31 height 31
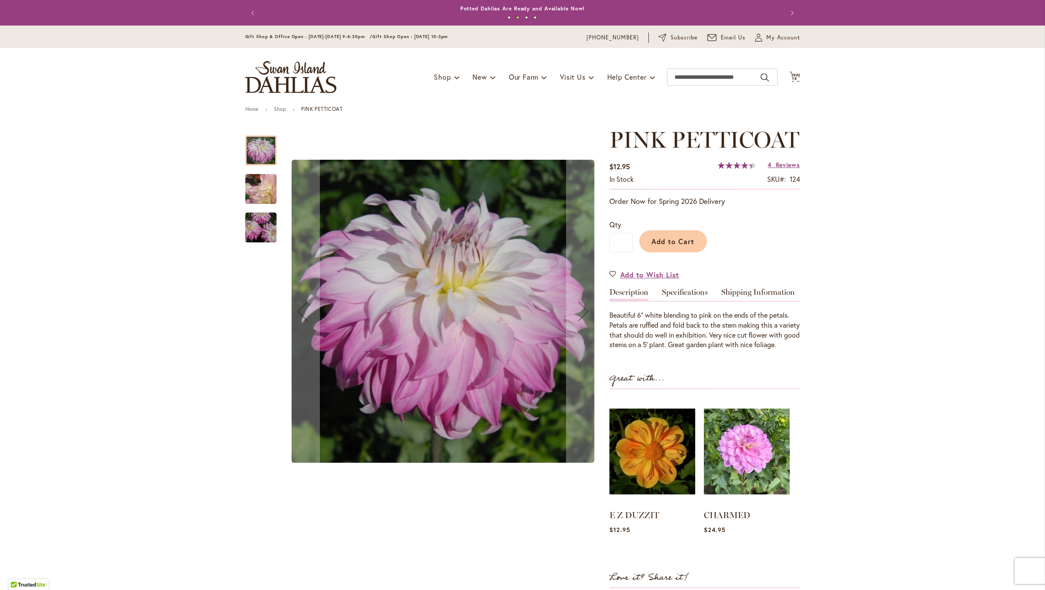
click at [257, 187] on img "Pink Petticoat" at bounding box center [261, 189] width 62 height 51
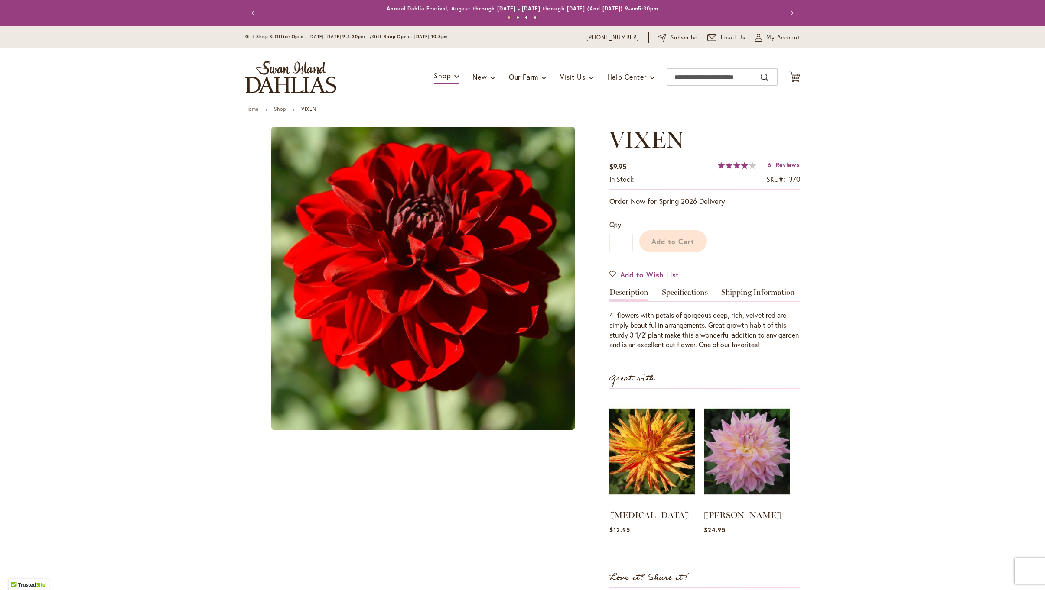
type input "******"
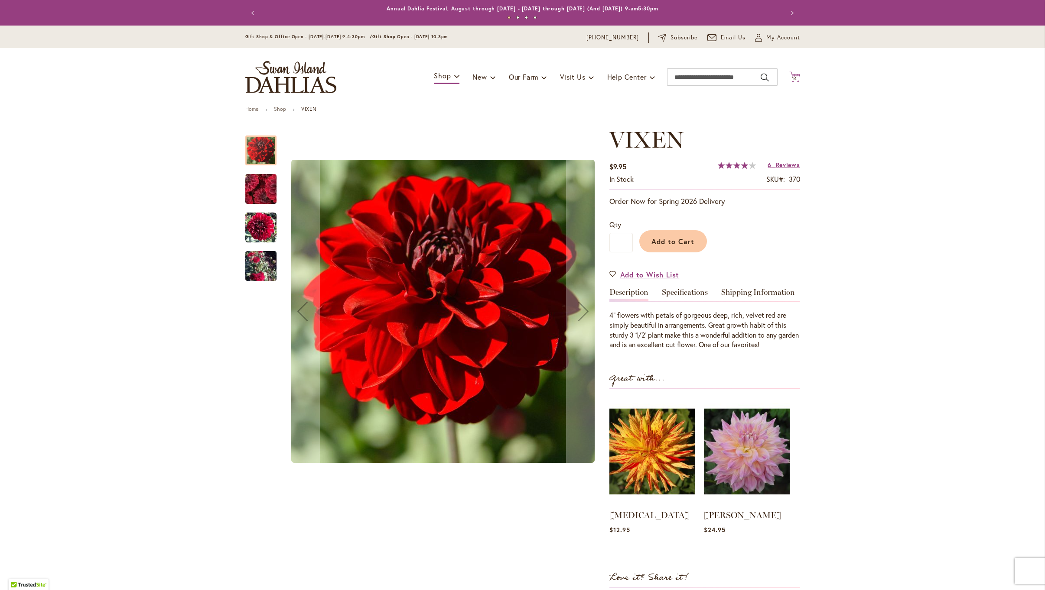
click at [796, 76] on span "14" at bounding box center [794, 79] width 5 height 6
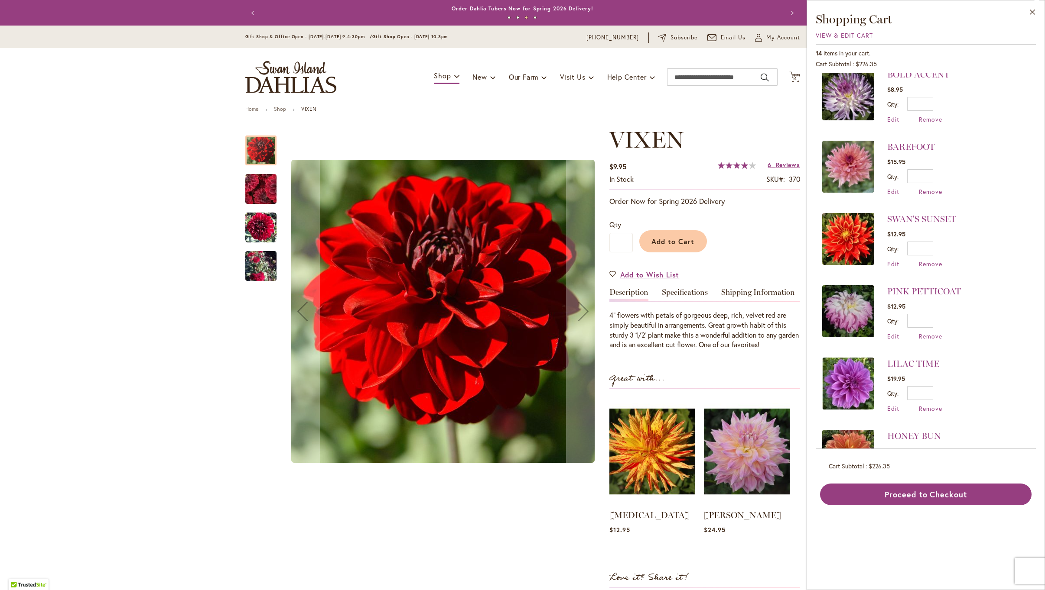
scroll to position [546, 0]
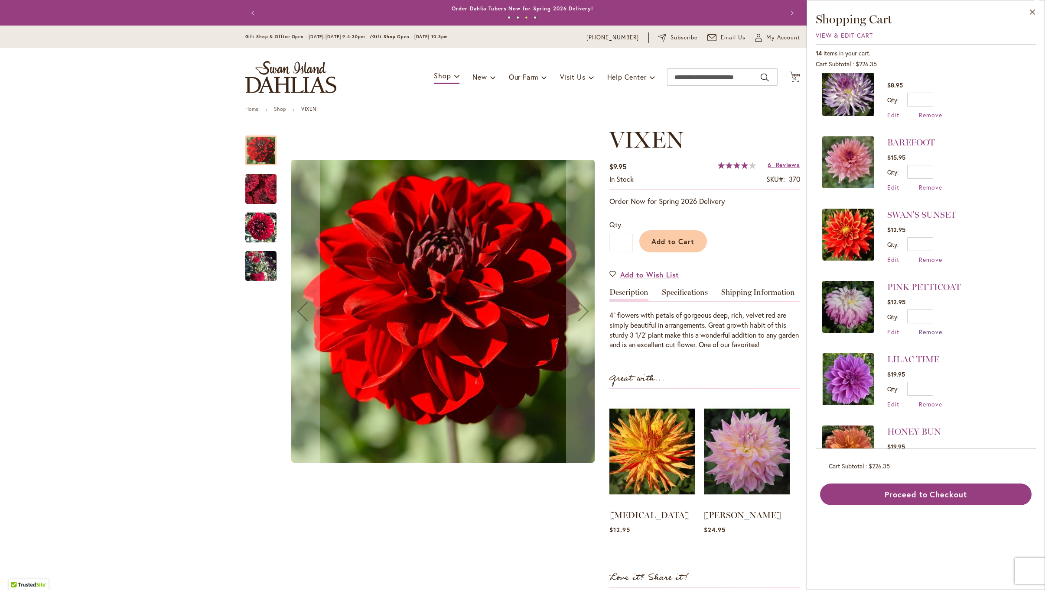
click at [922, 328] on span "Remove" at bounding box center [929, 332] width 23 height 8
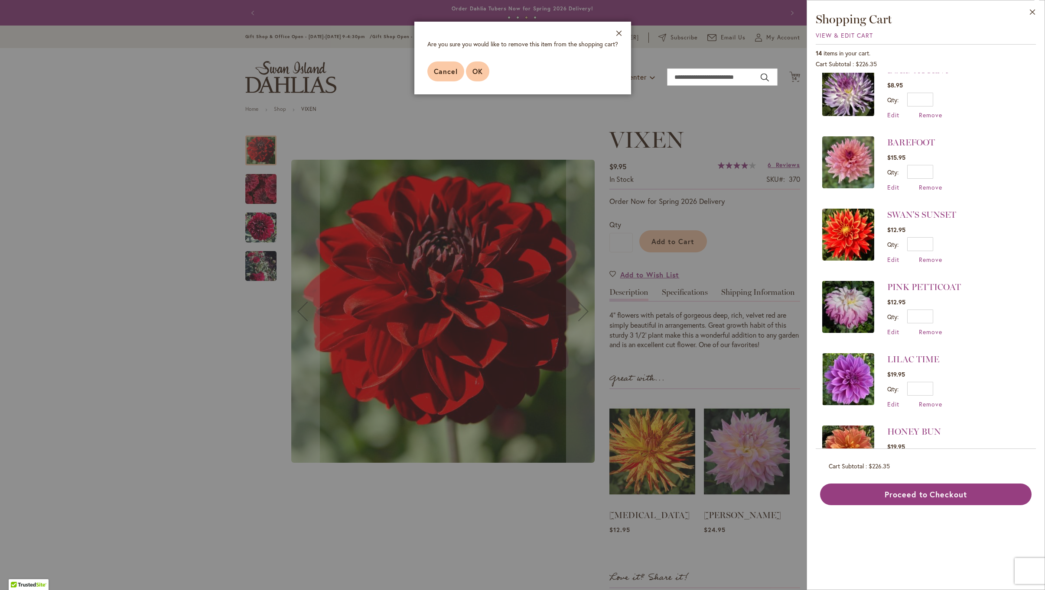
click at [476, 75] on span "OK" at bounding box center [477, 71] width 10 height 9
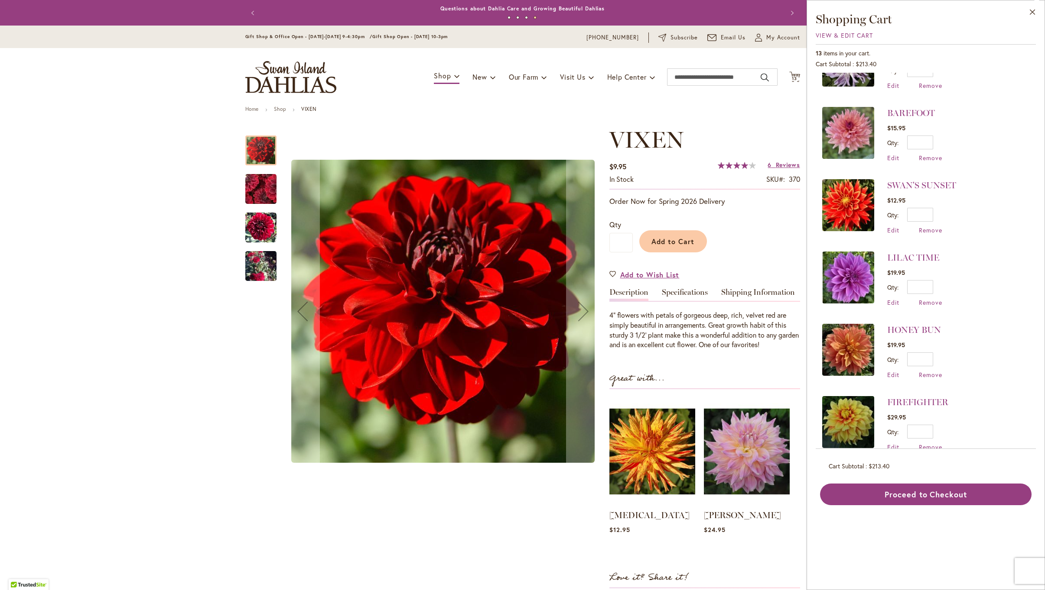
scroll to position [0, 1]
click at [849, 324] on img at bounding box center [848, 350] width 52 height 52
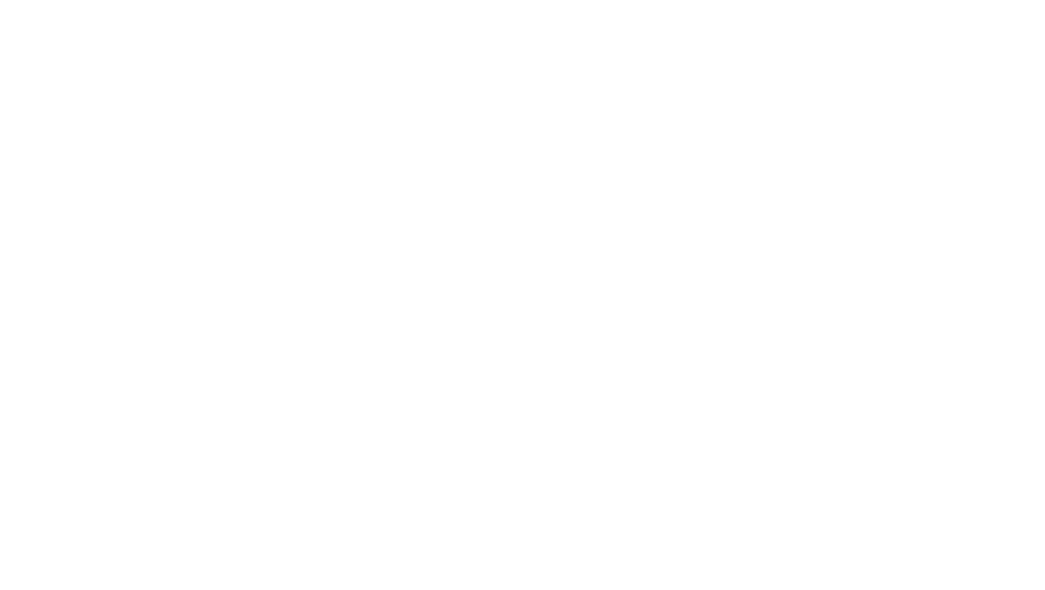
type input "******"
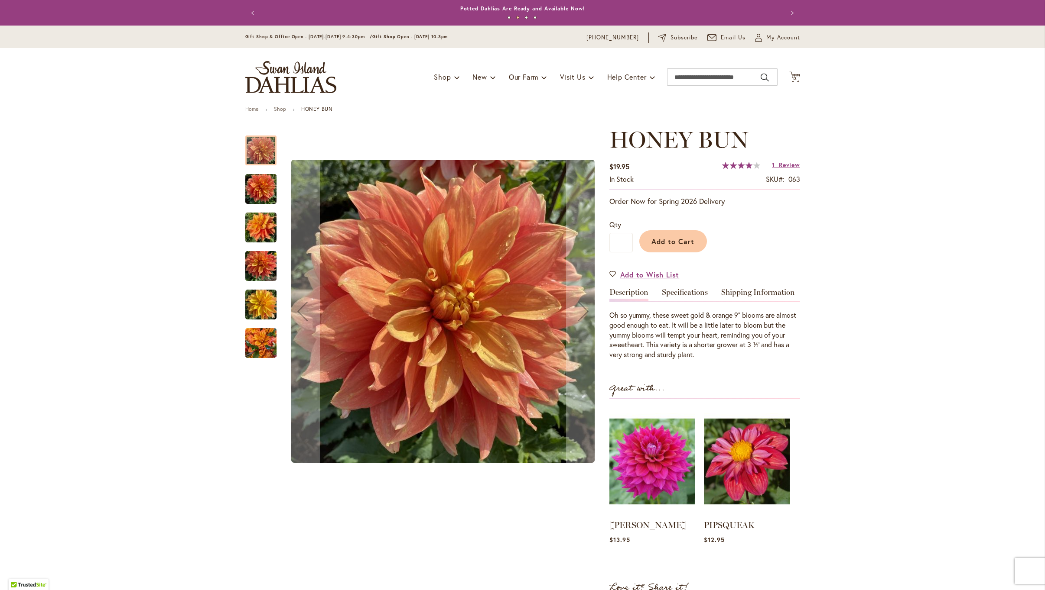
click at [250, 311] on img "Honey Bun" at bounding box center [260, 305] width 31 height 42
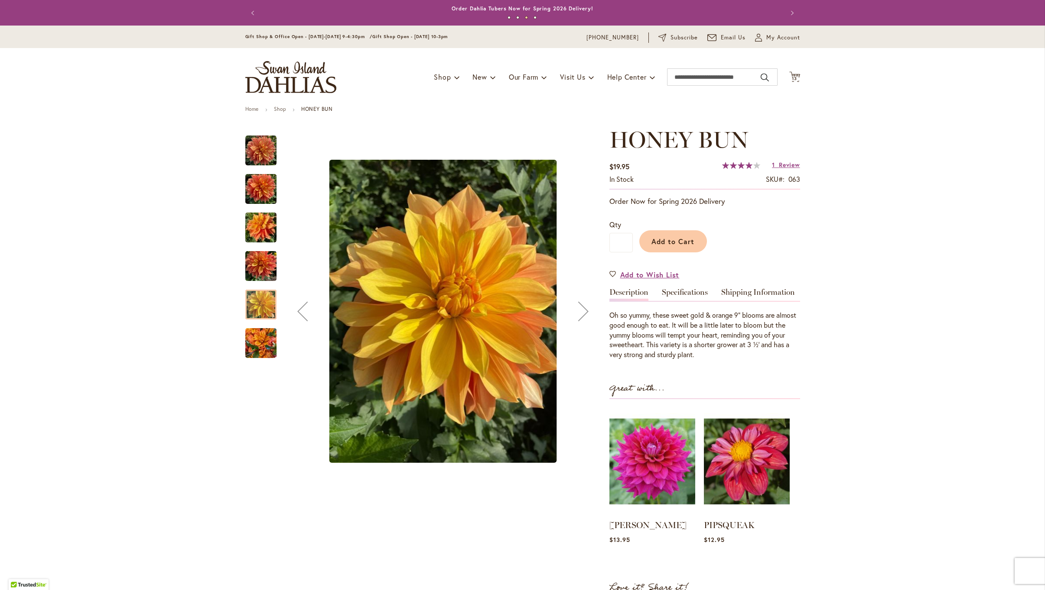
click at [249, 342] on img "Honey Bun" at bounding box center [260, 344] width 31 height 42
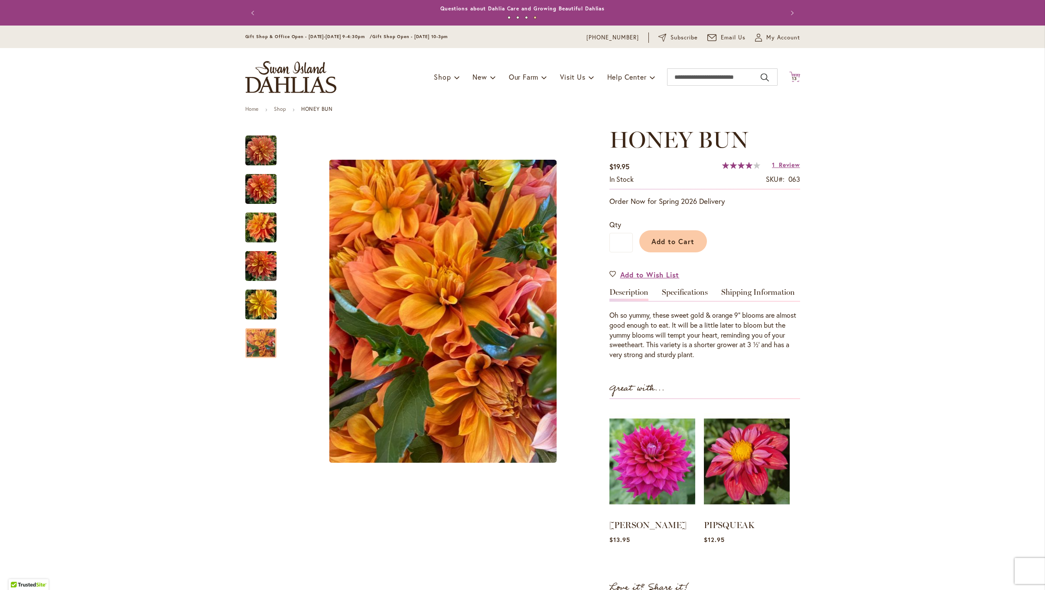
click at [795, 75] on icon "Cart .cls-1 { fill: #231f20; }" at bounding box center [794, 76] width 11 height 11
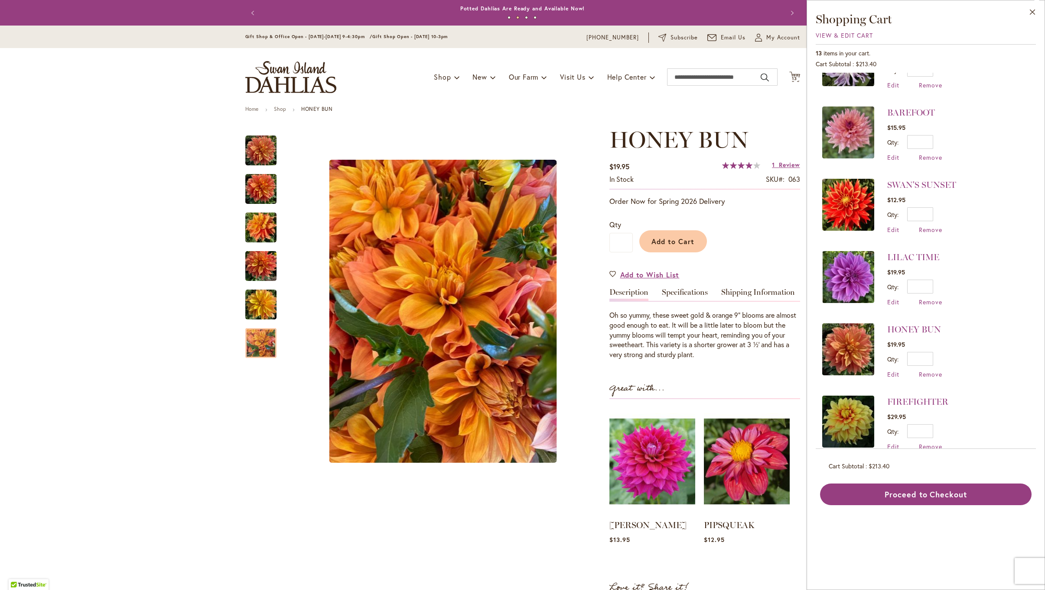
scroll to position [575, 0]
click at [909, 493] on button "Proceed to Checkout" at bounding box center [925, 495] width 211 height 22
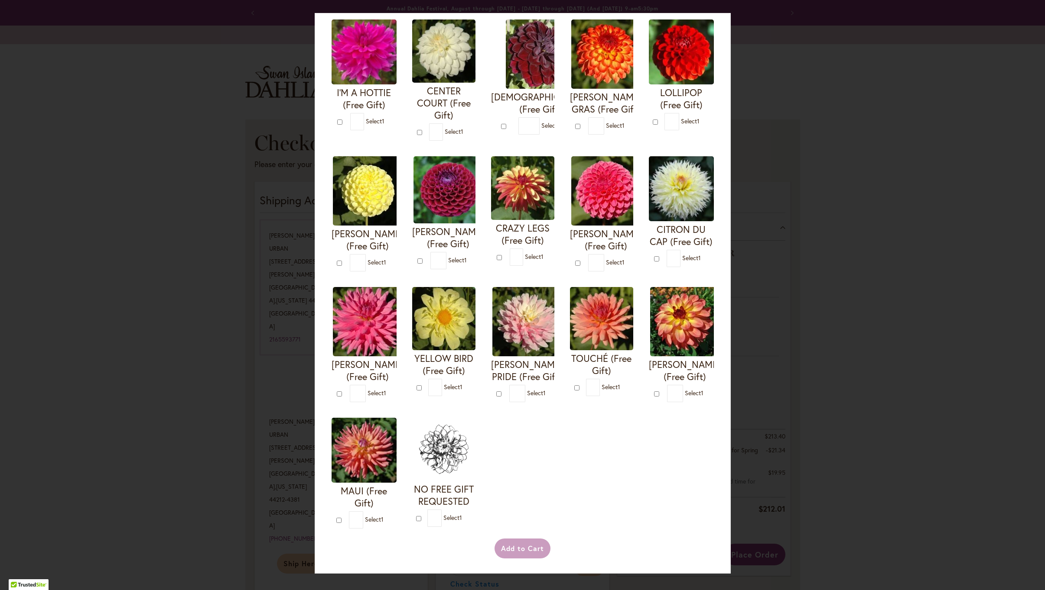
scroll to position [79, 0]
type input "*"
click at [519, 548] on button "Add to Cart" at bounding box center [522, 549] width 56 height 20
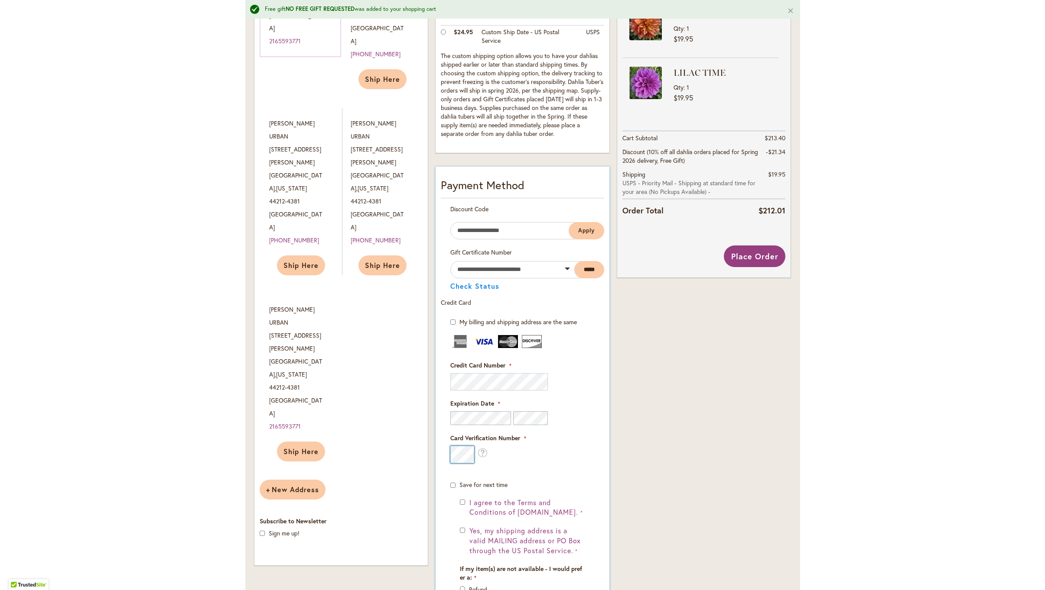
scroll to position [316, 0]
click at [513, 455] on div "Card Verification Number What is this?" at bounding box center [522, 449] width 144 height 29
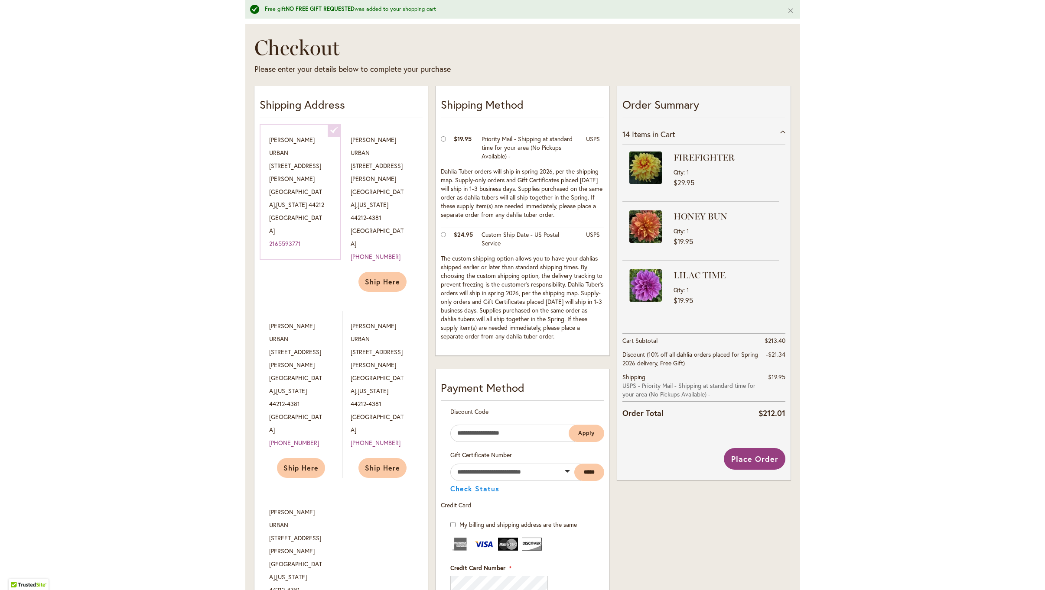
scroll to position [113, 0]
drag, startPoint x: 781, startPoint y: 165, endPoint x: 782, endPoint y: 200, distance: 34.3
click at [783, 200] on div "FIREFIGHTER Qty 1 $29.95 HONEY BUN Qty 1 $19.95" at bounding box center [703, 229] width 163 height 167
drag, startPoint x: 783, startPoint y: 183, endPoint x: 783, endPoint y: 212, distance: 28.6
click at [784, 193] on div "FIREFIGHTER Qty 1 $29.95 HONEY BUN Qty 1 $19.95" at bounding box center [703, 229] width 163 height 167
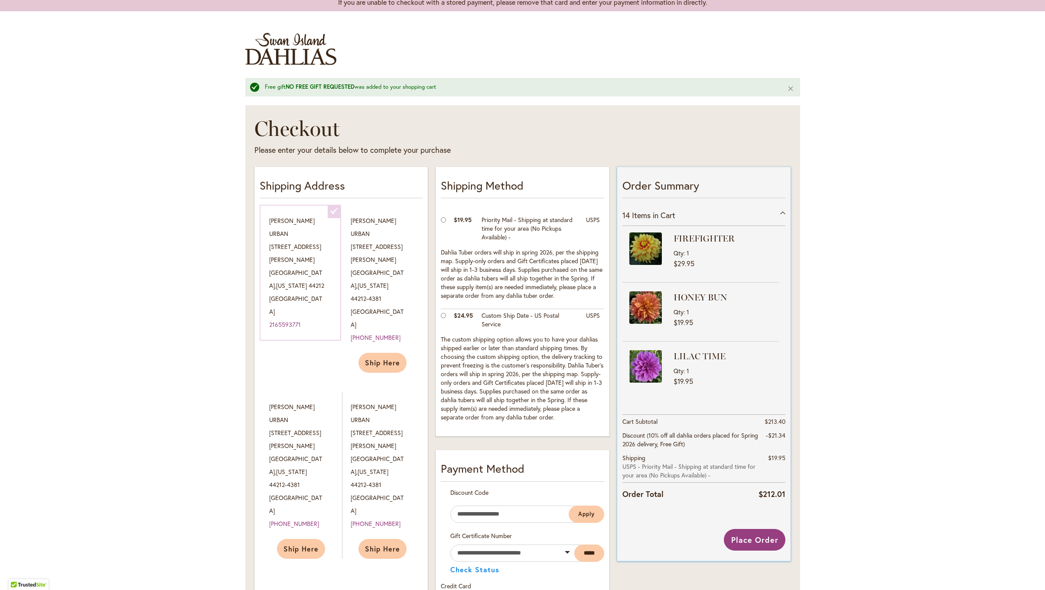
scroll to position [3, 0]
click at [749, 539] on span "Place Order" at bounding box center [754, 540] width 47 height 10
